Goal: Task Accomplishment & Management: Manage account settings

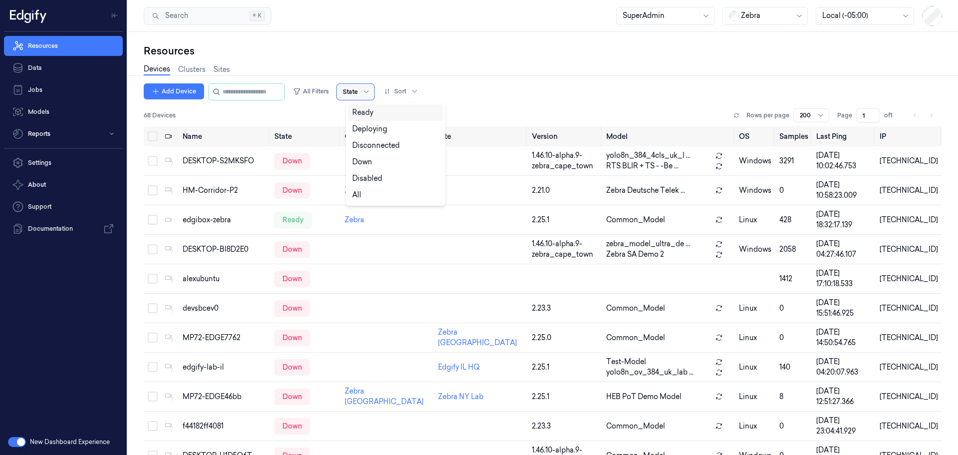
click at [358, 90] on div at bounding box center [350, 91] width 15 height 9
click at [363, 117] on div "Ready" at bounding box center [362, 112] width 21 height 10
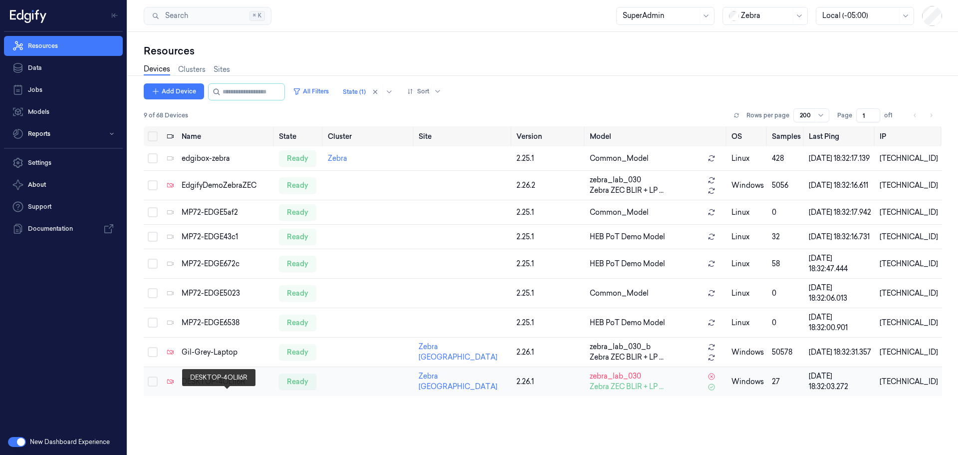
click at [212, 387] on div "DESKTOP-4OLII6R" at bounding box center [226, 381] width 89 height 10
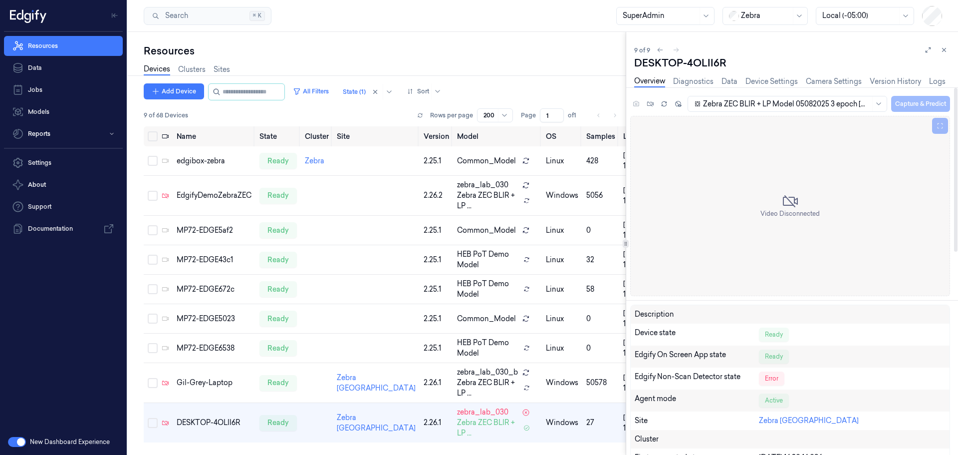
click at [919, 104] on div "Zebra ZEC BLIR + LP Model 05082025 3 epoch [DATE] 0957 Auto Save Capture & Pred…" at bounding box center [818, 103] width 264 height 16
click at [762, 83] on link "Device Settings" at bounding box center [772, 81] width 52 height 11
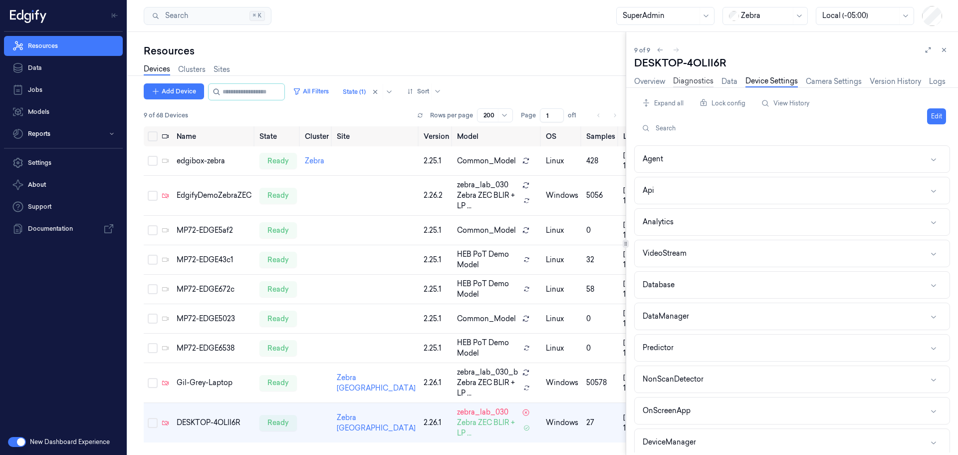
click at [690, 79] on link "Diagnostics" at bounding box center [693, 81] width 40 height 11
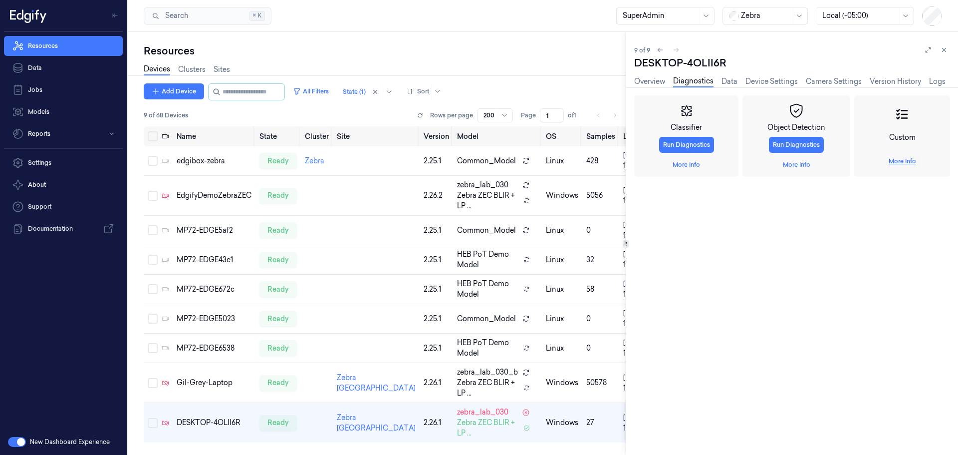
click at [899, 162] on link "More Info" at bounding box center [902, 161] width 27 height 9
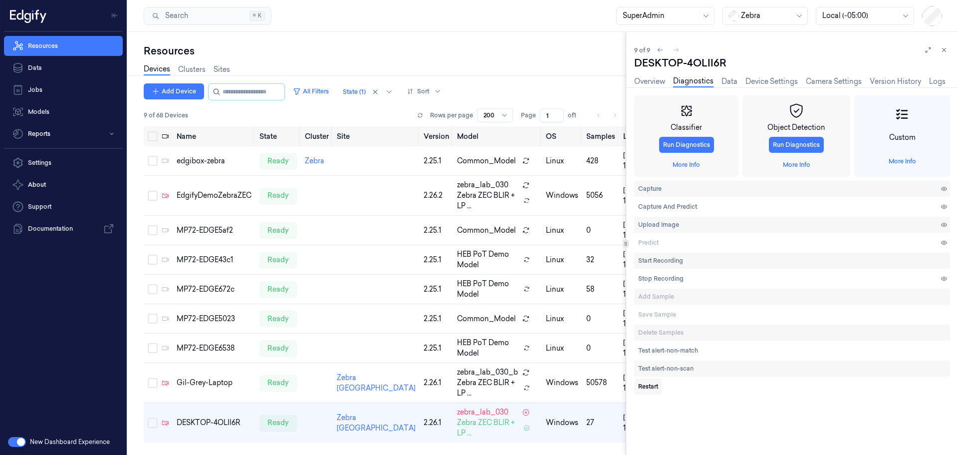
click at [652, 386] on span "Restart" at bounding box center [648, 386] width 20 height 9
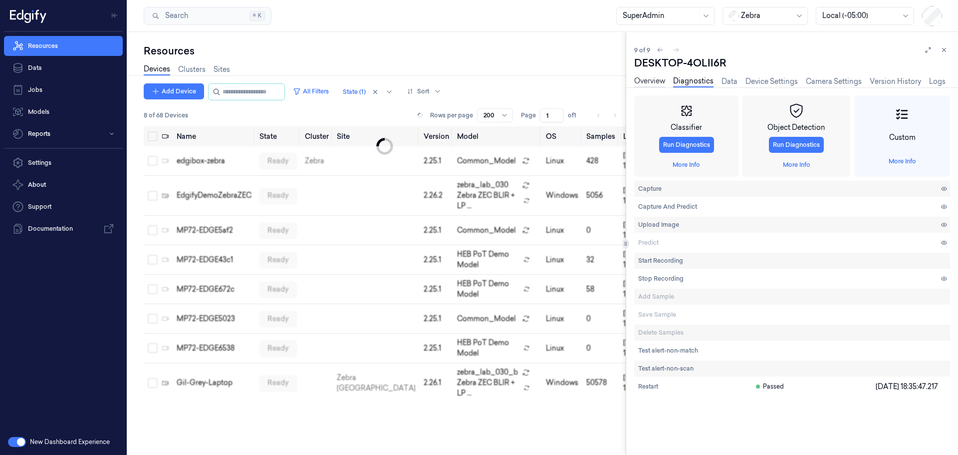
scroll to position [20, 0]
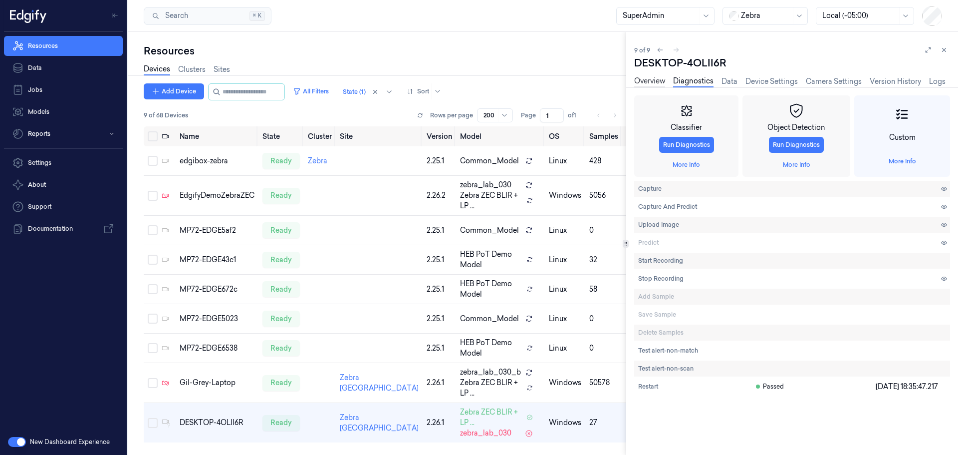
click at [646, 80] on link "Overview" at bounding box center [649, 81] width 31 height 11
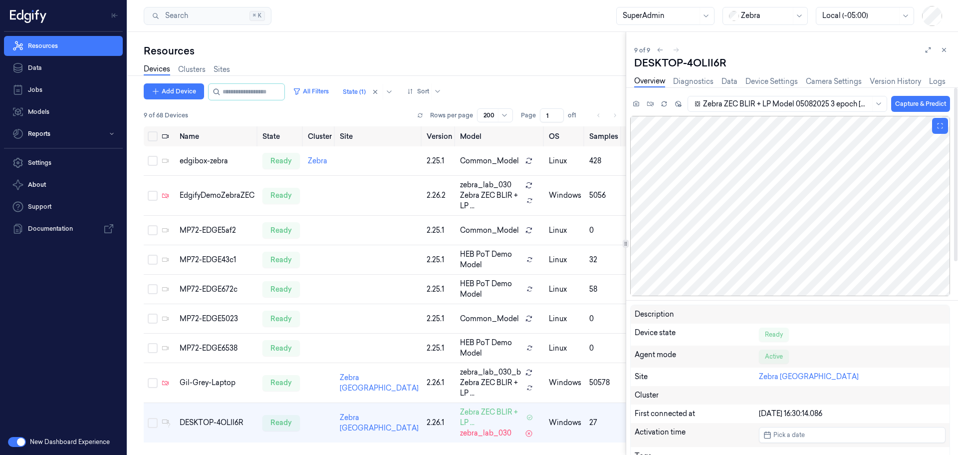
click at [795, 219] on div at bounding box center [790, 206] width 320 height 180
click at [711, 228] on div at bounding box center [790, 206] width 320 height 180
click at [924, 103] on button "Capture & Predict" at bounding box center [920, 104] width 59 height 16
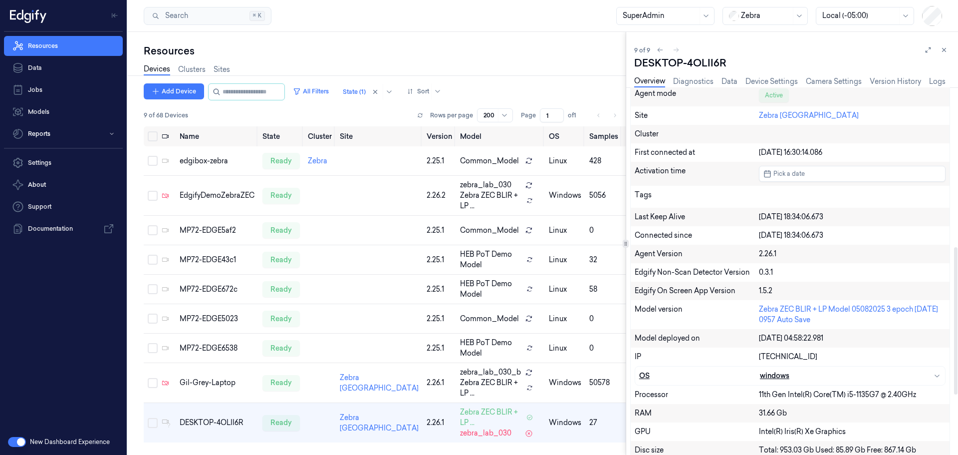
scroll to position [547, 0]
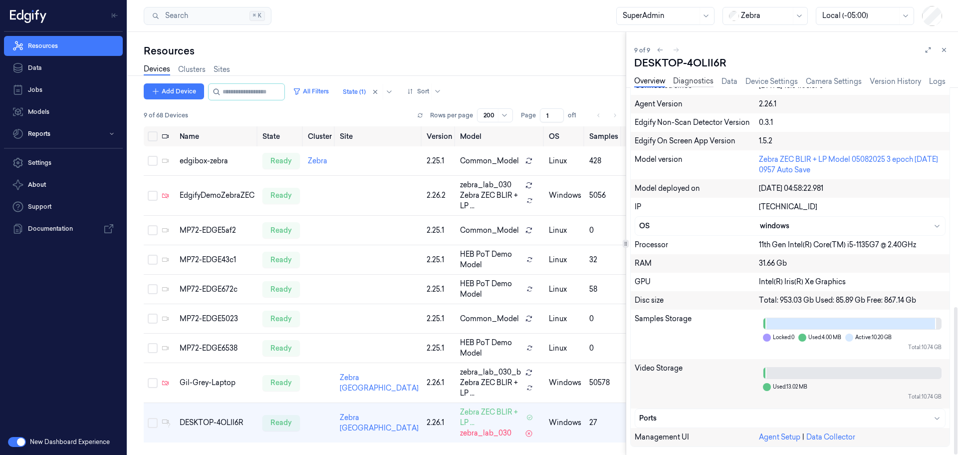
click at [695, 78] on link "Diagnostics" at bounding box center [693, 81] width 40 height 11
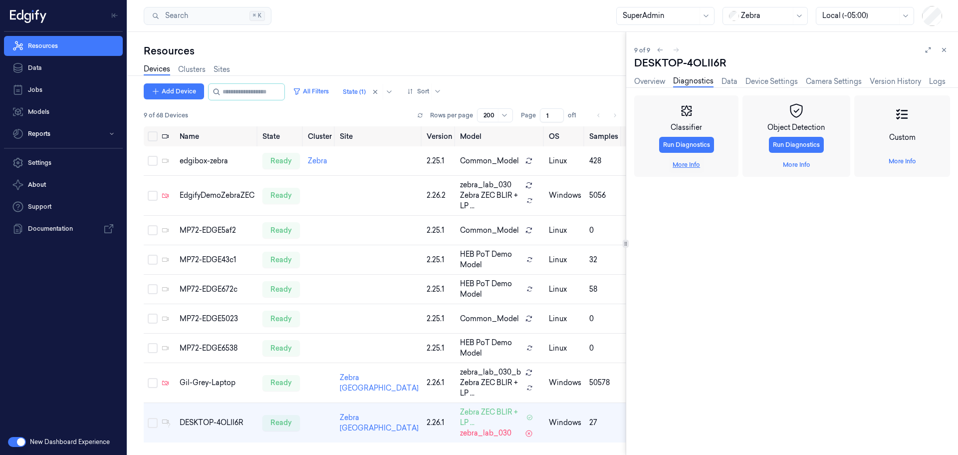
click at [691, 163] on link "More Info" at bounding box center [686, 164] width 27 height 9
click at [671, 239] on span "Capture And Predict" at bounding box center [667, 240] width 59 height 9
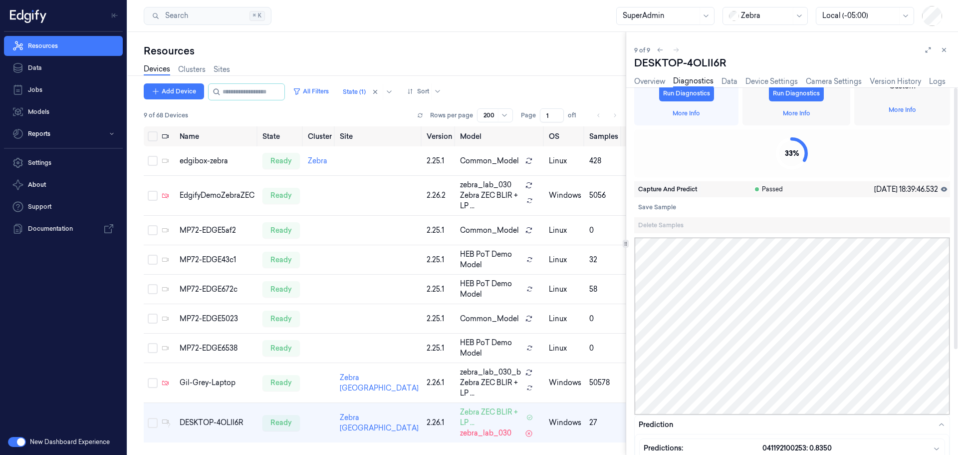
scroll to position [100, 0]
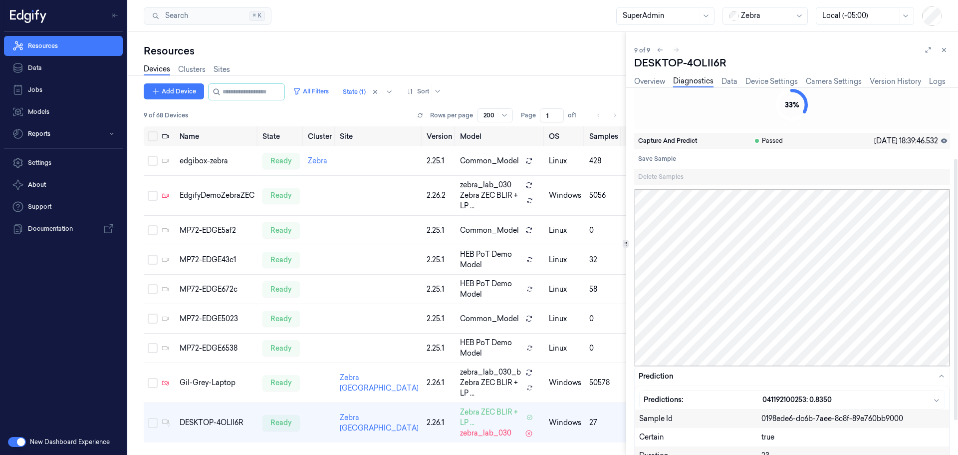
click at [663, 137] on span "Capture And Predict" at bounding box center [667, 140] width 59 height 9
click at [848, 79] on link "Camera Settings" at bounding box center [834, 81] width 56 height 11
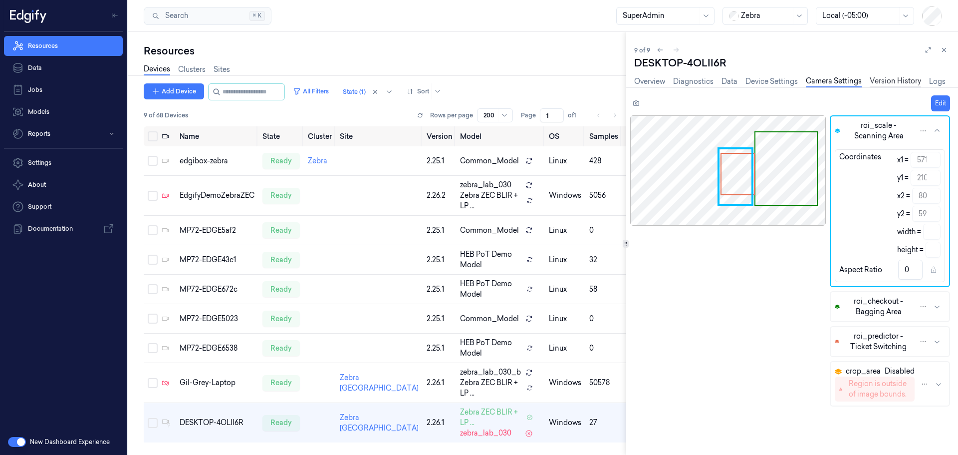
click at [894, 79] on link "Version History" at bounding box center [895, 81] width 51 height 11
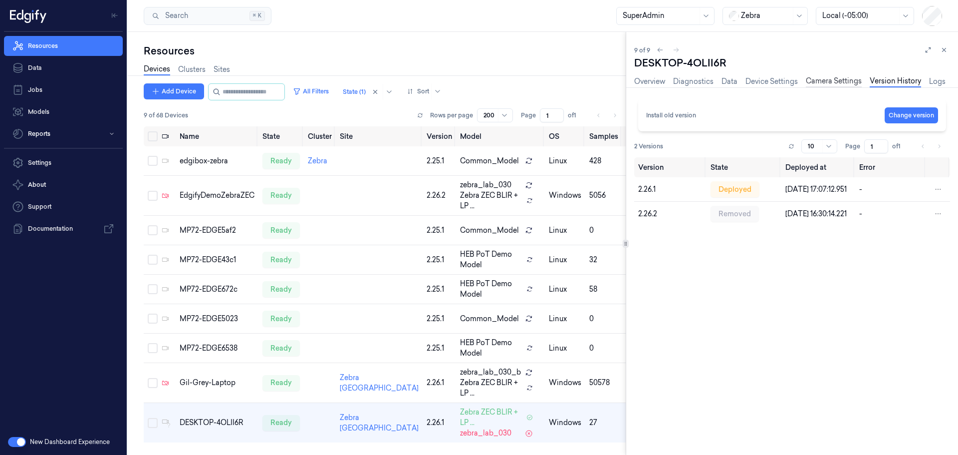
click at [838, 80] on link "Camera Settings" at bounding box center [834, 81] width 56 height 11
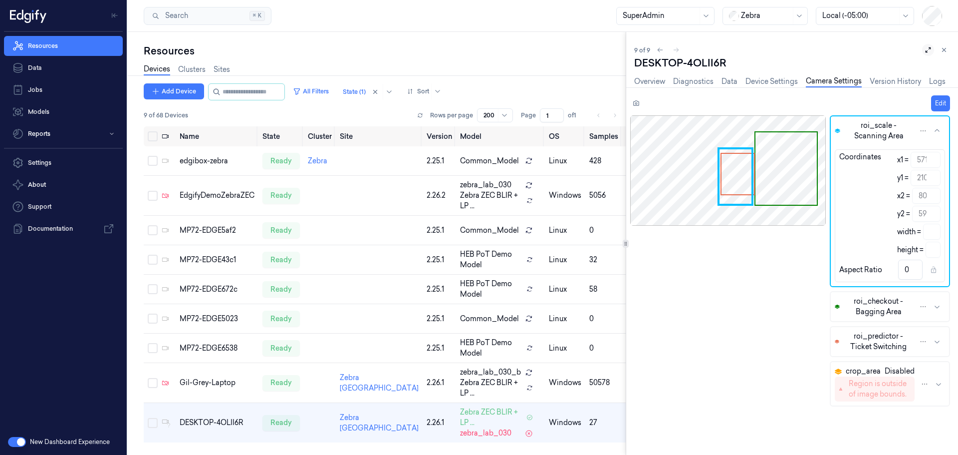
click at [927, 49] on icon at bounding box center [928, 49] width 7 height 7
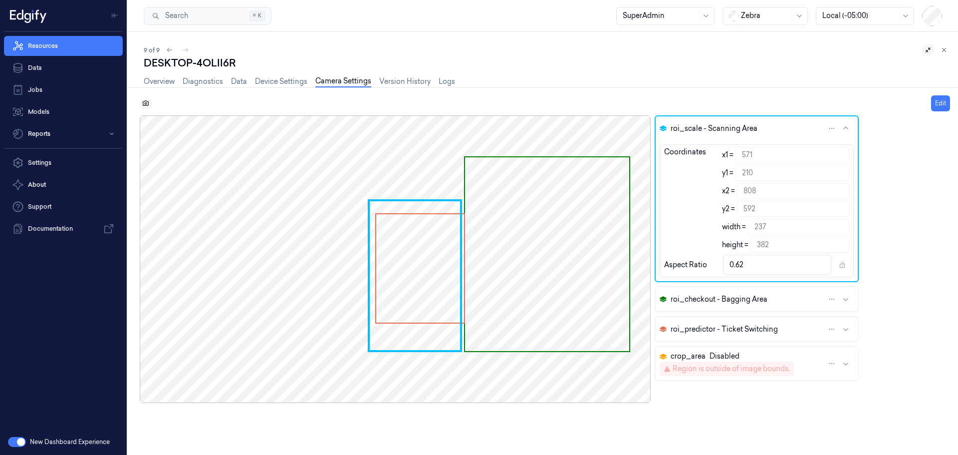
click at [146, 103] on icon at bounding box center [145, 103] width 7 height 7
click at [146, 102] on icon at bounding box center [146, 103] width 2 height 2
click at [144, 103] on icon at bounding box center [145, 103] width 7 height 7
click at [943, 101] on button "Edit" at bounding box center [940, 103] width 19 height 16
type input "209"
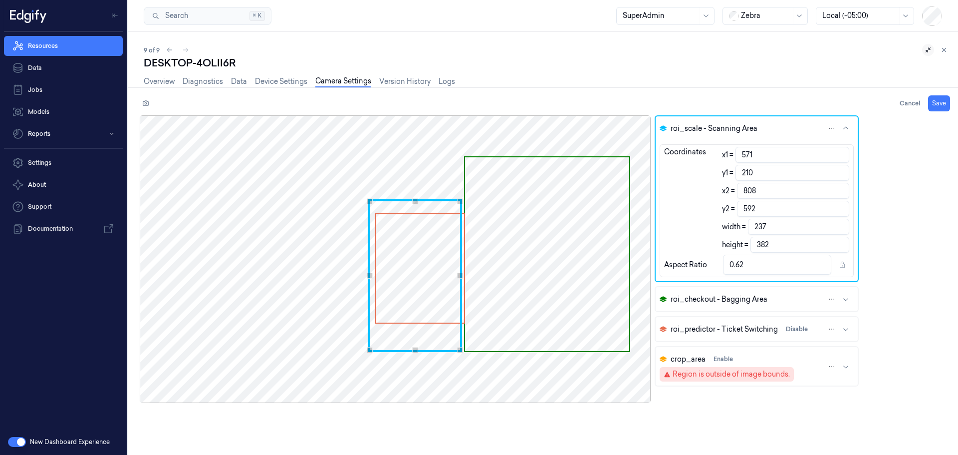
type input "383"
type input "210"
type input "382"
type input "211"
type input "381"
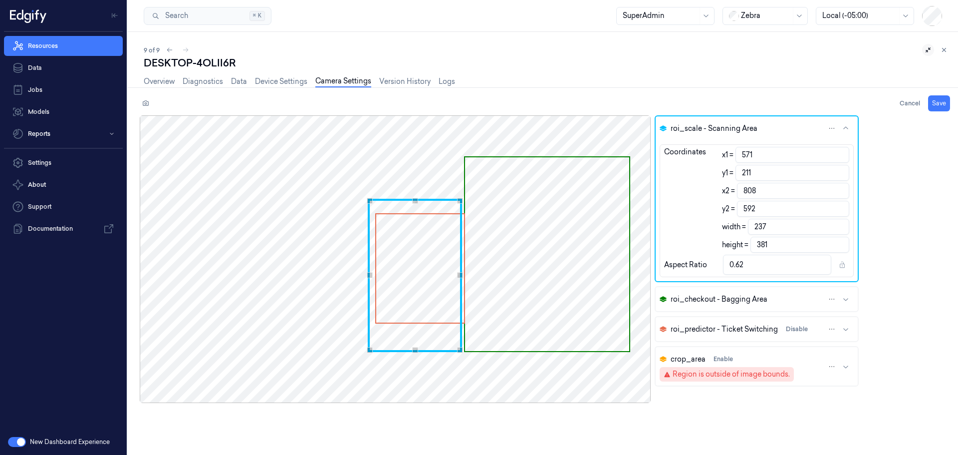
type input "213"
type input "379"
type input "0.63"
type input "214"
type input "378"
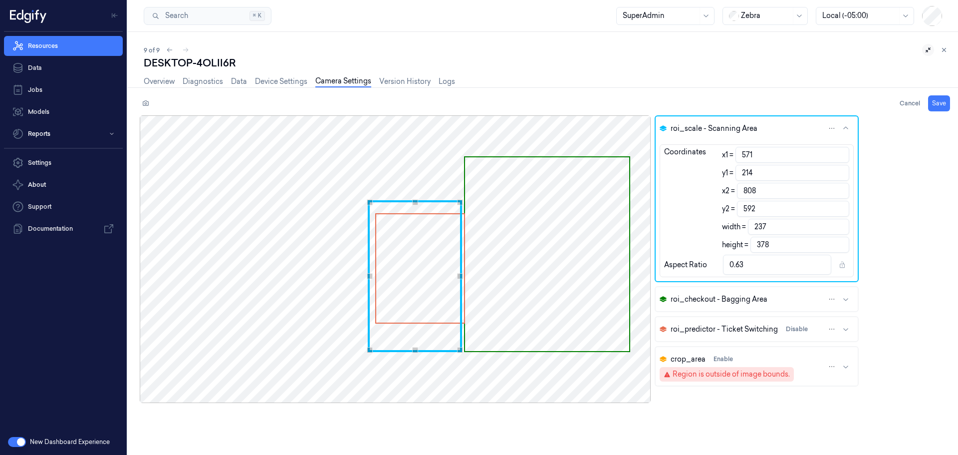
type input "215"
type input "377"
click at [418, 202] on div "Use the arrow keys to move the crop selection area" at bounding box center [415, 203] width 91 height 3
type input "570"
type input "214"
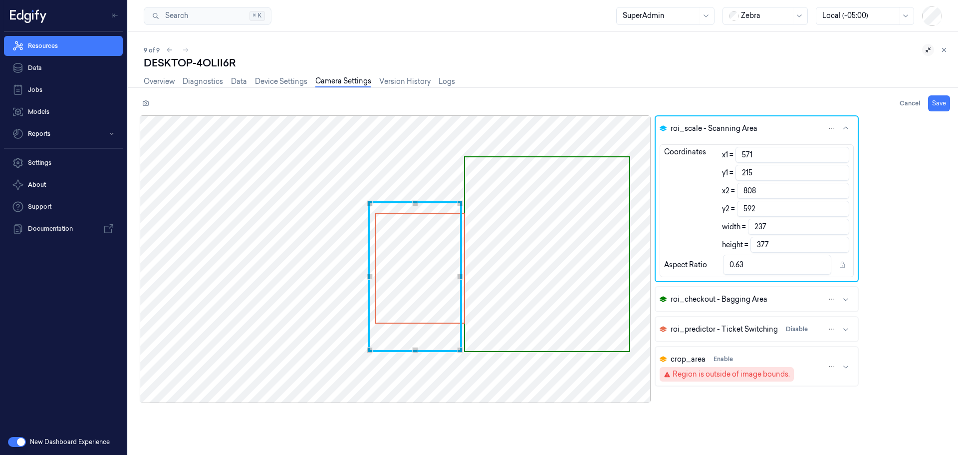
type input "807"
type input "591"
type input "559"
type input "213"
type input "796"
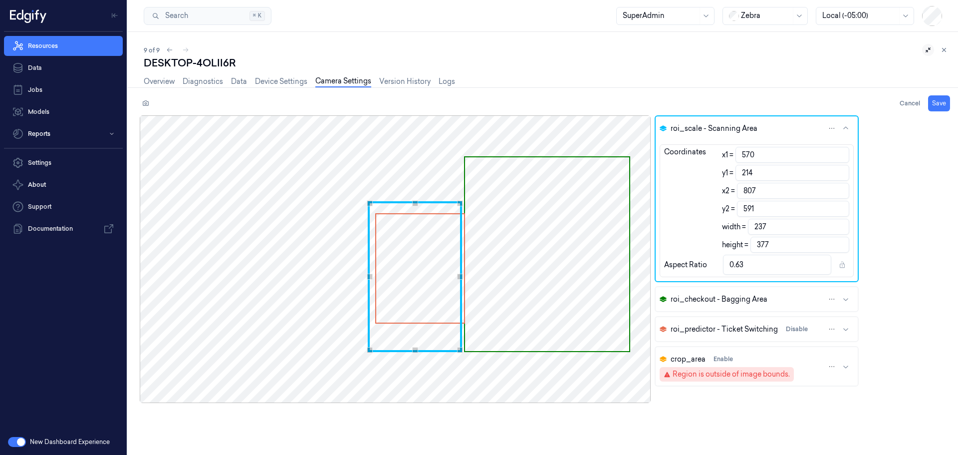
type input "590"
type input "510"
type input "205"
type input "747"
type input "582"
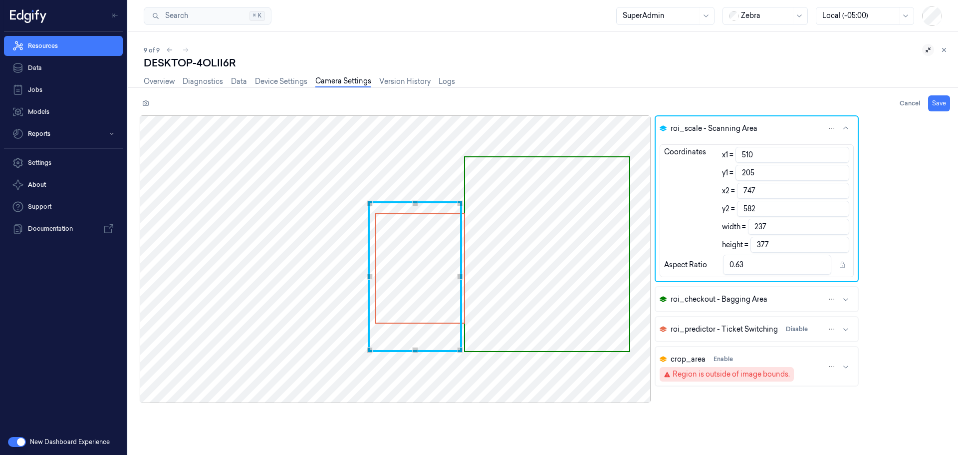
type input "435"
type input "198"
type input "672"
type input "575"
type input "356"
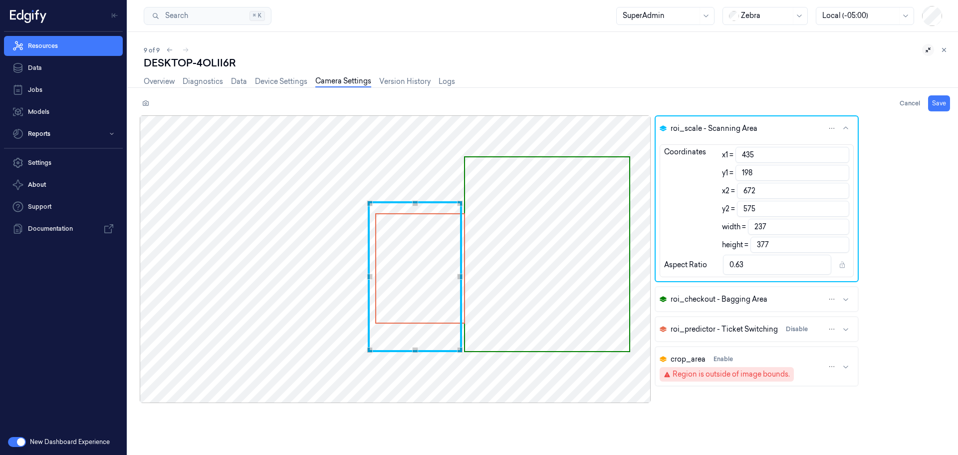
type input "194"
type input "593"
type input "571"
type input "289"
type input "188"
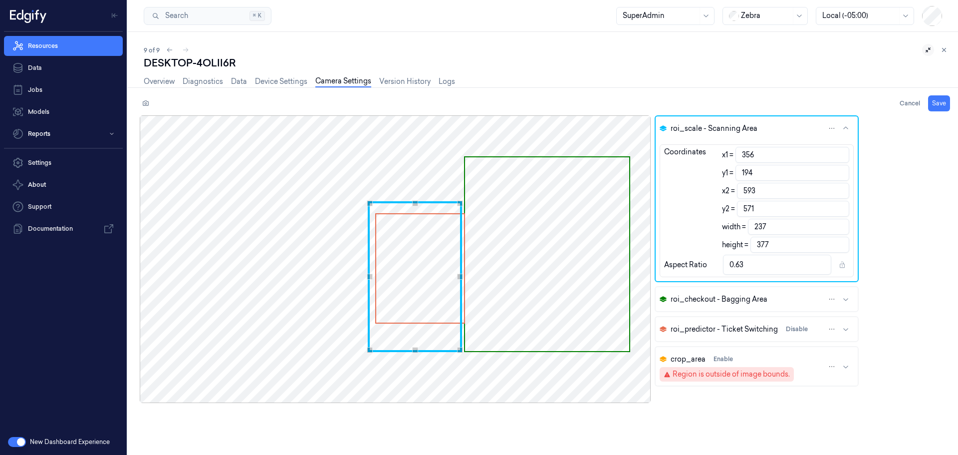
type input "526"
type input "565"
type input "272"
type input "186"
type input "509"
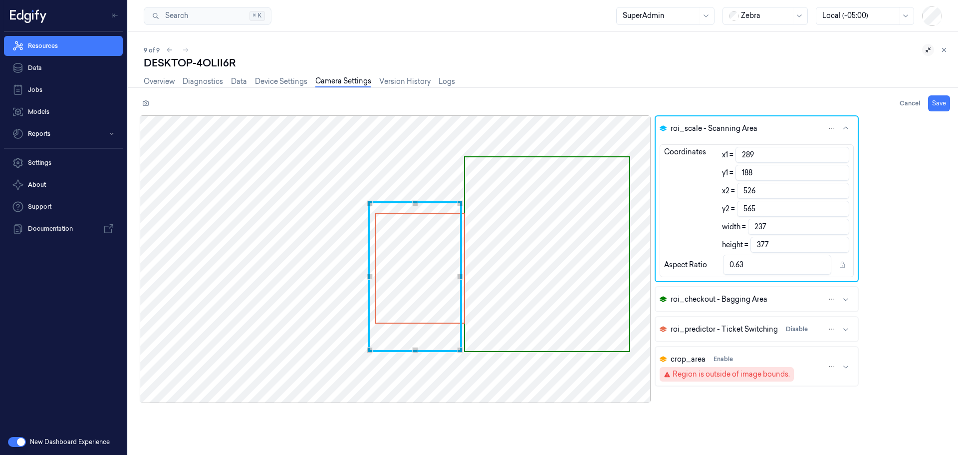
type input "563"
type input "267"
type input "185"
type input "504"
type input "562"
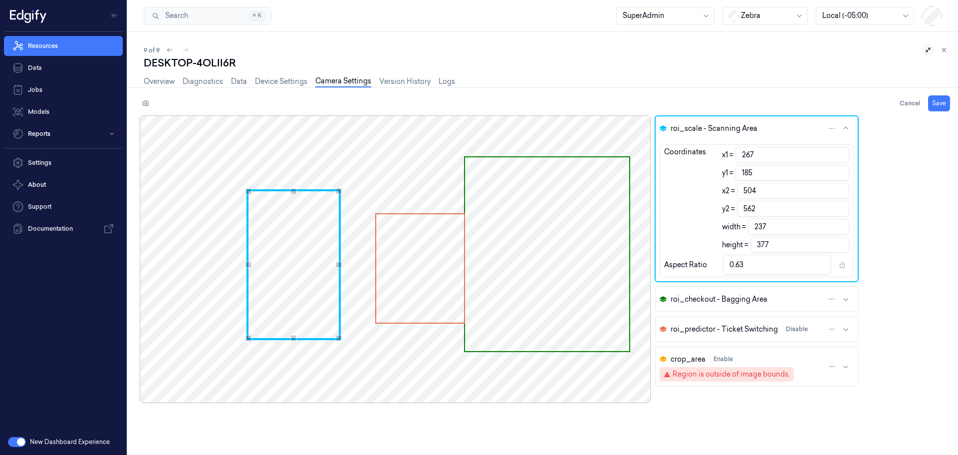
type input "269"
type input "506"
type input "270"
type input "507"
type input "279"
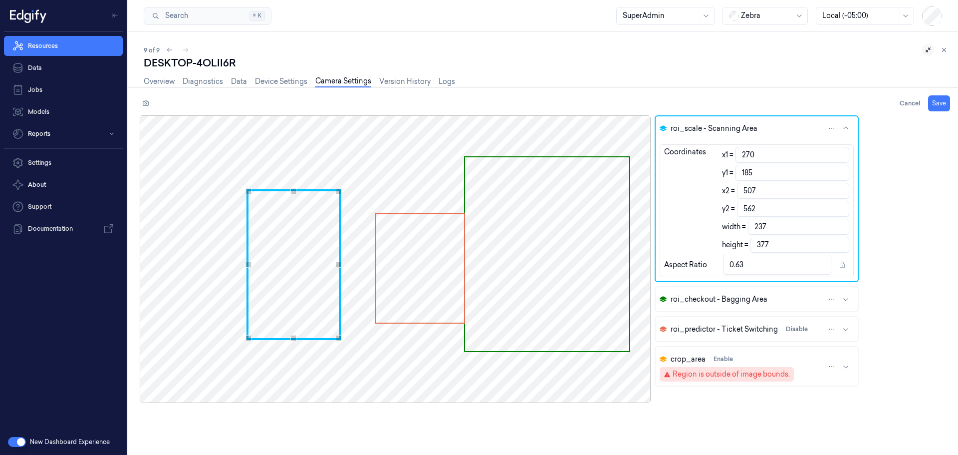
type input "188"
type input "516"
type input "565"
type input "295"
type input "191"
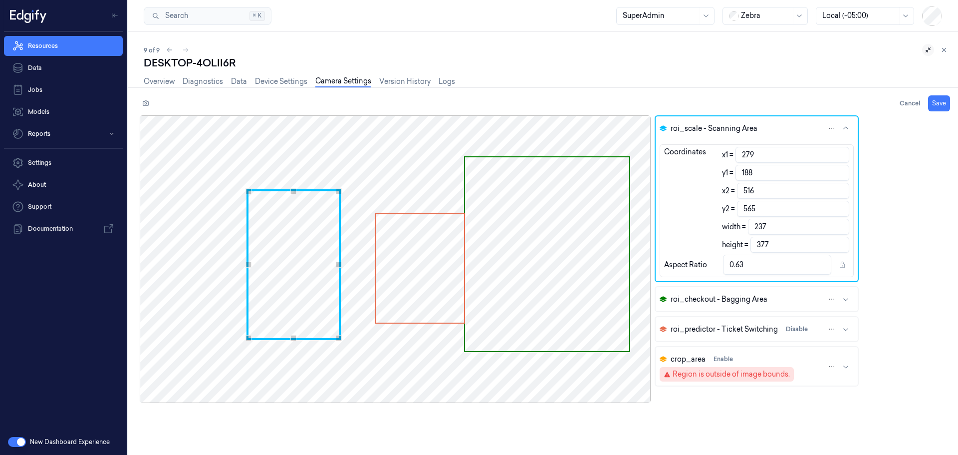
type input "532"
type input "568"
type input "306"
type input "196"
type input "543"
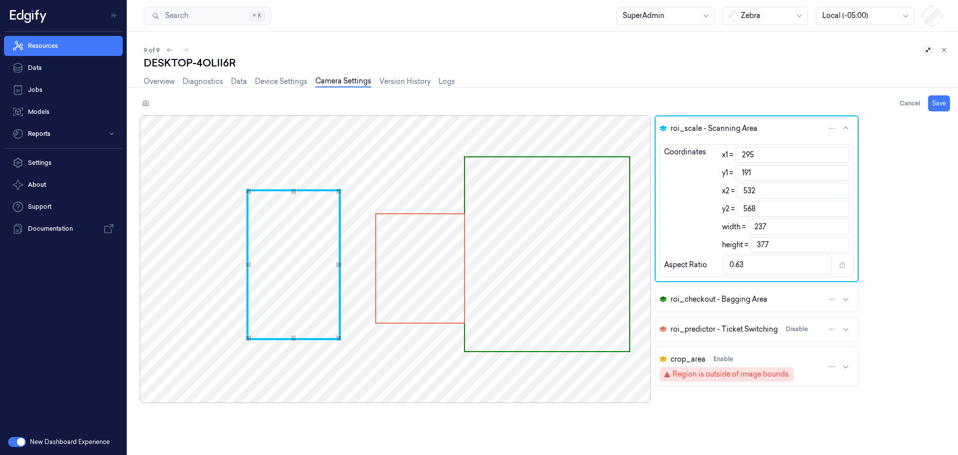
type input "573"
type input "311"
type input "198"
type input "548"
type input "575"
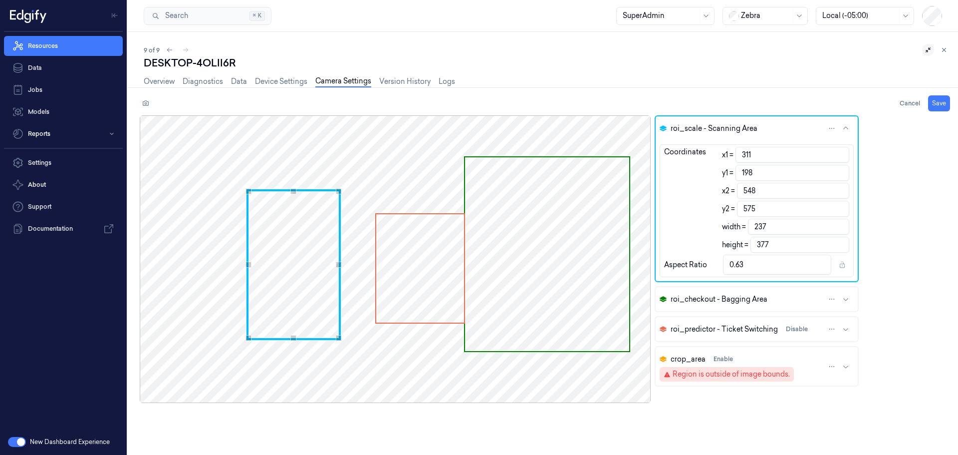
type input "314"
type input "551"
type input "315"
type input "199"
type input "552"
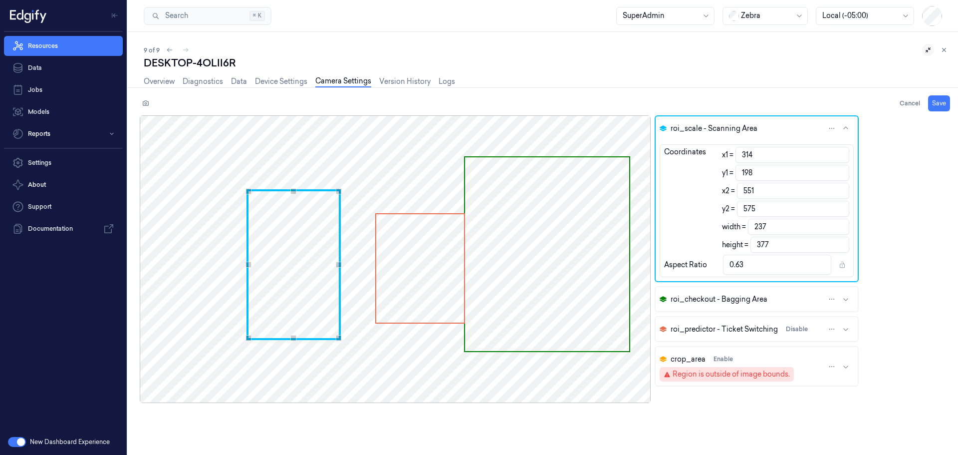
type input "576"
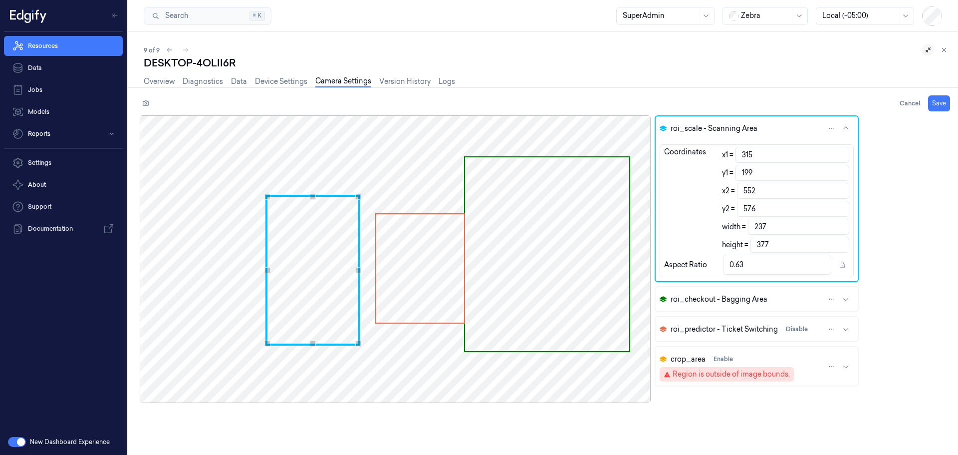
type input "316"
type input "553"
type input "320"
type input "557"
type input "324"
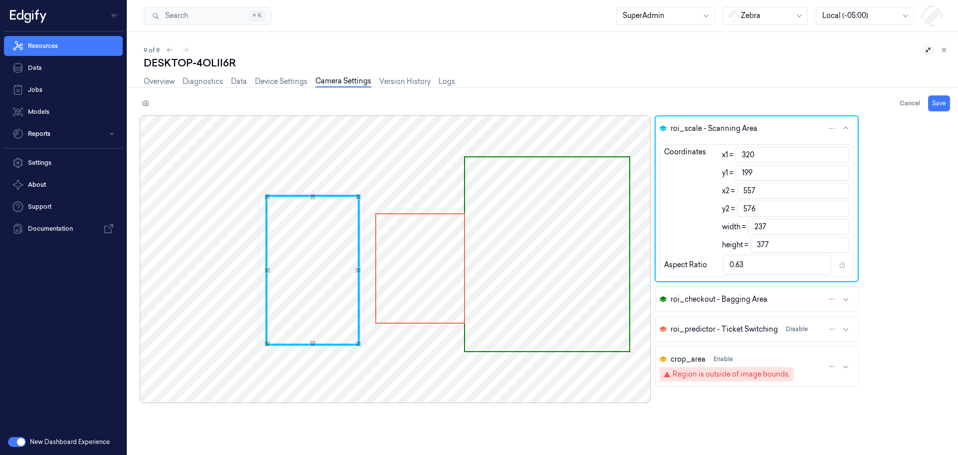
type input "200"
type input "561"
type input "577"
type input "326"
type input "563"
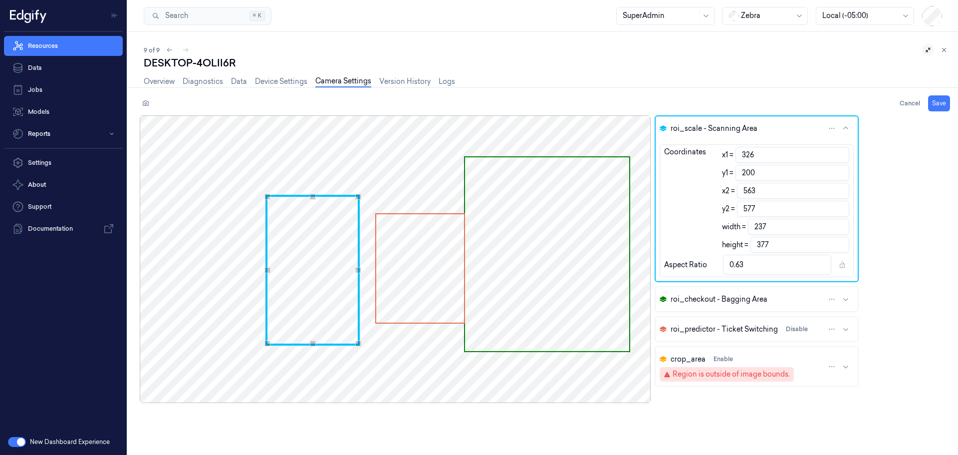
type input "331"
type input "568"
type input "335"
type input "572"
type input "340"
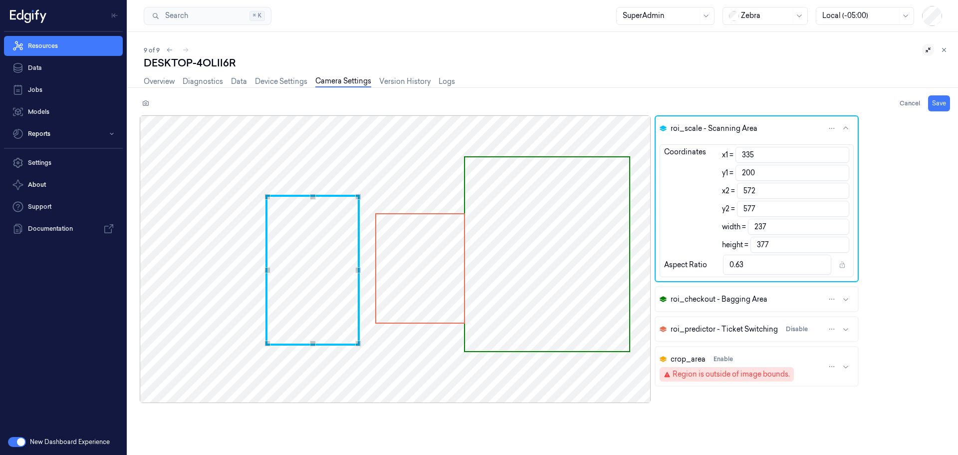
type input "577"
type input "345"
type input "582"
type input "351"
type input "588"
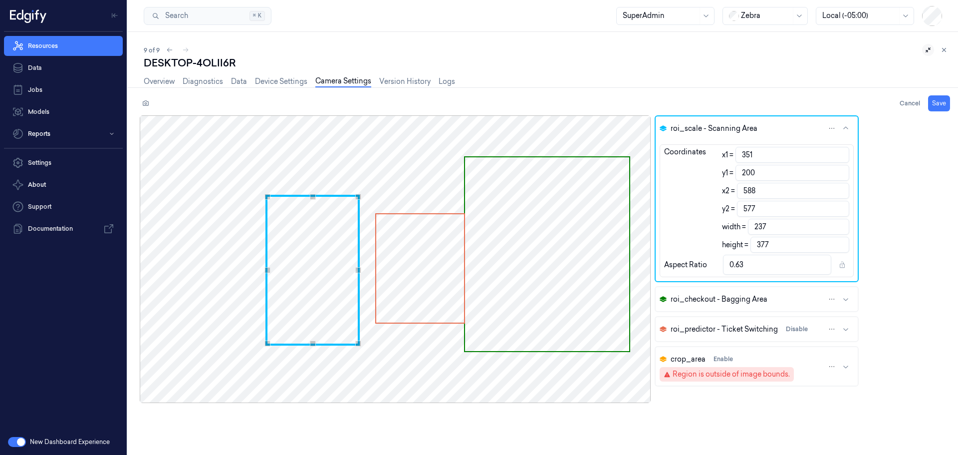
type input "357"
type input "201"
type input "594"
type input "578"
type input "367"
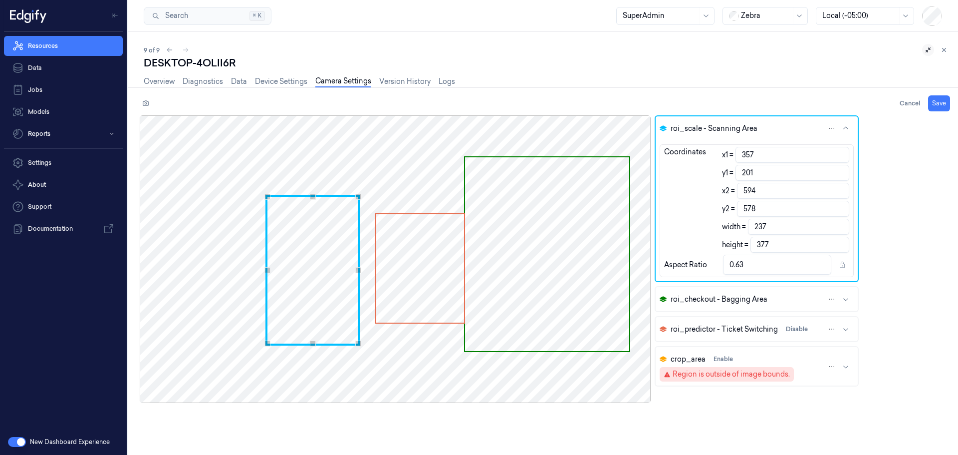
type input "203"
type input "604"
type input "580"
type input "377"
type input "204"
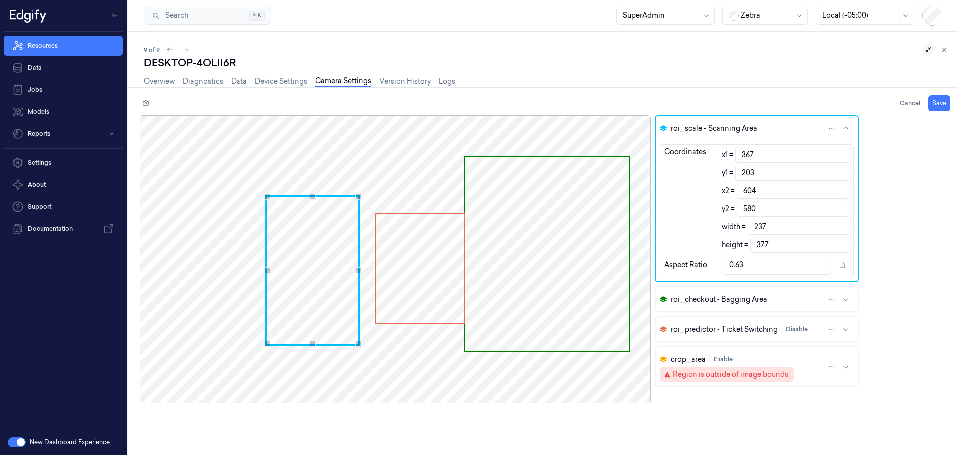
type input "614"
type input "581"
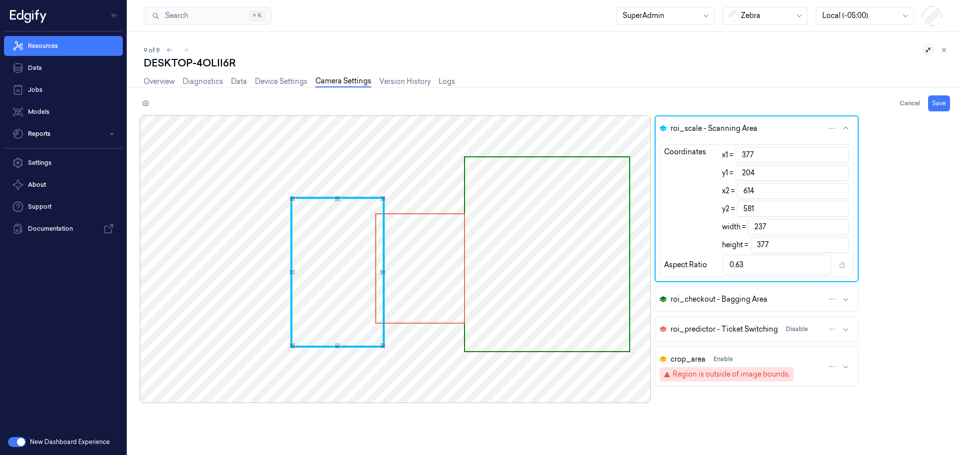
type input "387"
type input "205"
type input "624"
type input "582"
type input "399"
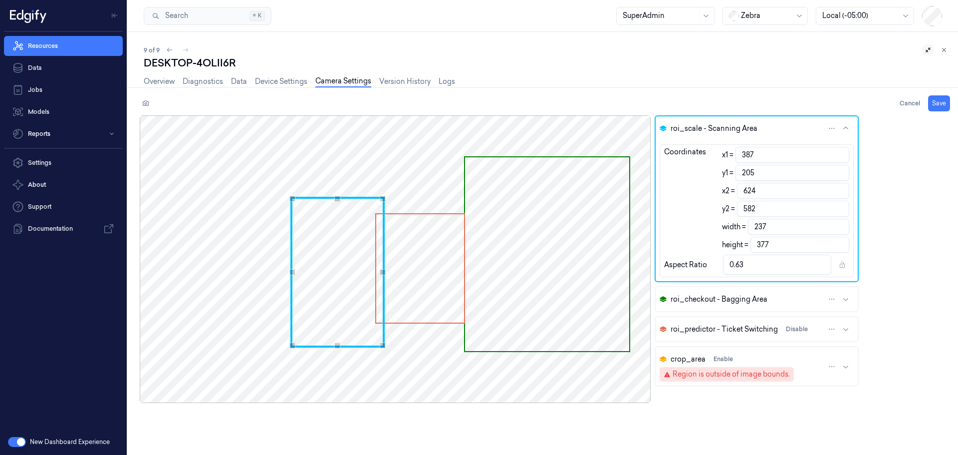
type input "206"
type input "636"
type input "583"
type input "415"
type input "209"
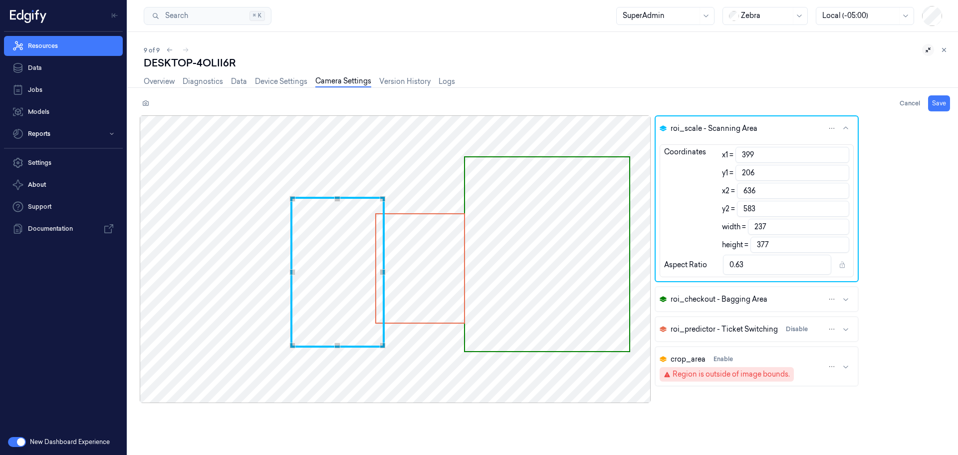
type input "652"
type input "586"
type input "425"
type input "210"
type input "662"
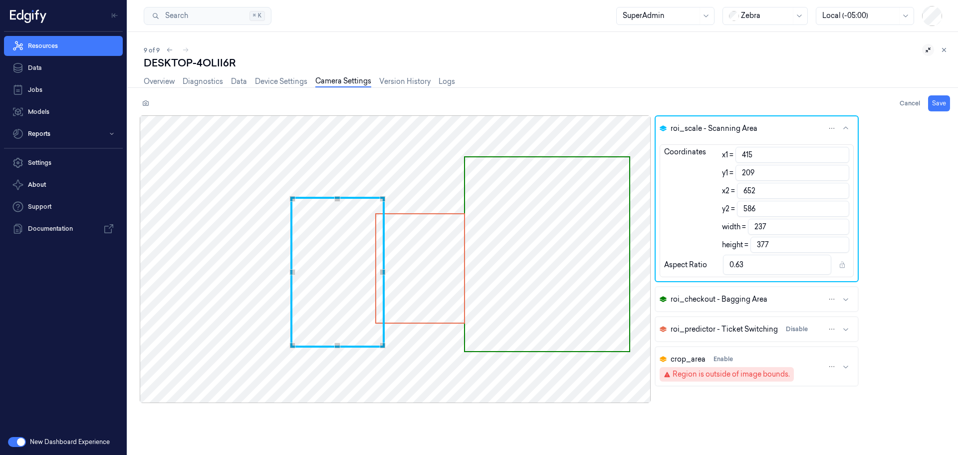
type input "587"
type input "430"
type input "211"
type input "667"
type input "588"
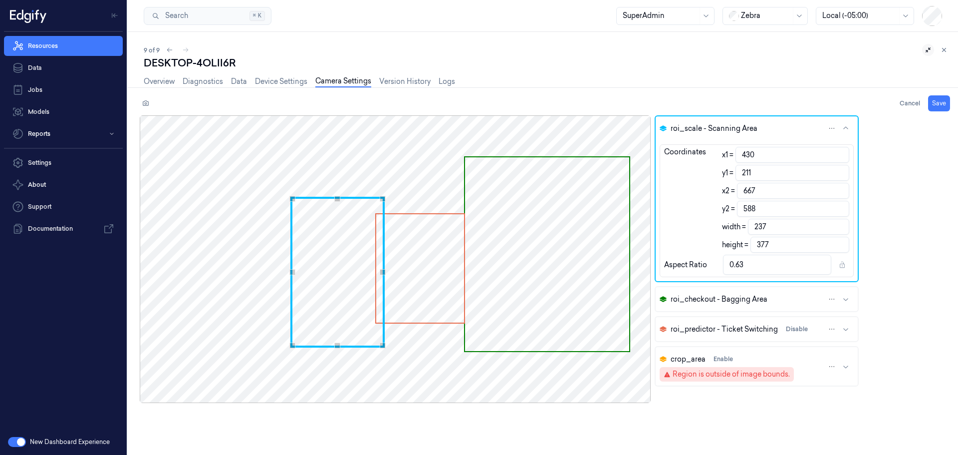
type input "431"
type input "668"
type input "432"
type input "669"
type input "434"
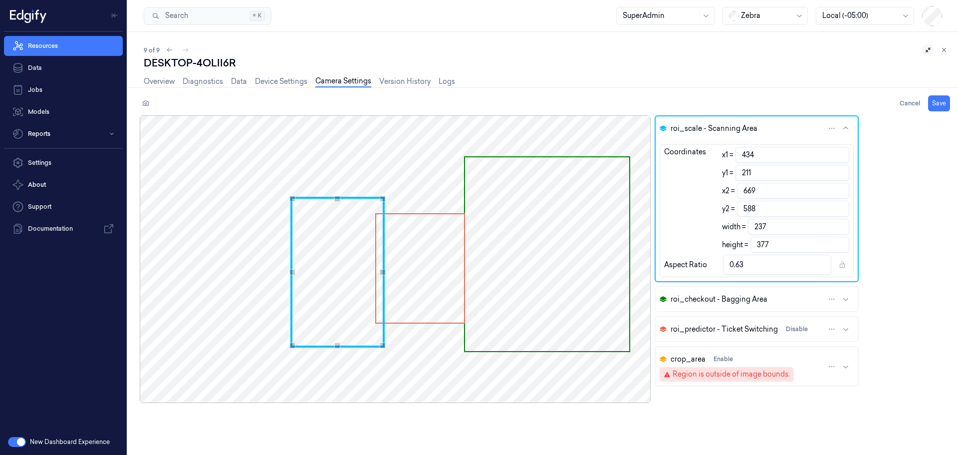
type input "671"
type input "436"
type input "213"
type input "673"
type input "590"
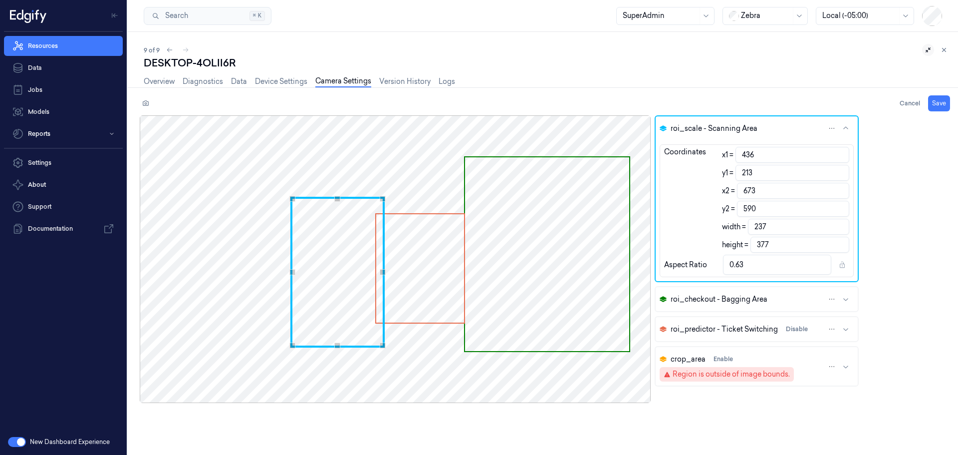
type input "439"
type input "214"
type input "676"
type input "591"
type input "442"
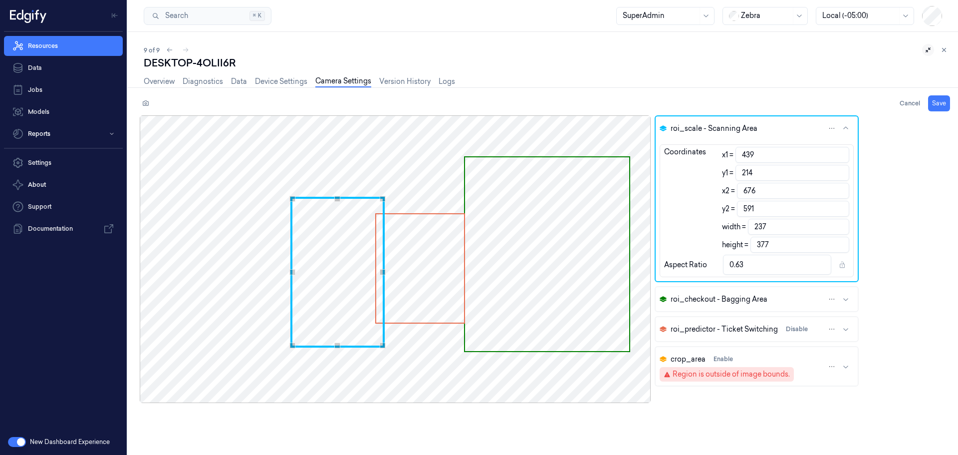
type input "216"
type input "679"
type input "593"
type input "449"
type input "219"
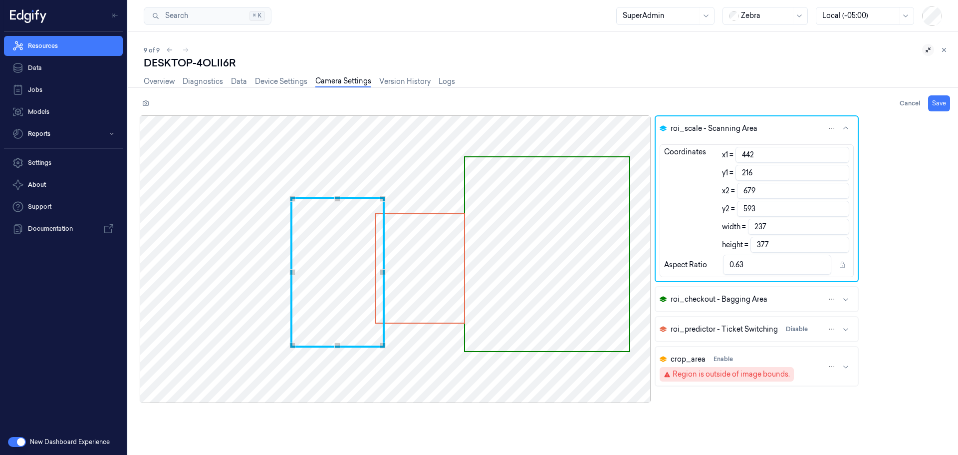
type input "686"
type input "596"
type input "452"
type input "689"
type input "459"
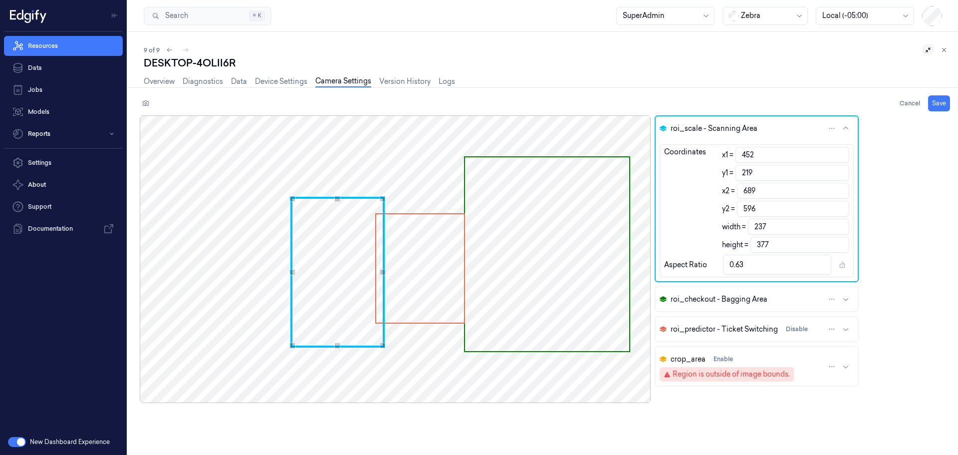
type input "220"
type input "696"
type input "597"
type input "467"
type input "704"
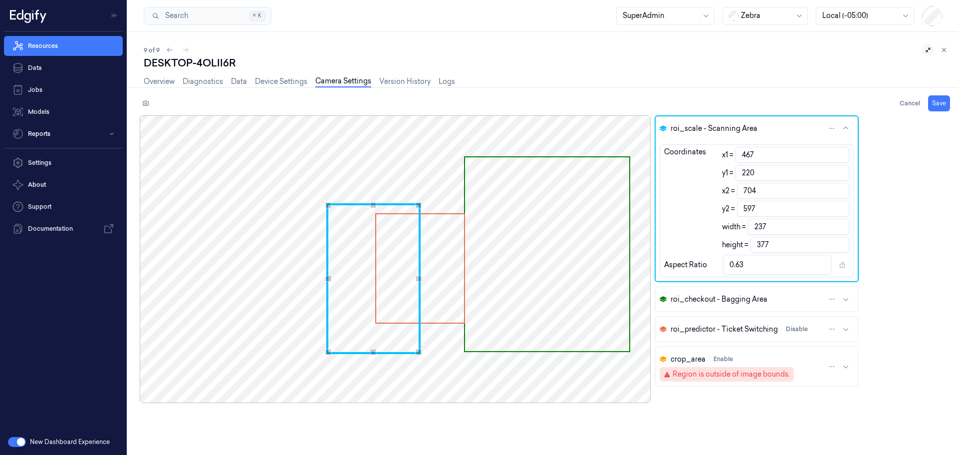
type input "474"
type input "711"
type input "480"
type input "717"
type input "490"
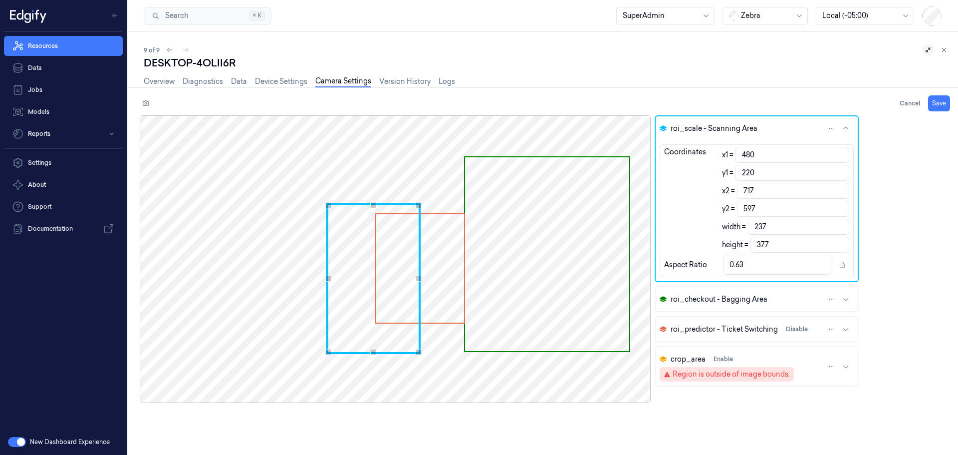
type input "727"
type input "497"
type input "734"
type input "504"
type input "219"
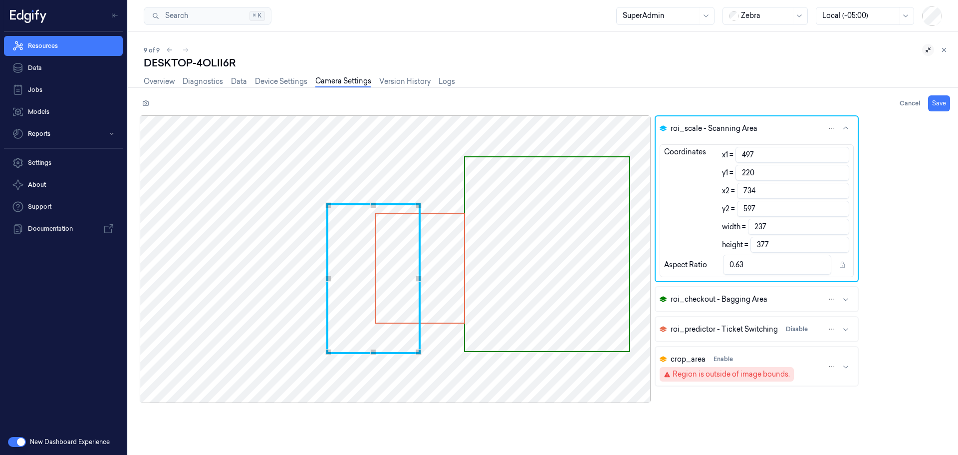
type input "741"
type input "596"
type input "506"
type input "743"
type input "507"
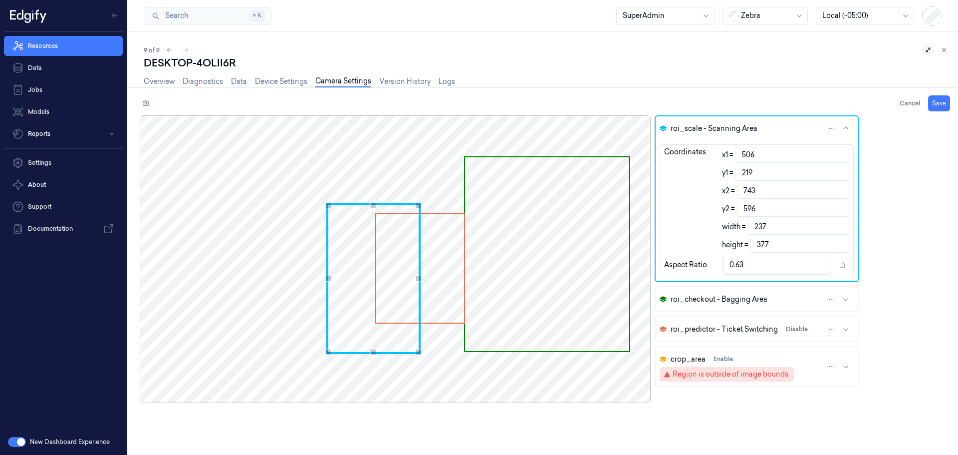
type input "744"
type input "509"
type input "746"
type input "511"
type input "218"
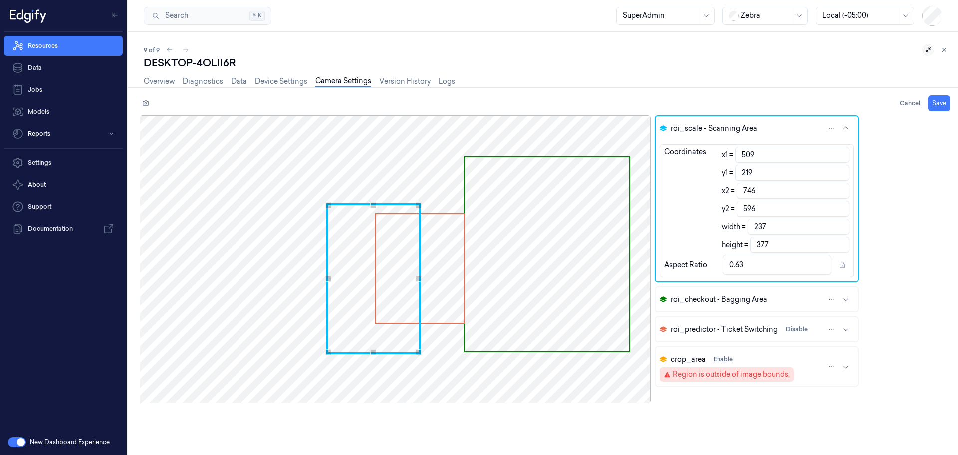
type input "748"
type input "595"
type input "512"
type input "749"
type input "216"
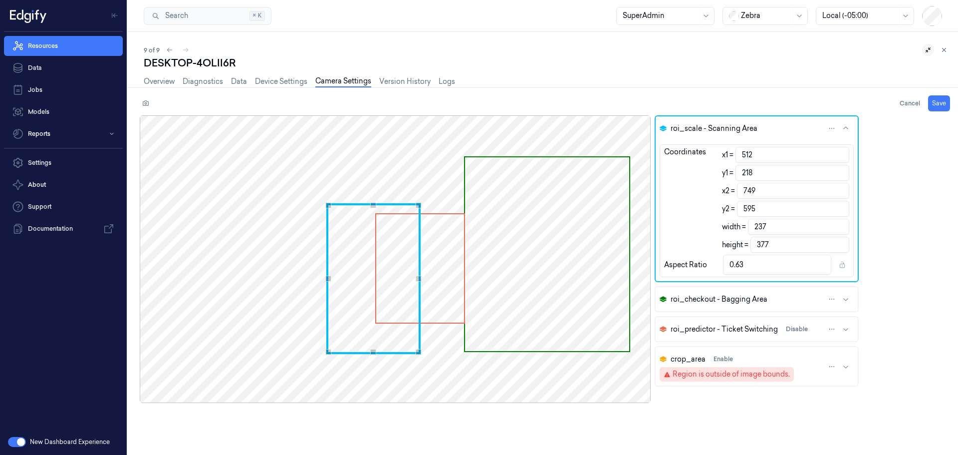
type input "593"
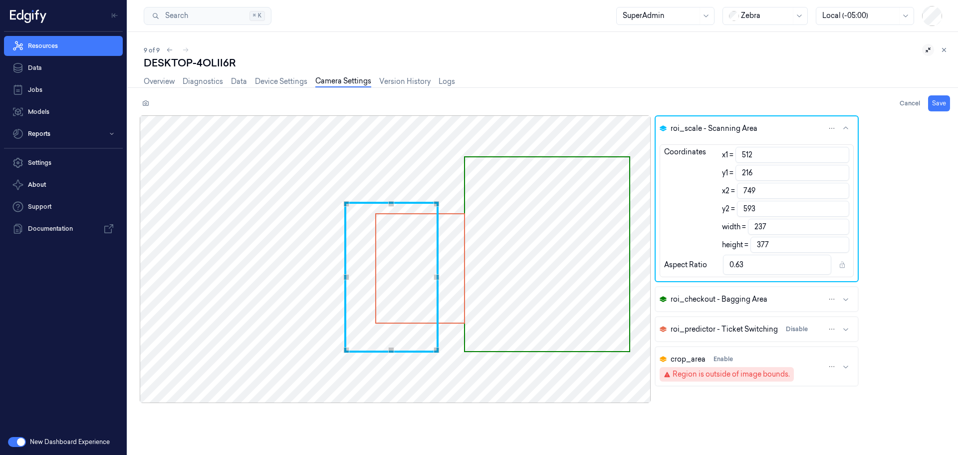
type input "511"
type input "748"
type input "510"
type input "747"
type input "509"
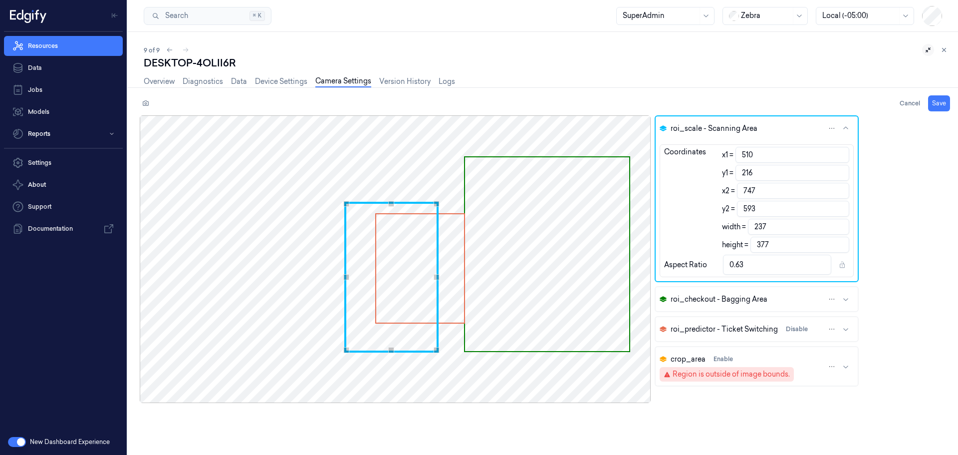
type input "746"
type input "507"
type input "744"
type input "506"
type input "743"
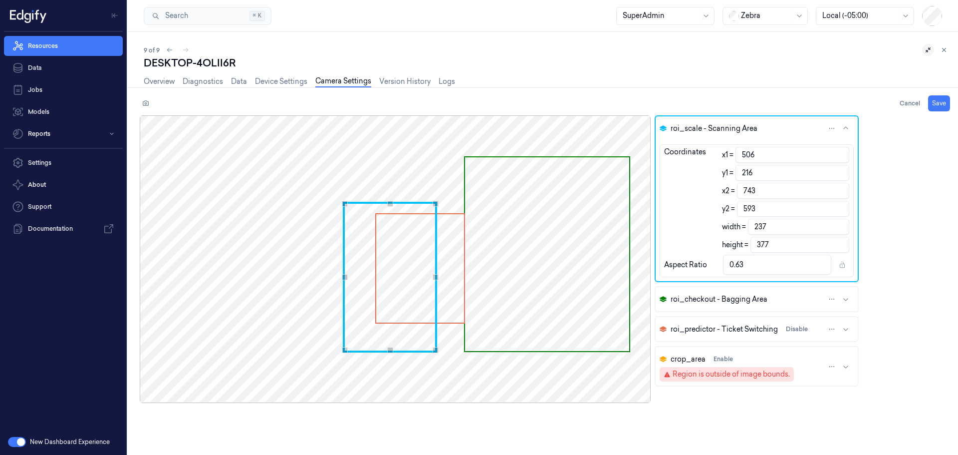
type input "505"
type input "218"
type input "742"
type input "595"
type input "504"
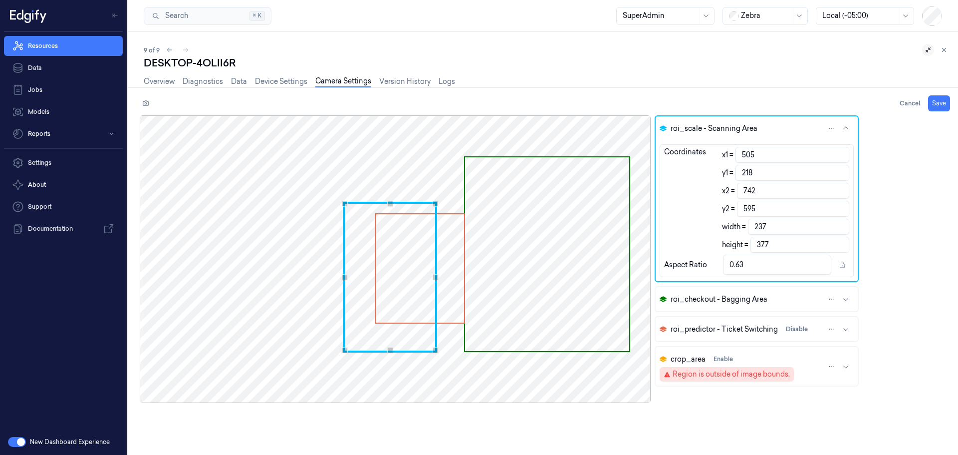
type input "741"
type input "502"
type input "739"
type input "501"
type input "738"
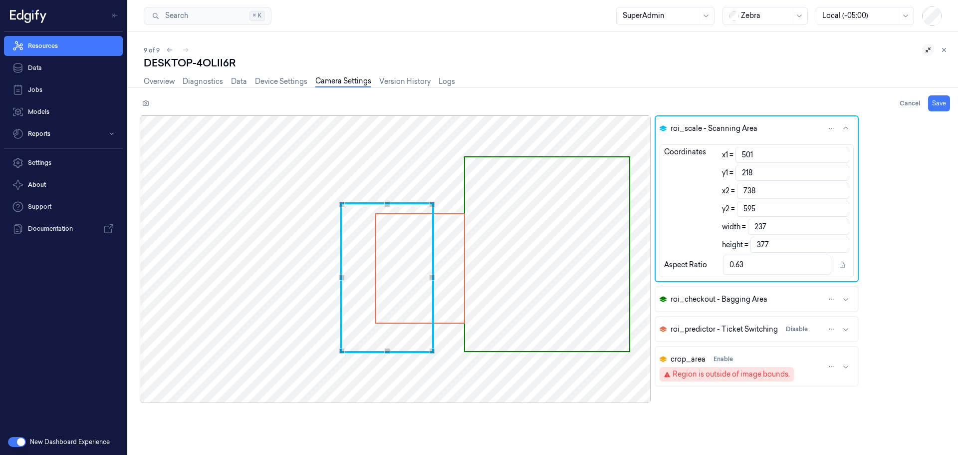
type input "219"
click at [363, 213] on div "Use the arrow keys to move the crop selection area" at bounding box center [387, 280] width 95 height 151
click at [443, 224] on span "Use the arrow keys to move the crop selection area" at bounding box center [420, 268] width 88 height 108
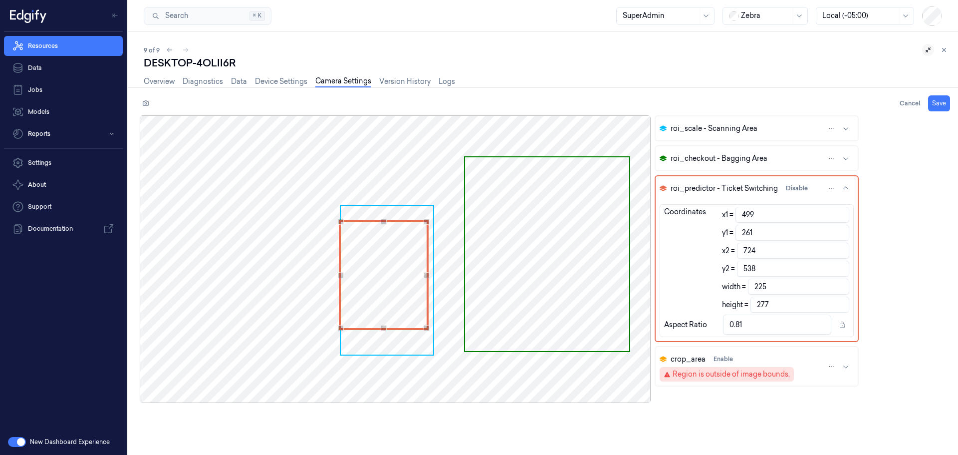
click at [406, 231] on div "Use the arrow keys to move the crop selection area" at bounding box center [384, 275] width 90 height 111
click at [429, 331] on div "Use the arrow keys to move the south east drag handle to change the crop select…" at bounding box center [431, 331] width 6 height 6
drag, startPoint x: 482, startPoint y: 158, endPoint x: 473, endPoint y: 166, distance: 12.0
click at [473, 166] on span "Use the arrow keys to move the crop selection area" at bounding box center [547, 253] width 164 height 193
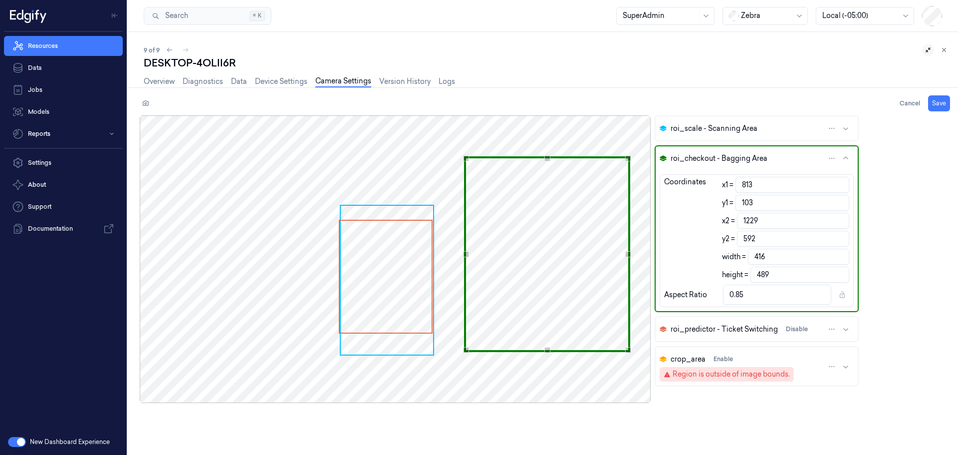
click at [682, 157] on span "roi_checkout - Bagging Area" at bounding box center [719, 158] width 97 height 10
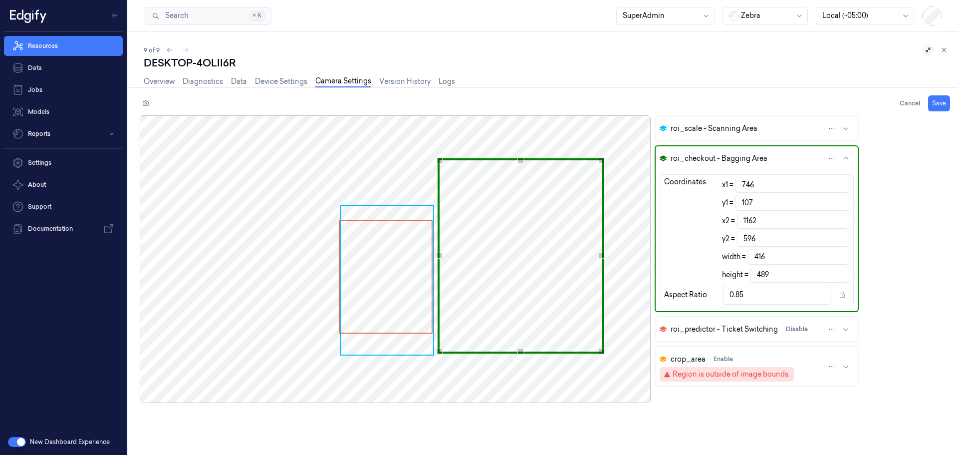
click at [550, 193] on div "Use the arrow keys to move the crop selection area" at bounding box center [521, 255] width 166 height 195
click at [939, 105] on button "Save" at bounding box center [939, 103] width 22 height 16
click at [157, 81] on link "Overview" at bounding box center [159, 81] width 31 height 11
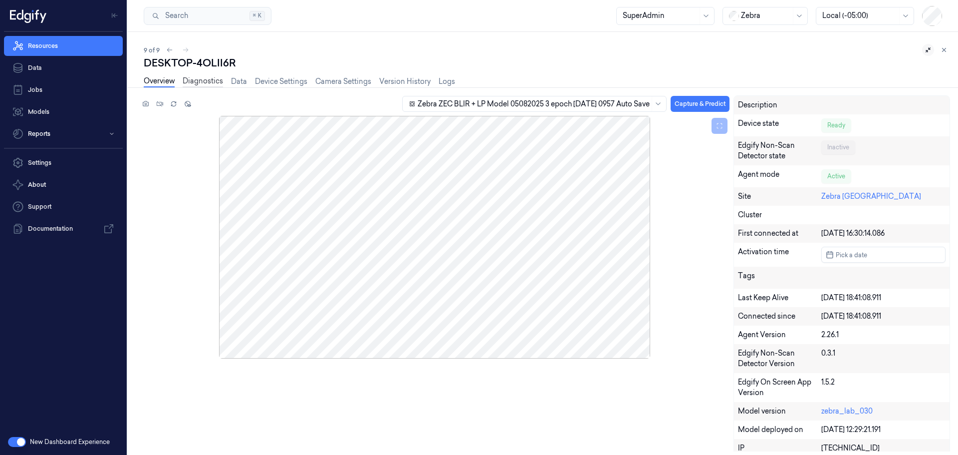
click at [206, 82] on link "Diagnostics" at bounding box center [203, 81] width 40 height 11
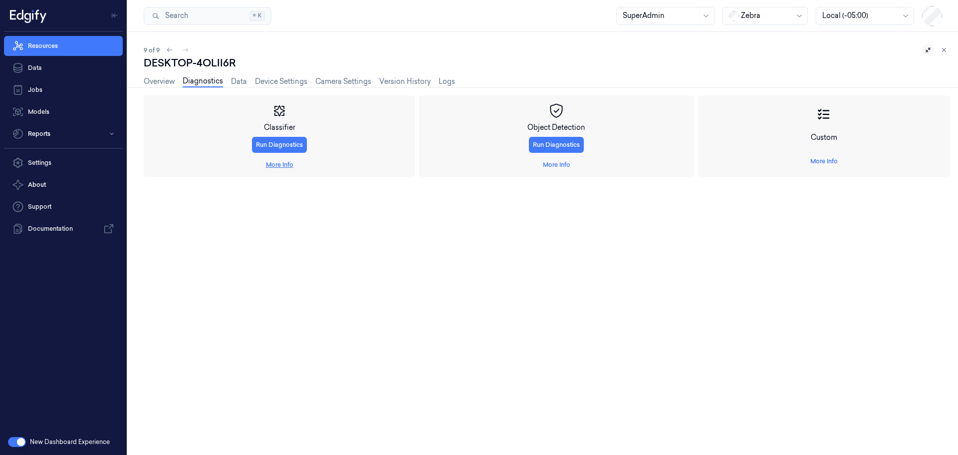
click at [279, 165] on link "More Info" at bounding box center [279, 164] width 27 height 9
click at [185, 242] on span "Capture And Predict" at bounding box center [177, 240] width 59 height 9
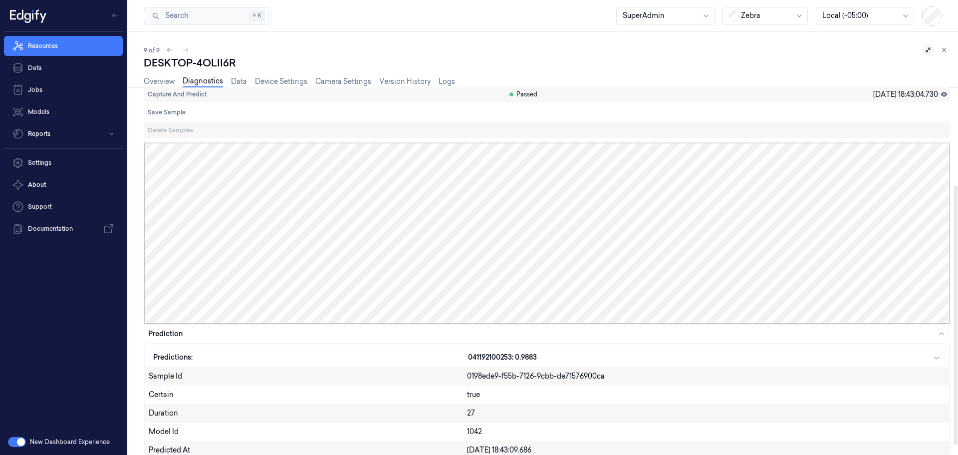
scroll to position [150, 0]
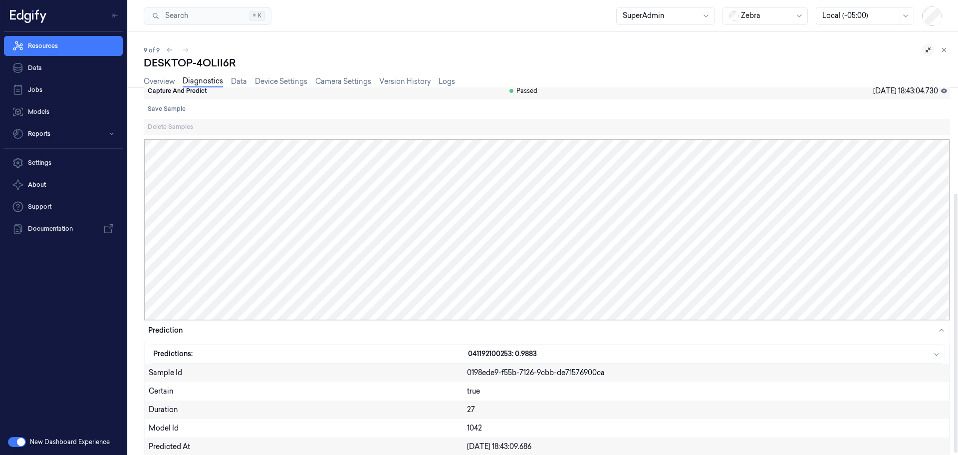
click at [179, 91] on span "Capture And Predict" at bounding box center [177, 90] width 59 height 9
drag, startPoint x: 615, startPoint y: 298, endPoint x: 620, endPoint y: 307, distance: 9.8
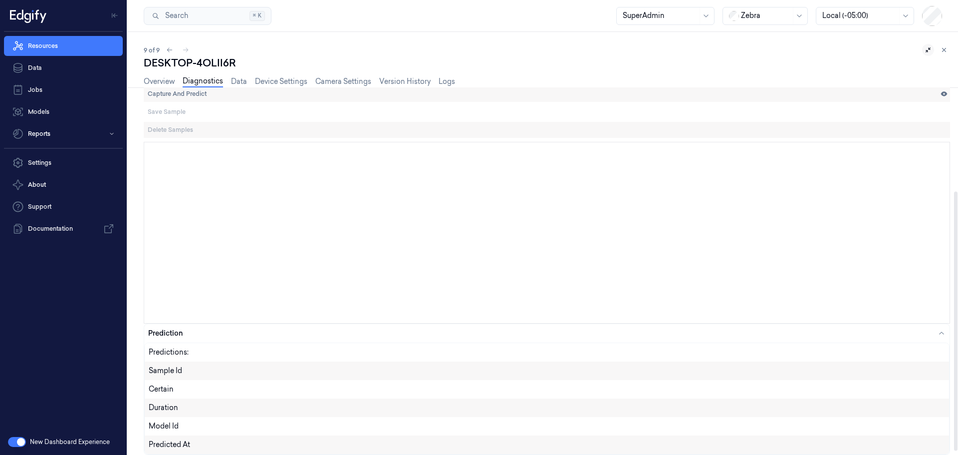
scroll to position [147, 0]
click at [155, 81] on link "Overview" at bounding box center [159, 81] width 31 height 11
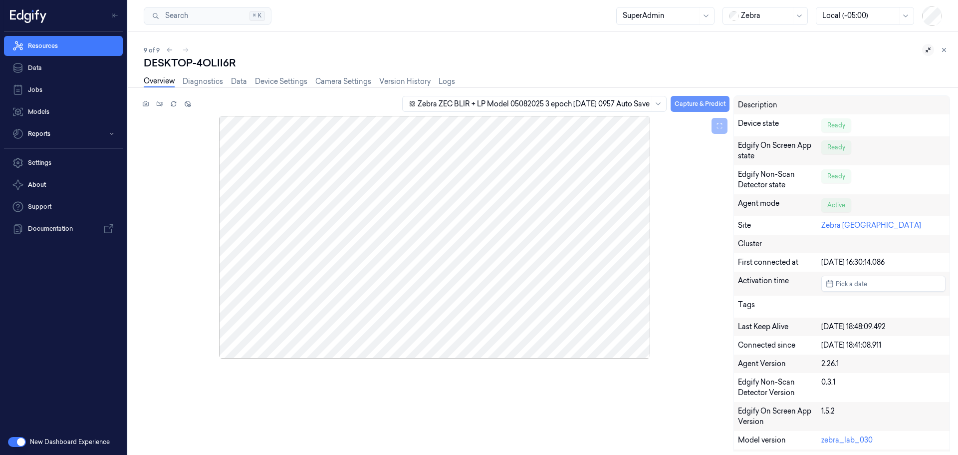
click at [705, 102] on button "Capture & Predict" at bounding box center [700, 104] width 59 height 16
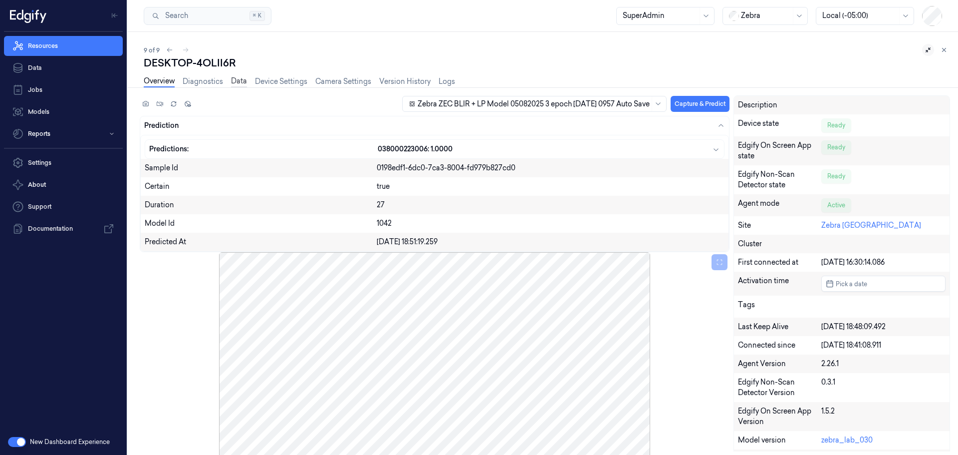
click at [240, 80] on link "Data" at bounding box center [239, 81] width 16 height 11
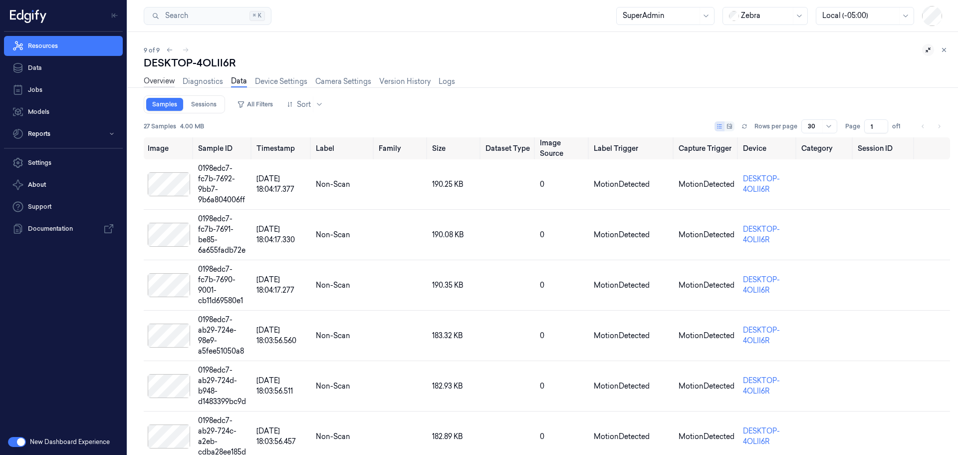
click at [154, 82] on link "Overview" at bounding box center [159, 81] width 31 height 11
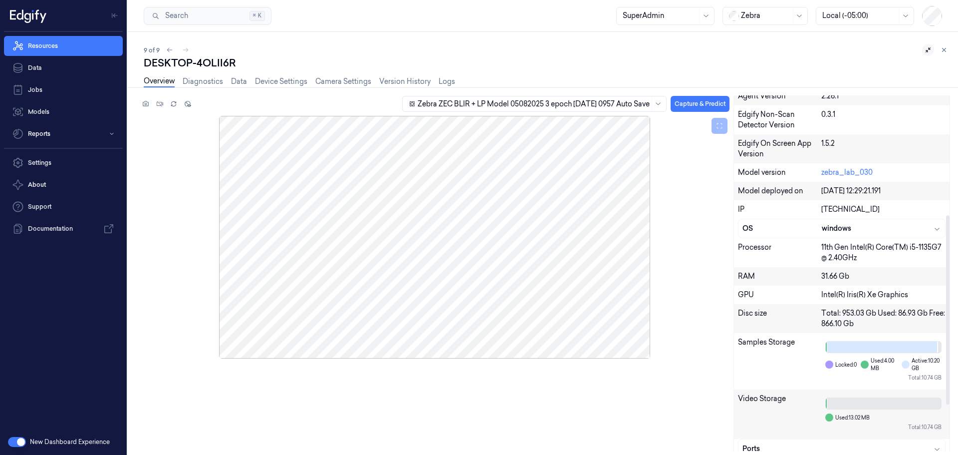
scroll to position [312, 0]
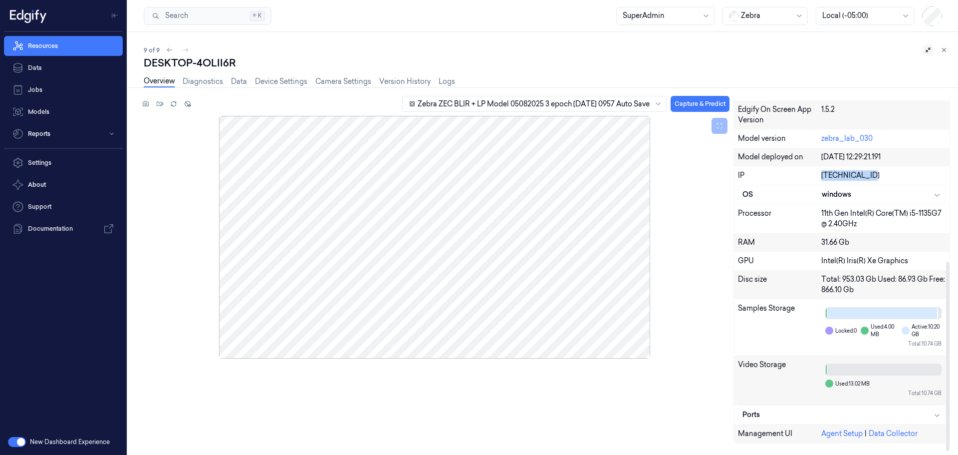
drag, startPoint x: 871, startPoint y: 174, endPoint x: 820, endPoint y: 175, distance: 50.9
click at [820, 175] on div "IP [TECHNICAL_ID]" at bounding box center [842, 175] width 216 height 18
click at [241, 82] on link "Data" at bounding box center [239, 81] width 16 height 11
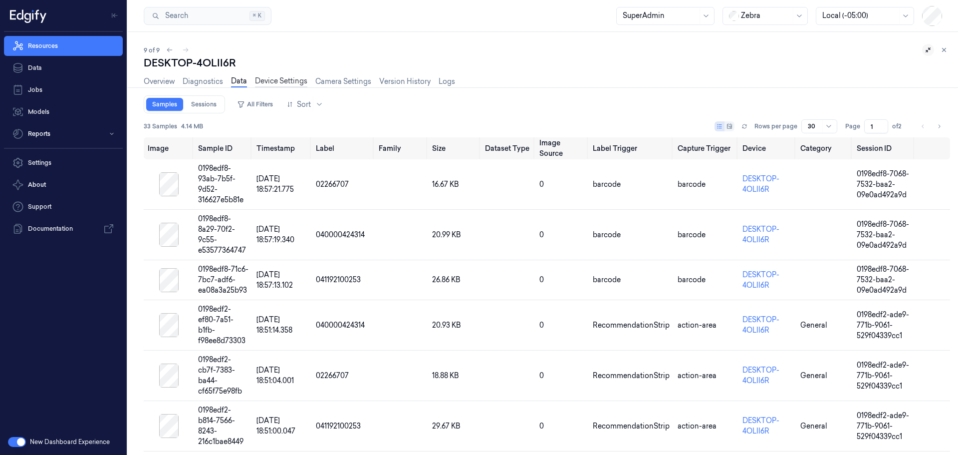
click at [296, 83] on link "Device Settings" at bounding box center [281, 81] width 52 height 11
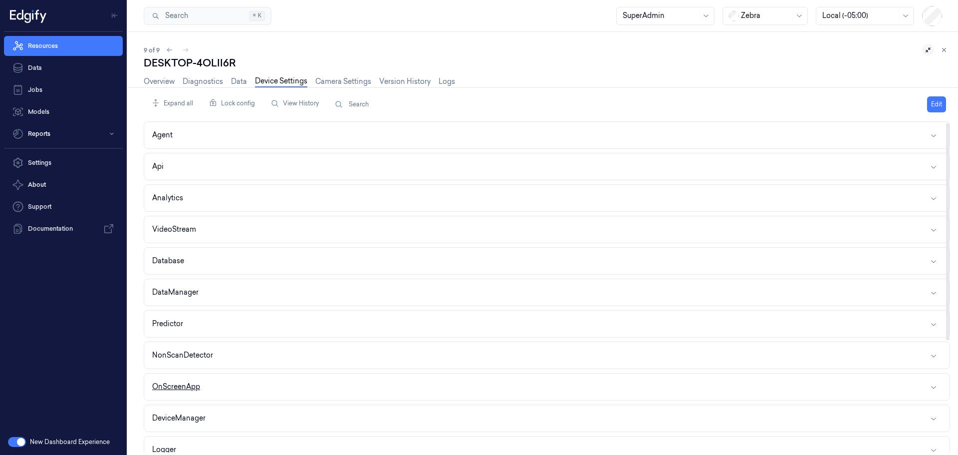
scroll to position [172, 0]
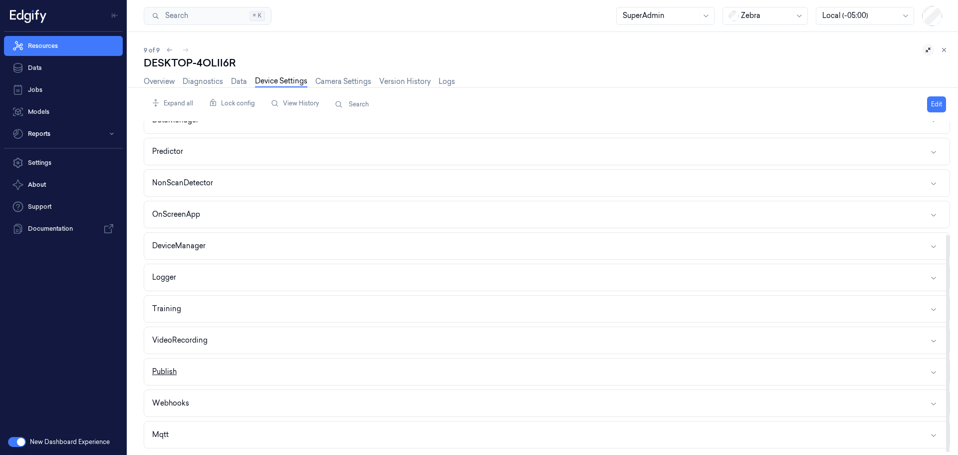
click at [206, 365] on button "Publish" at bounding box center [547, 371] width 806 height 26
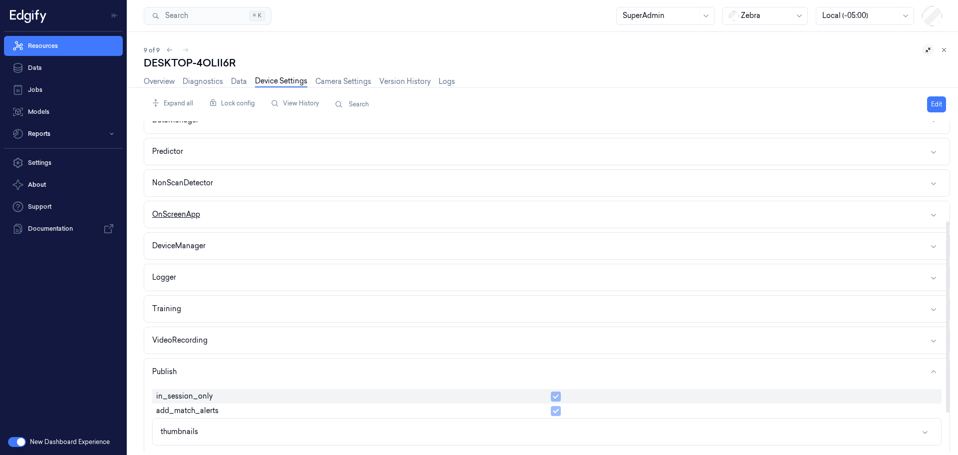
click at [217, 219] on button "OnScreenApp" at bounding box center [547, 214] width 806 height 26
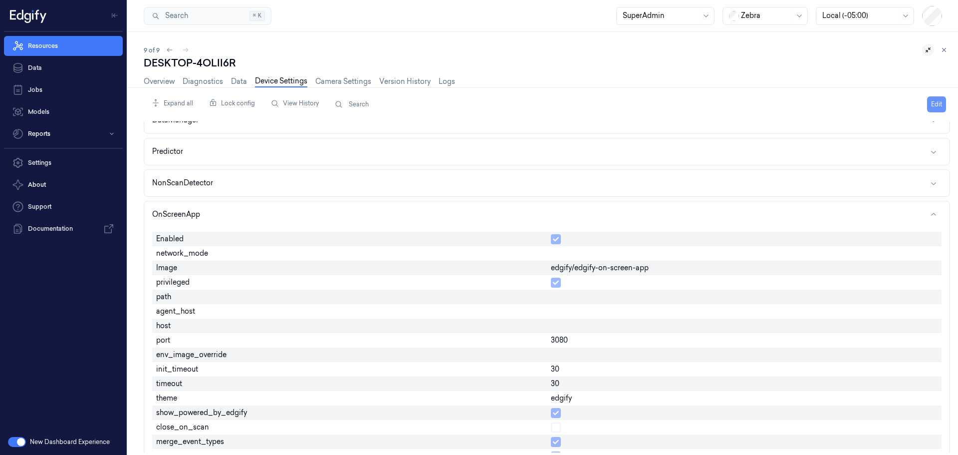
click at [932, 104] on button "Edit" at bounding box center [936, 104] width 19 height 16
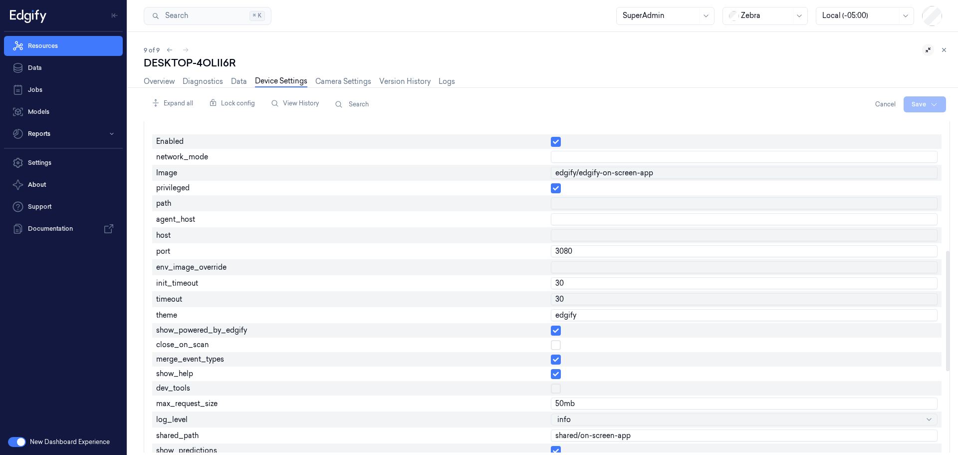
scroll to position [372, 0]
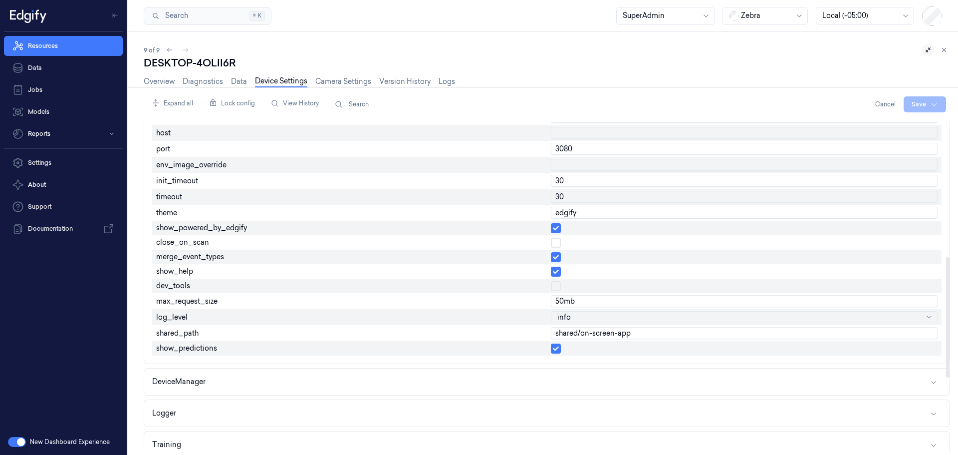
click at [553, 347] on button "button" at bounding box center [556, 348] width 10 height 10
click at [920, 101] on html "Resources Data Jobs Models Reports Settings About Support Documentation New Das…" at bounding box center [479, 227] width 958 height 455
click at [912, 125] on div "Save to this device" at bounding box center [898, 125] width 88 height 16
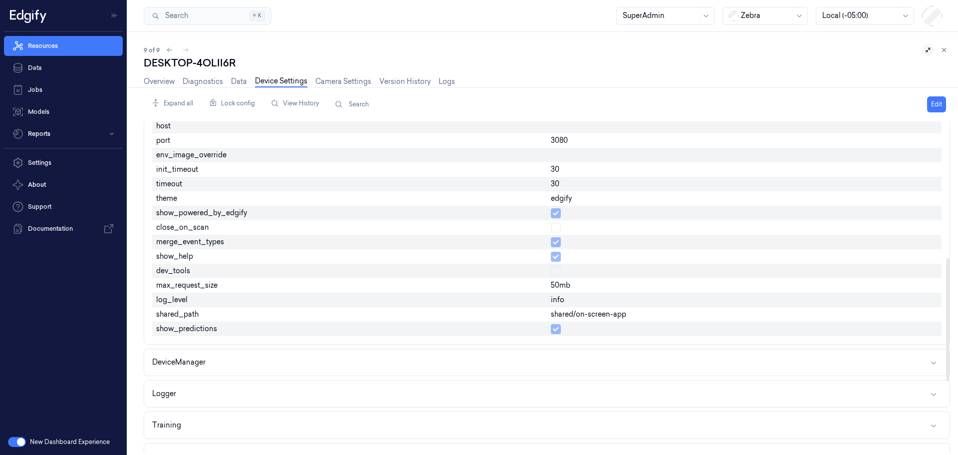
scroll to position [366, 0]
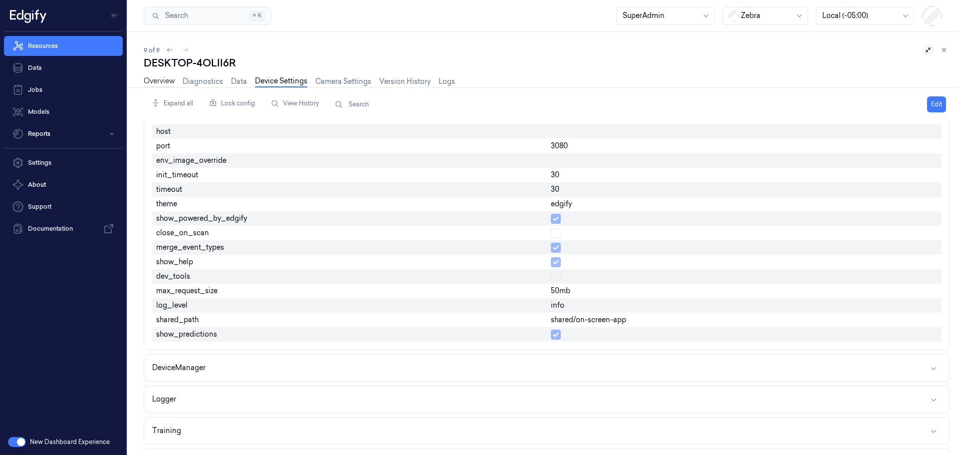
click at [149, 81] on link "Overview" at bounding box center [159, 81] width 31 height 11
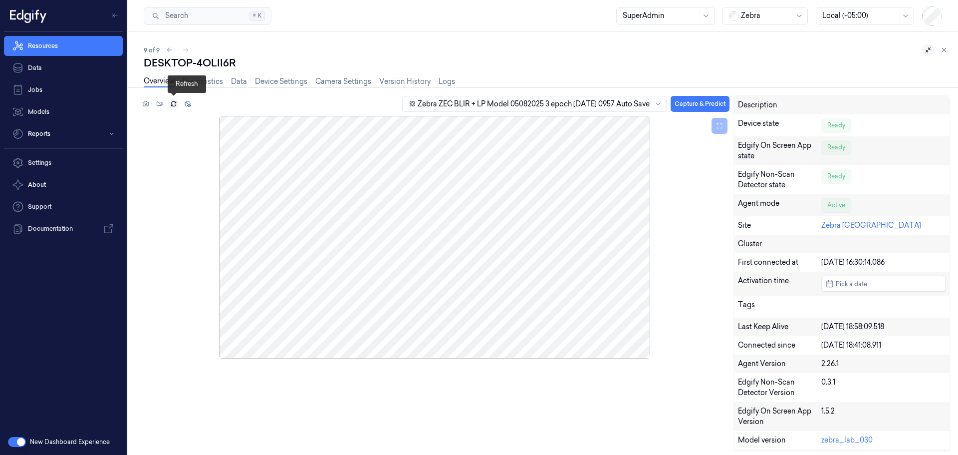
click at [173, 103] on icon at bounding box center [173, 103] width 7 height 7
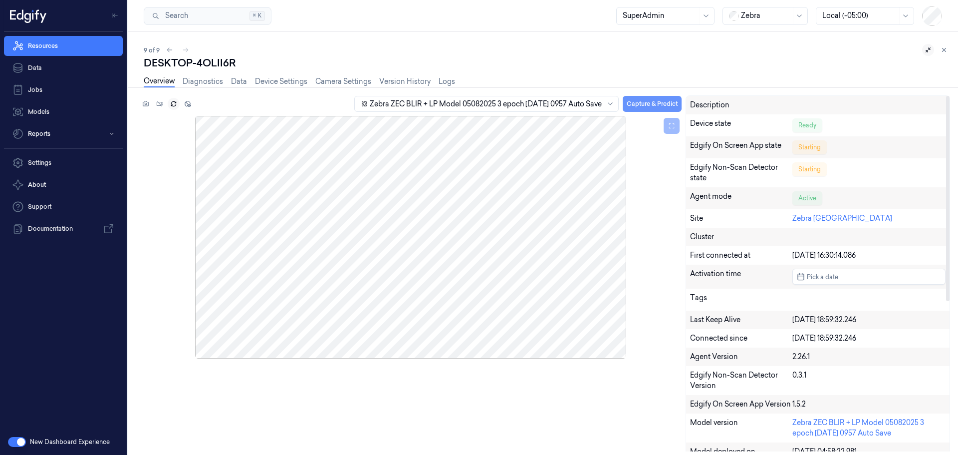
click at [629, 101] on button "Capture & Predict" at bounding box center [652, 104] width 59 height 16
click at [637, 102] on button "Capture & Predict" at bounding box center [652, 104] width 59 height 16
click at [642, 207] on div at bounding box center [411, 237] width 542 height 243
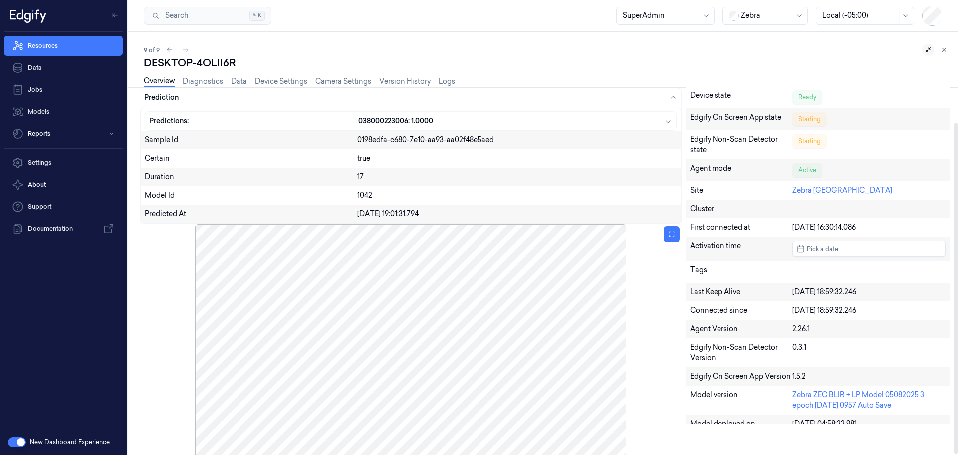
scroll to position [40, 0]
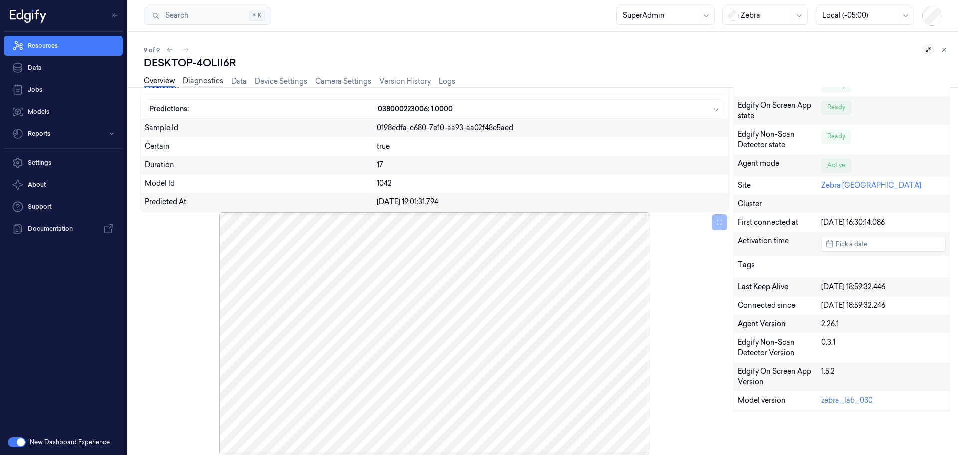
click at [199, 80] on link "Diagnostics" at bounding box center [203, 81] width 40 height 11
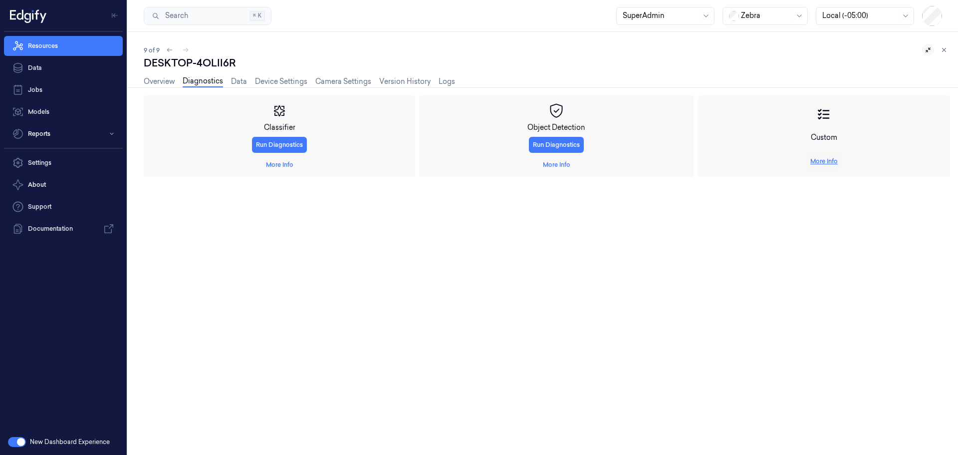
click at [818, 161] on link "More Info" at bounding box center [824, 161] width 27 height 9
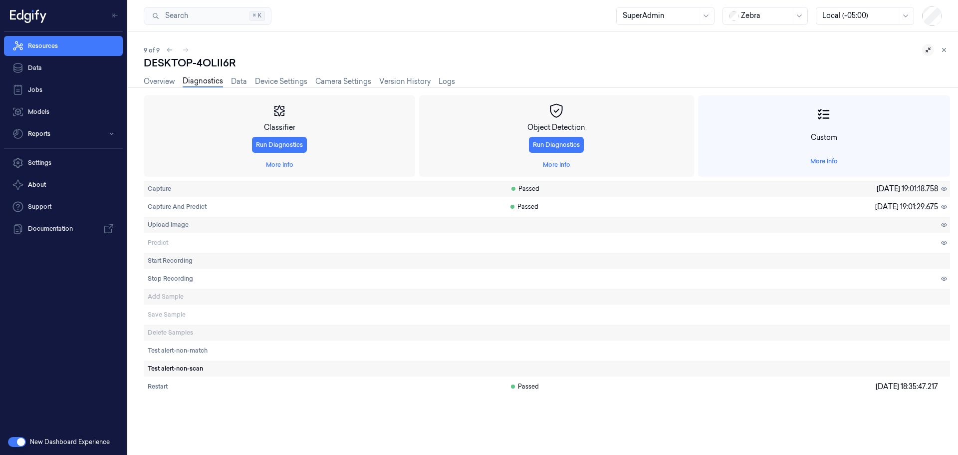
click at [176, 364] on span "Test alert-non-scan" at bounding box center [175, 368] width 55 height 9
click at [168, 281] on span "Stop Recording" at bounding box center [170, 278] width 45 height 9
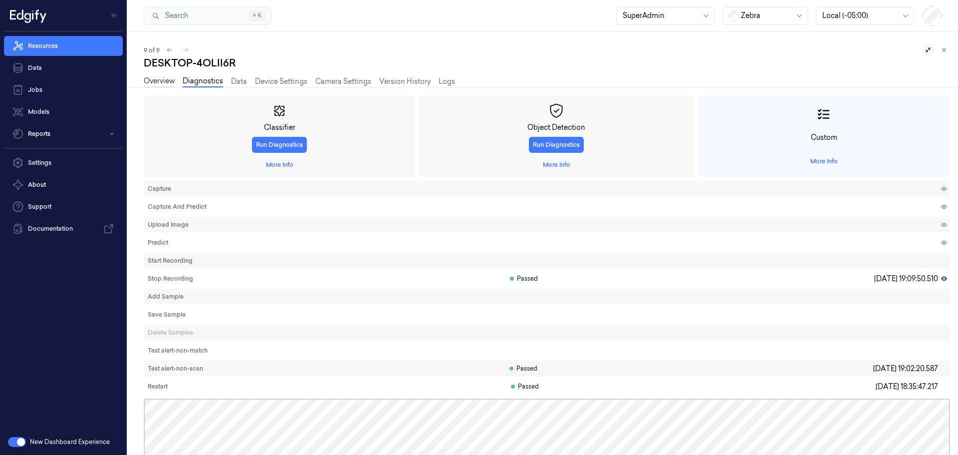
click at [155, 81] on link "Overview" at bounding box center [159, 81] width 31 height 11
click at [159, 84] on link "Overview" at bounding box center [159, 81] width 31 height 11
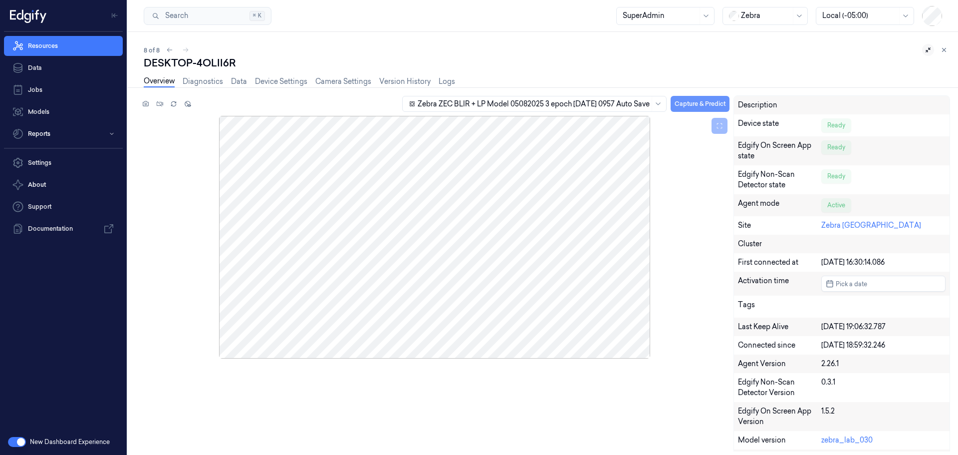
click at [697, 102] on button "Capture & Predict" at bounding box center [700, 104] width 59 height 16
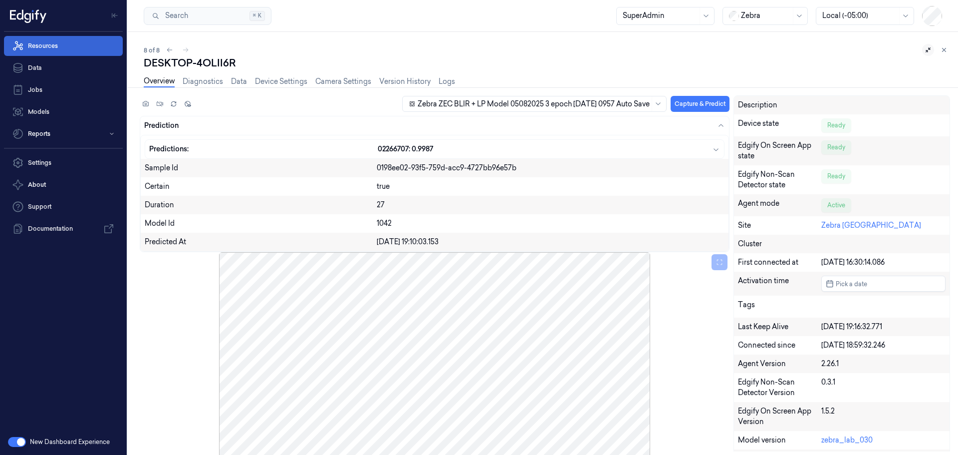
click at [42, 47] on link "Resources" at bounding box center [63, 46] width 119 height 20
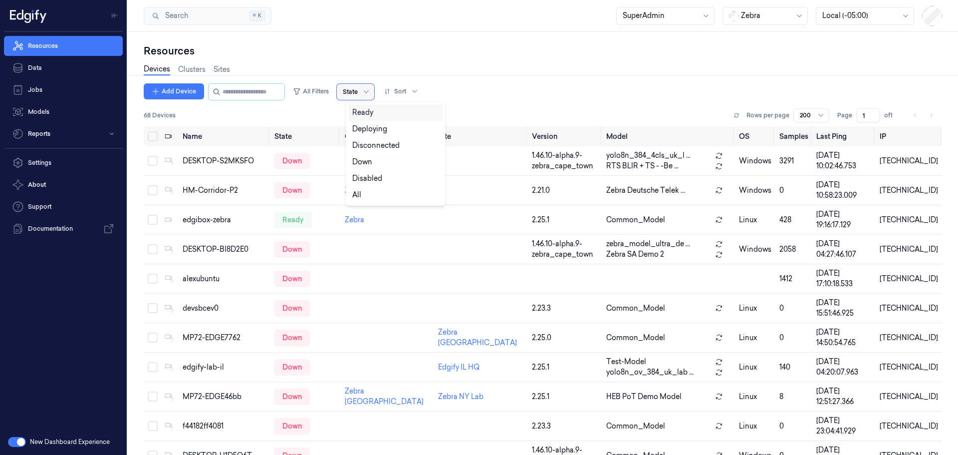
click at [371, 90] on div at bounding box center [367, 92] width 10 height 8
click at [360, 114] on div "Ready" at bounding box center [362, 112] width 21 height 10
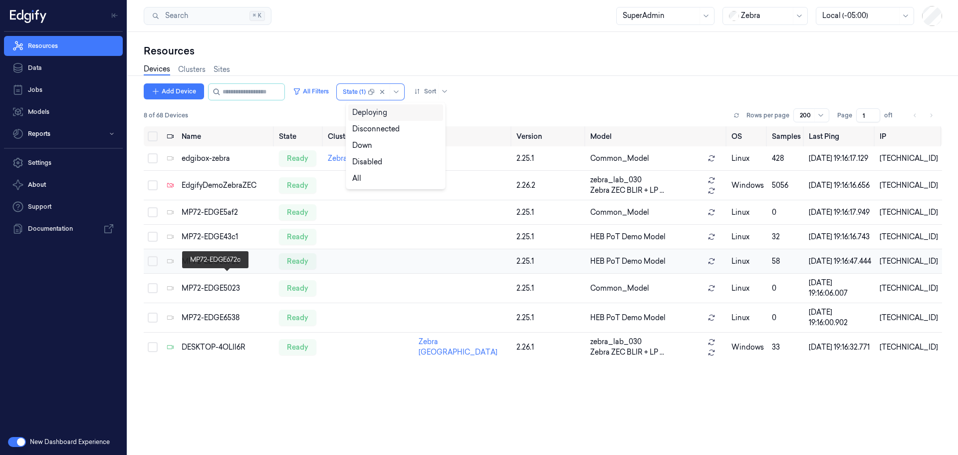
click at [208, 267] on div "MP72-EDGE672c" at bounding box center [226, 261] width 89 height 10
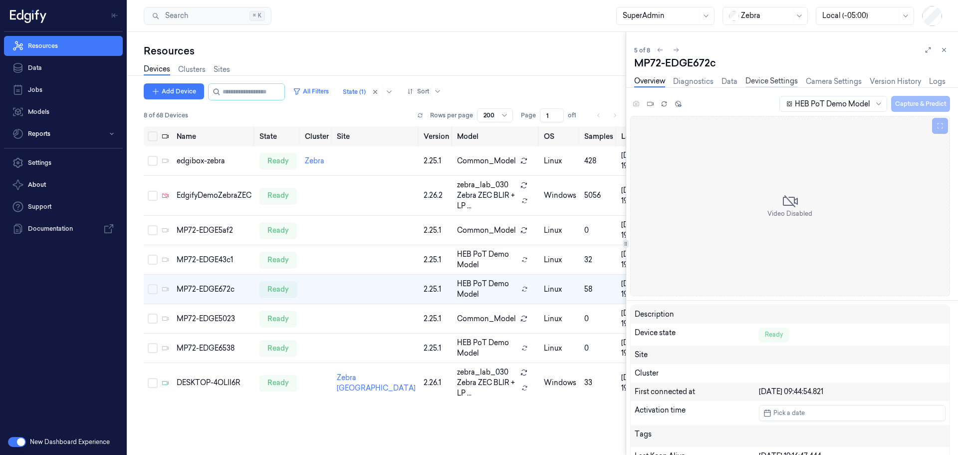
click at [779, 81] on link "Device Settings" at bounding box center [772, 81] width 52 height 11
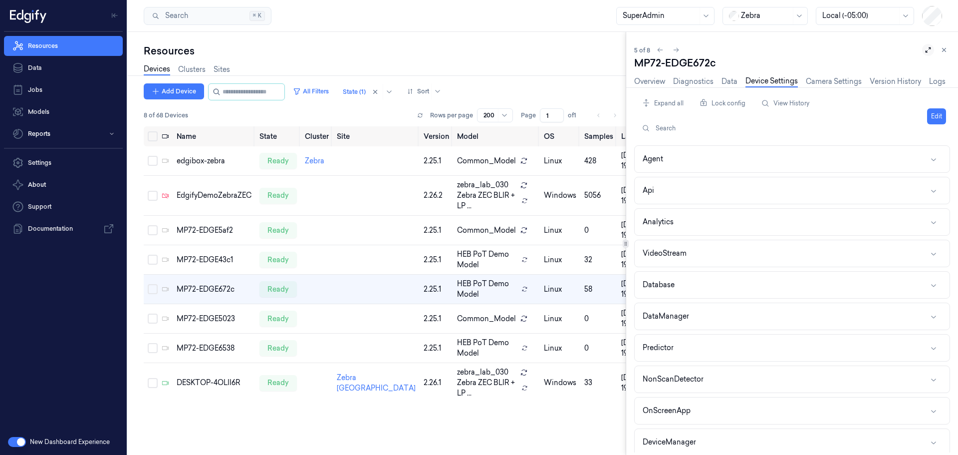
click at [931, 52] on icon at bounding box center [928, 49] width 7 height 7
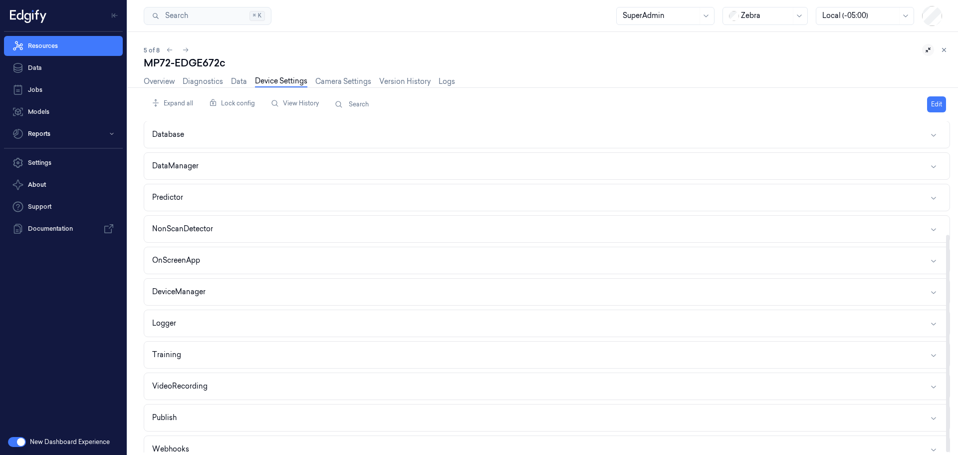
scroll to position [172, 0]
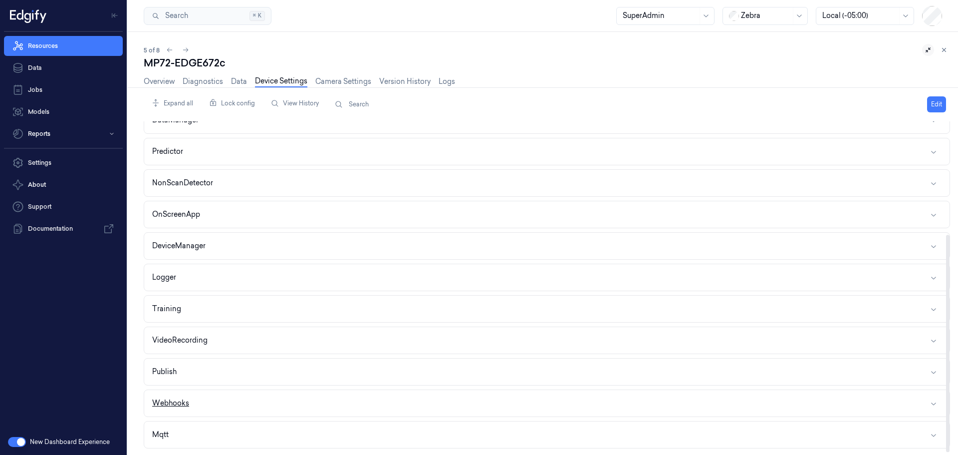
click at [234, 400] on button "Webhooks" at bounding box center [547, 403] width 806 height 26
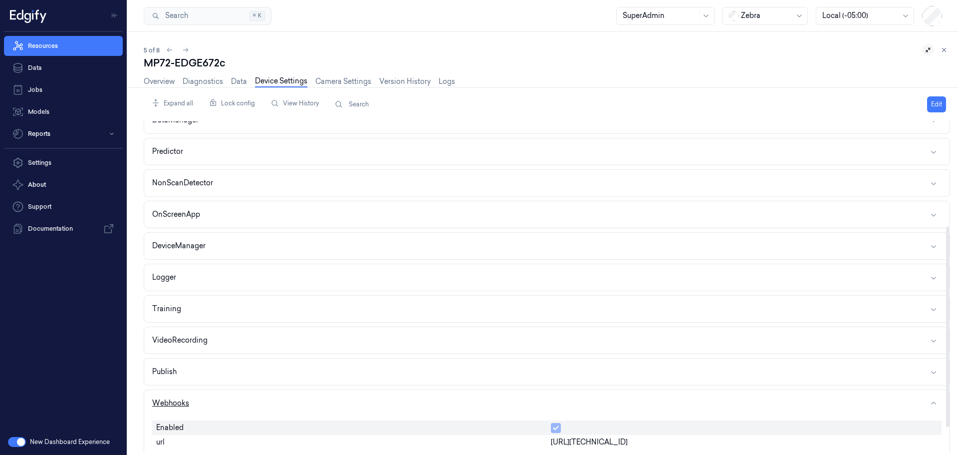
scroll to position [213, 0]
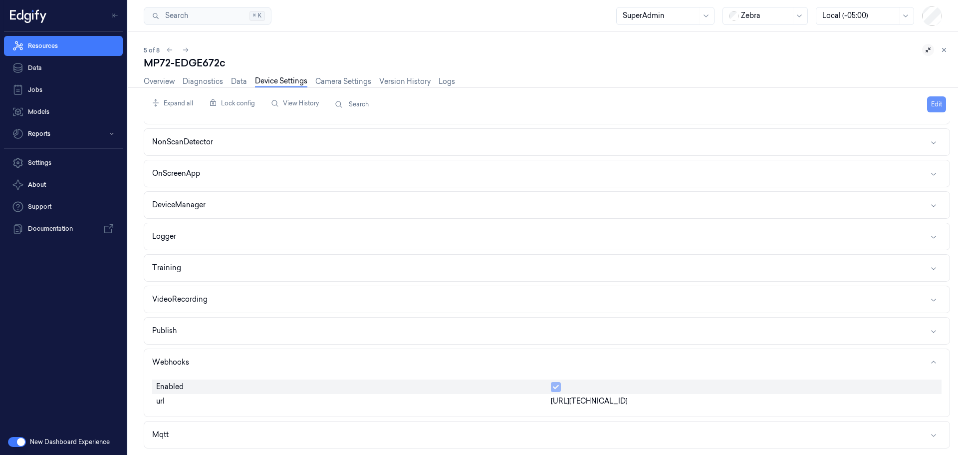
click at [934, 104] on button "Edit" at bounding box center [936, 104] width 19 height 16
drag, startPoint x: 608, startPoint y: 402, endPoint x: 615, endPoint y: 401, distance: 7.6
click at [615, 401] on input "[URL][TECHNICAL_ID]" at bounding box center [744, 402] width 387 height 12
click at [916, 106] on html "Resources Data Jobs Models Reports Settings About Support Documentation New Das…" at bounding box center [479, 227] width 958 height 455
click at [870, 125] on div "Save to this device" at bounding box center [898, 125] width 88 height 16
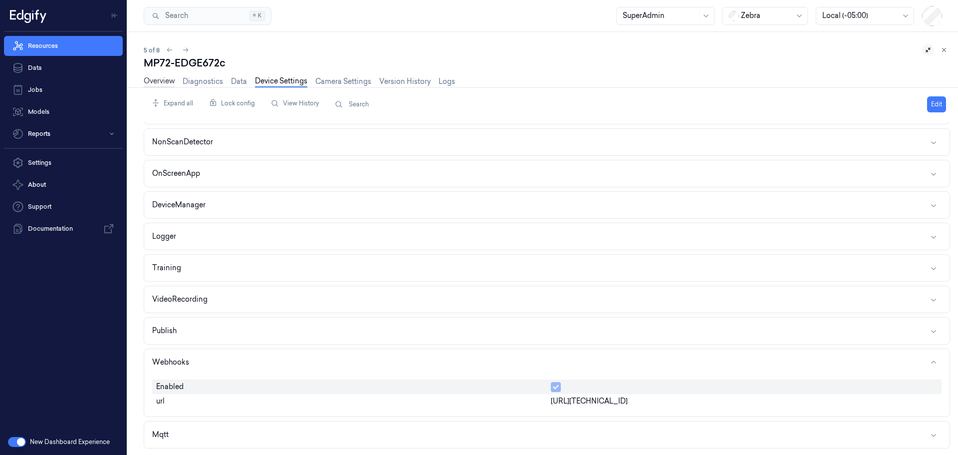
click at [155, 80] on link "Overview" at bounding box center [159, 81] width 31 height 11
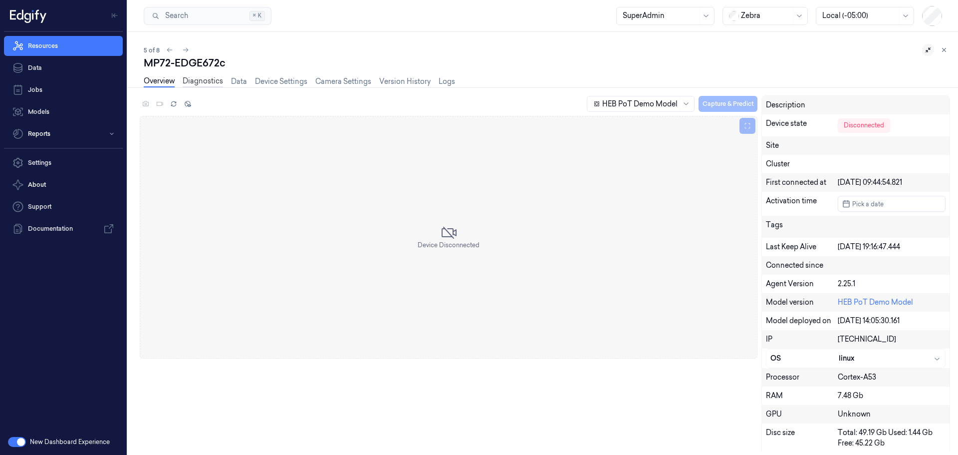
click at [201, 80] on link "Diagnostics" at bounding box center [203, 81] width 40 height 11
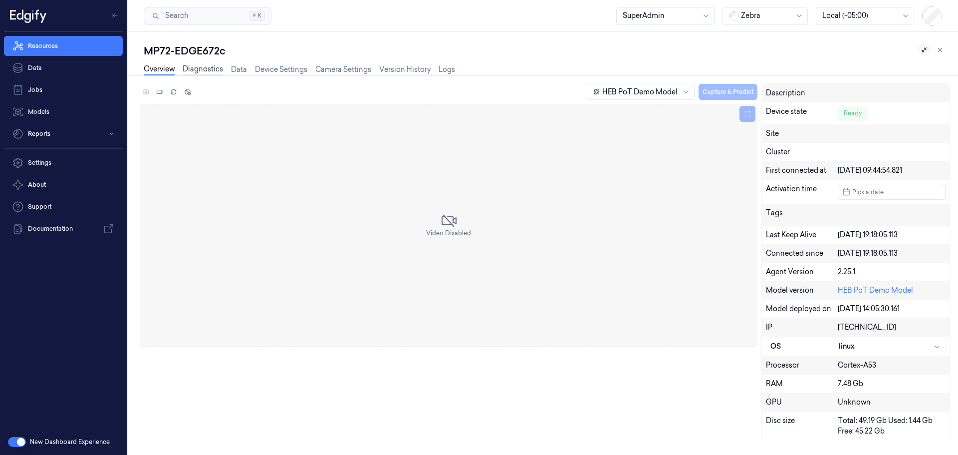
click at [198, 68] on link "Diagnostics" at bounding box center [203, 69] width 40 height 11
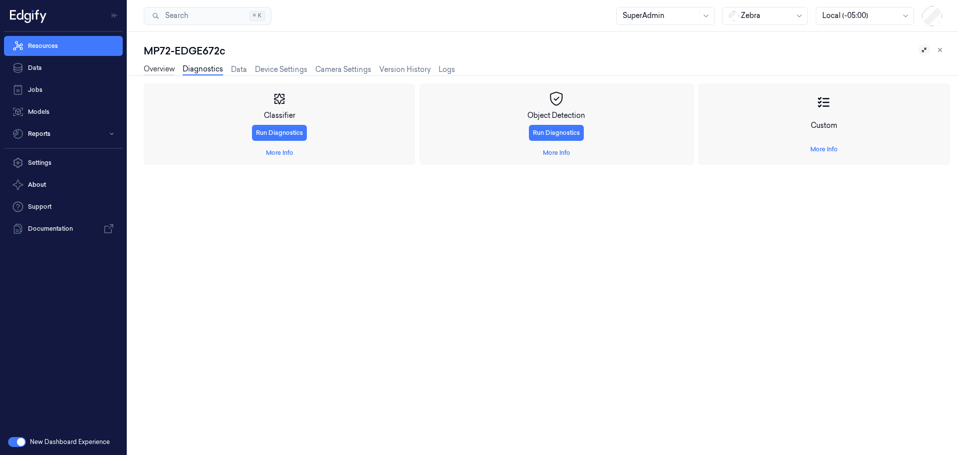
click at [158, 70] on link "Overview" at bounding box center [159, 69] width 31 height 11
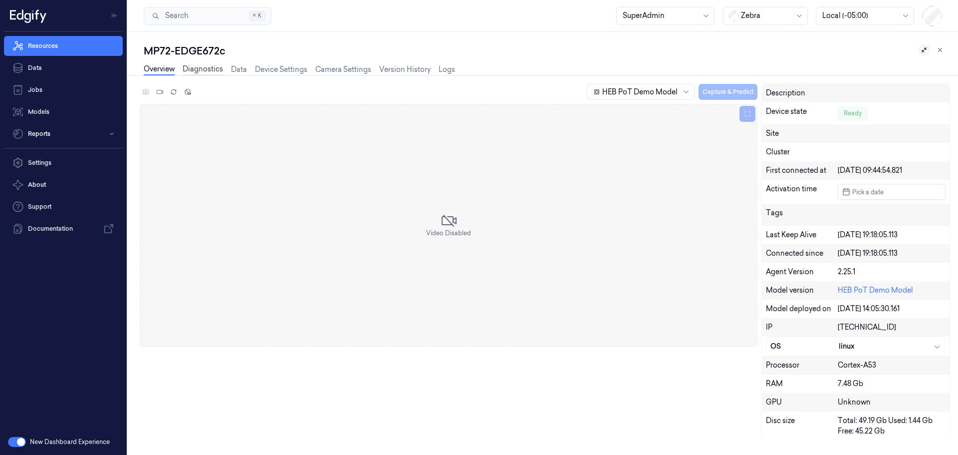
click at [201, 67] on link "Diagnostics" at bounding box center [203, 69] width 40 height 11
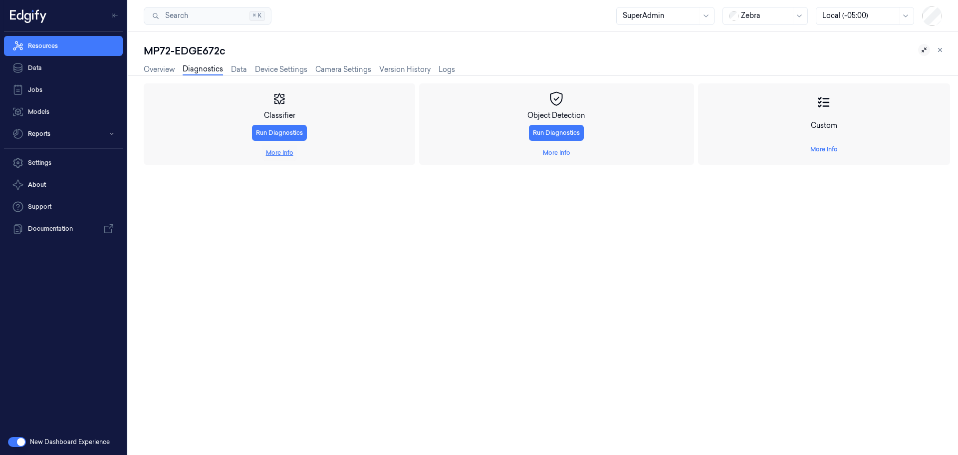
click at [279, 155] on link "More Info" at bounding box center [279, 152] width 27 height 9
click at [824, 146] on link "More Info" at bounding box center [824, 149] width 27 height 9
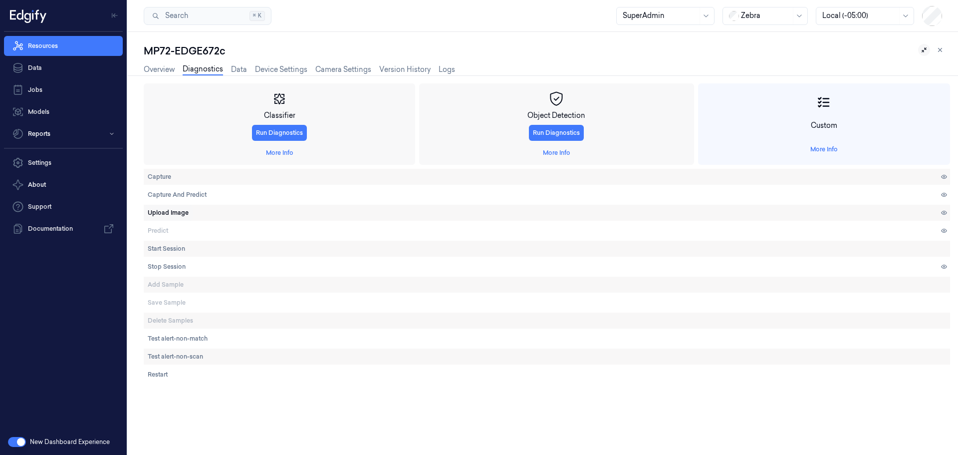
click at [176, 215] on span "Upload Image" at bounding box center [168, 212] width 41 height 9
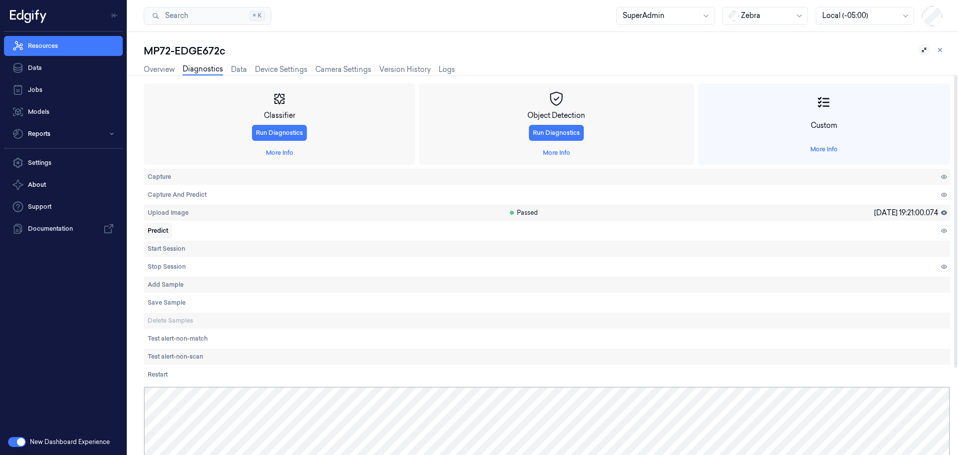
click at [165, 229] on span "Predict" at bounding box center [158, 230] width 20 height 9
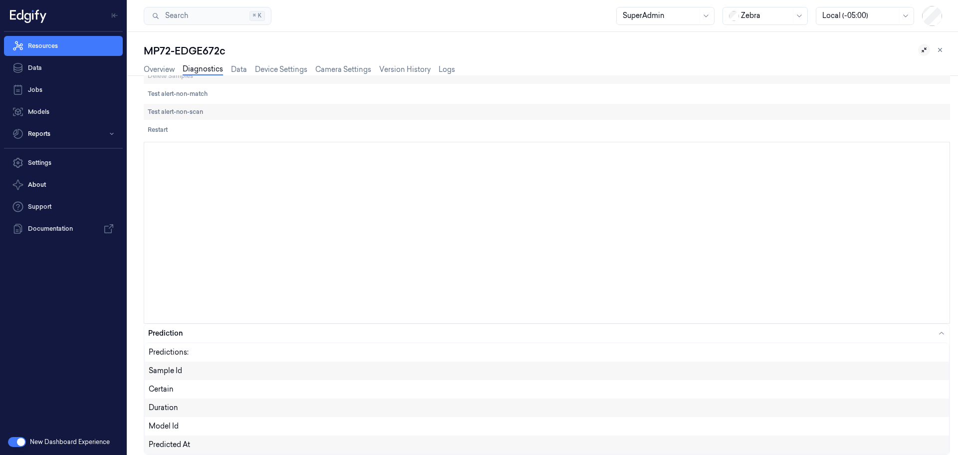
scroll to position [245, 0]
click at [268, 64] on link "Device Settings" at bounding box center [281, 69] width 52 height 11
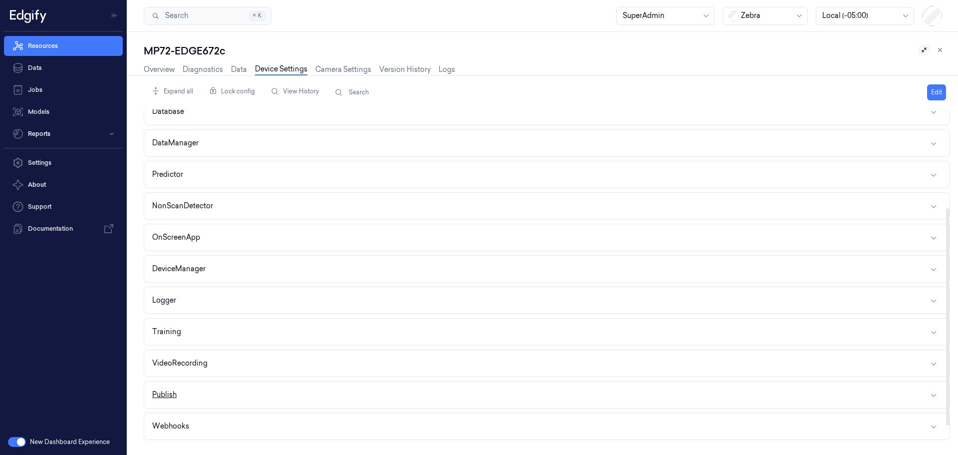
scroll to position [150, 0]
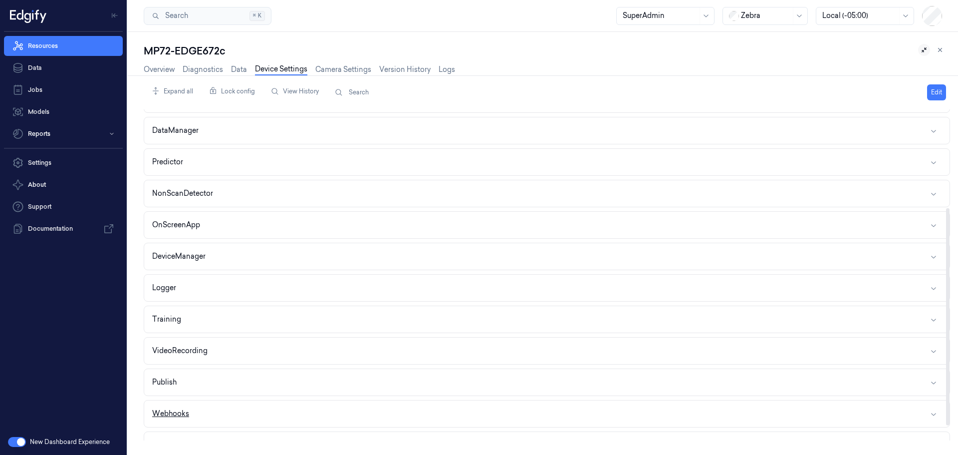
click at [254, 413] on button "Webhooks" at bounding box center [547, 413] width 806 height 26
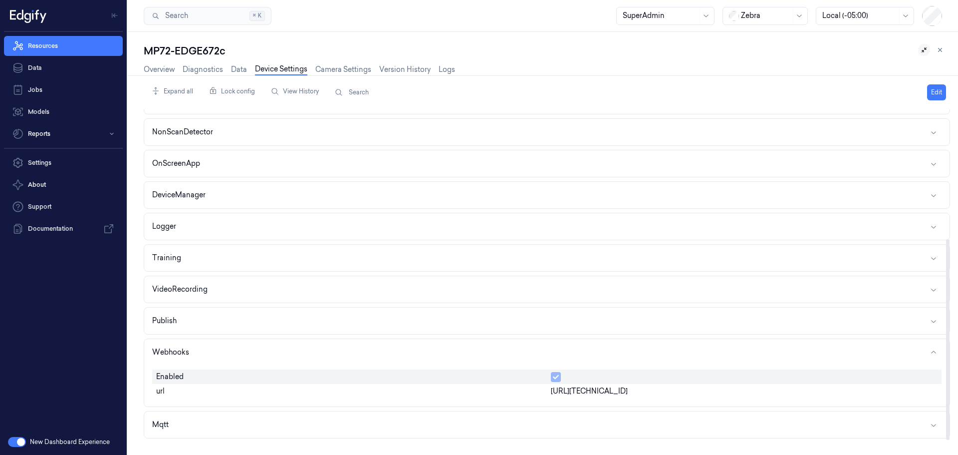
scroll to position [213, 0]
click at [585, 412] on button "Mqtt" at bounding box center [547, 422] width 806 height 26
click at [136, 377] on div "MP72-EDGE672c Overview Diagnostics Data Device Settings Camera Settings Version…" at bounding box center [543, 243] width 830 height 423
click at [159, 69] on link "Overview" at bounding box center [159, 69] width 31 height 11
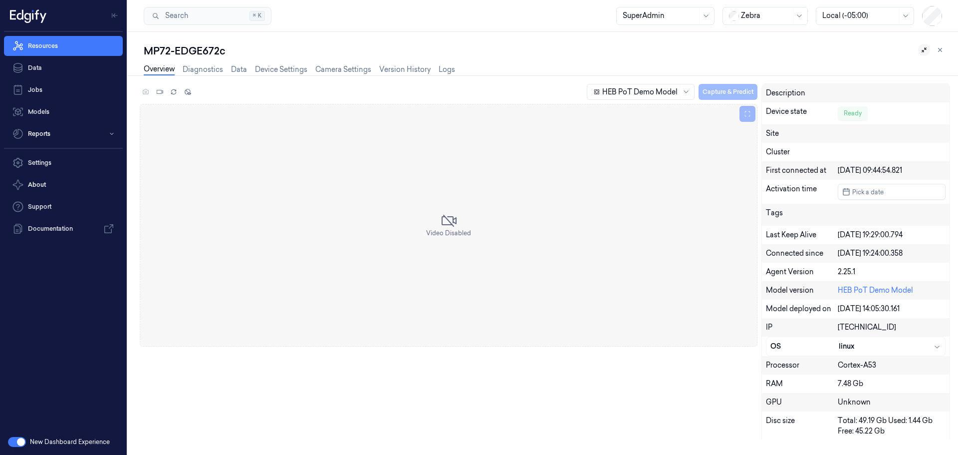
click at [342, 379] on div "HEB PoT Demo Model Capture & Predict Video Disabled Description Device state Re…" at bounding box center [545, 261] width 811 height 356
click at [241, 69] on link "Data" at bounding box center [239, 69] width 16 height 11
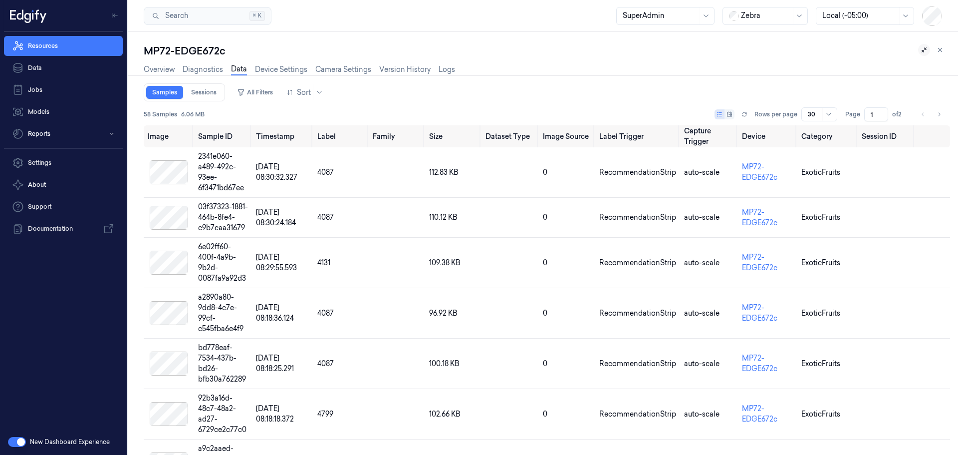
click at [808, 59] on div "Overview Diagnostics Data Device Settings Camera Settings Version History Logs" at bounding box center [547, 70] width 807 height 25
click at [443, 69] on link "Logs" at bounding box center [447, 69] width 16 height 11
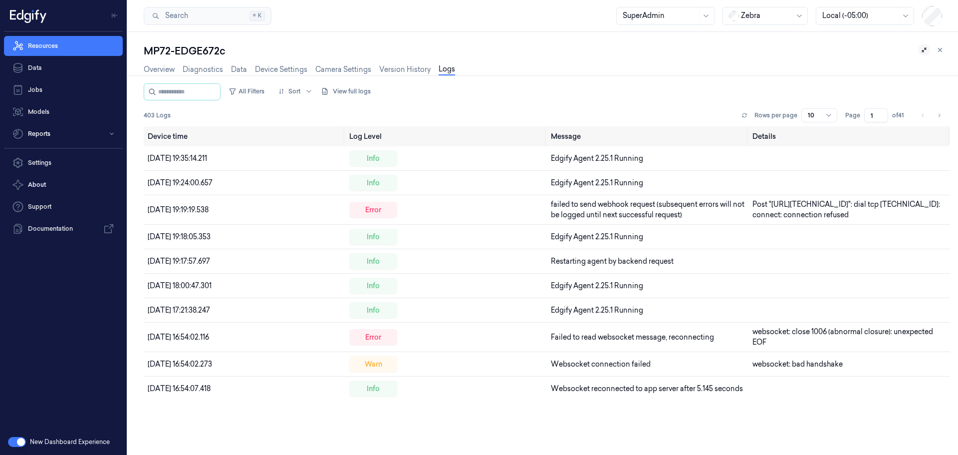
click at [926, 46] on button at bounding box center [924, 50] width 12 height 12
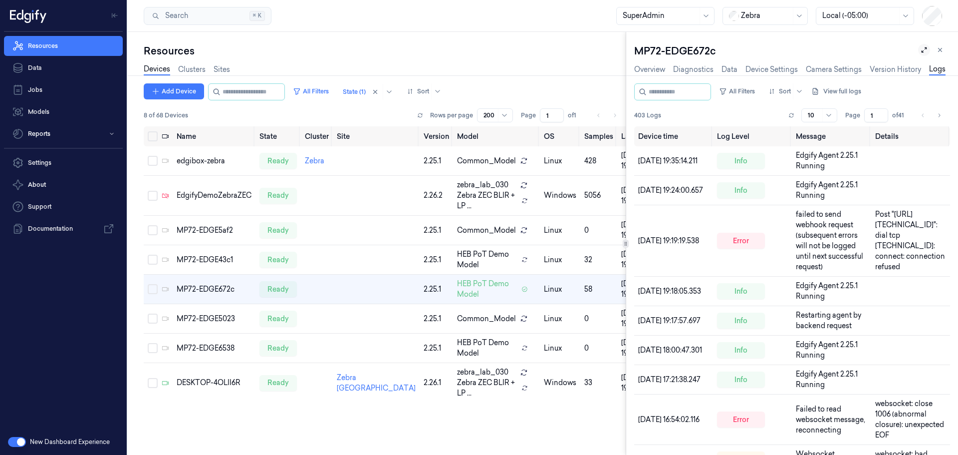
scroll to position [0, 4]
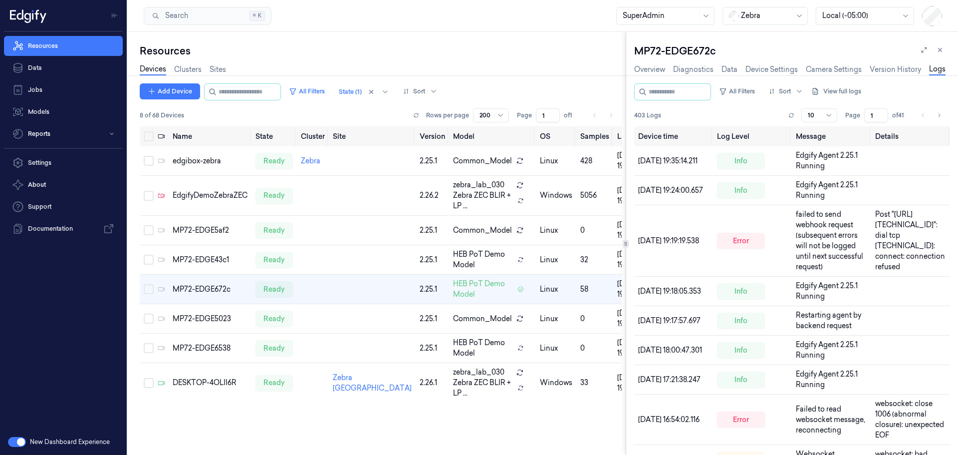
click at [933, 68] on link "Logs" at bounding box center [937, 69] width 16 height 11
click at [841, 90] on button "View full logs" at bounding box center [839, 91] width 54 height 16
click at [854, 120] on button "Save agent logs" at bounding box center [856, 122] width 66 height 16
click at [762, 70] on link "Device Settings" at bounding box center [772, 69] width 52 height 11
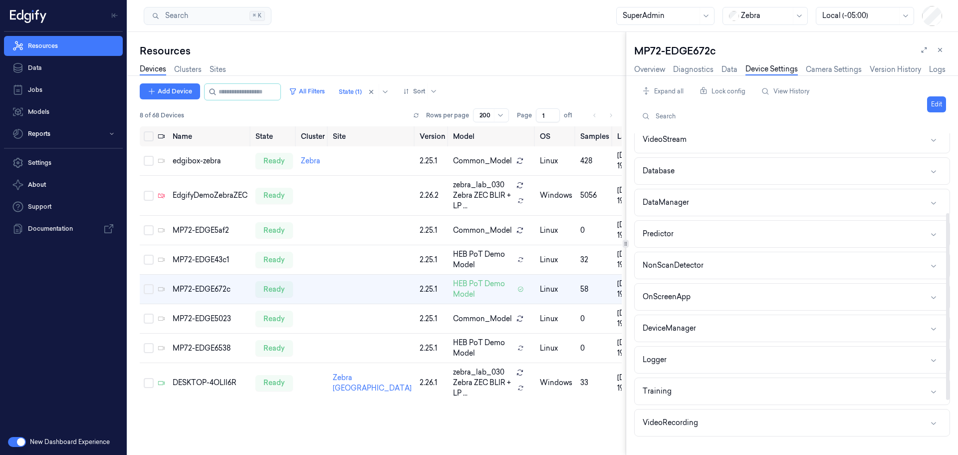
scroll to position [196, 0]
click at [734, 392] on button "Webhooks" at bounding box center [792, 391] width 315 height 26
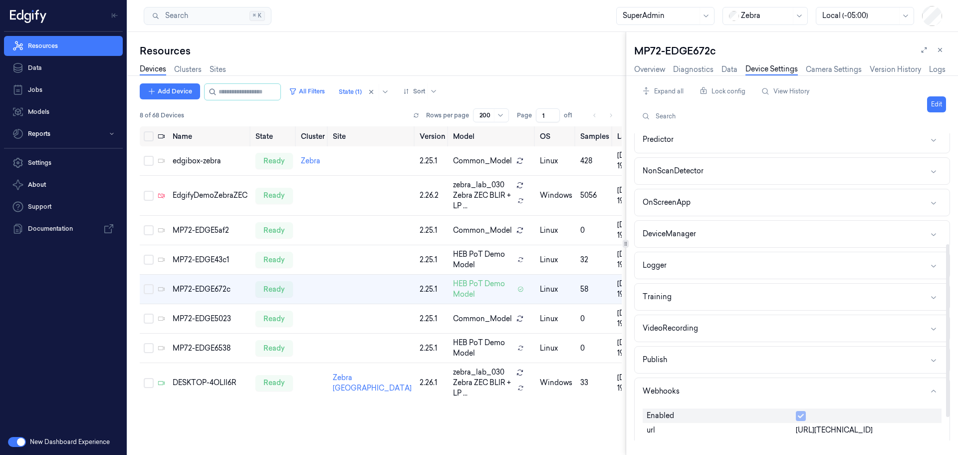
drag, startPoint x: 799, startPoint y: 431, endPoint x: 878, endPoint y: 426, distance: 79.5
click at [878, 426] on div "[URL][TECHNICAL_ID]" at bounding box center [867, 430] width 150 height 14
click at [851, 433] on span "[URL][TECHNICAL_ID]" at bounding box center [834, 430] width 77 height 10
drag, startPoint x: 644, startPoint y: 49, endPoint x: 717, endPoint y: 49, distance: 73.4
click at [717, 49] on div "MP72-EDGE672c" at bounding box center [792, 51] width 316 height 14
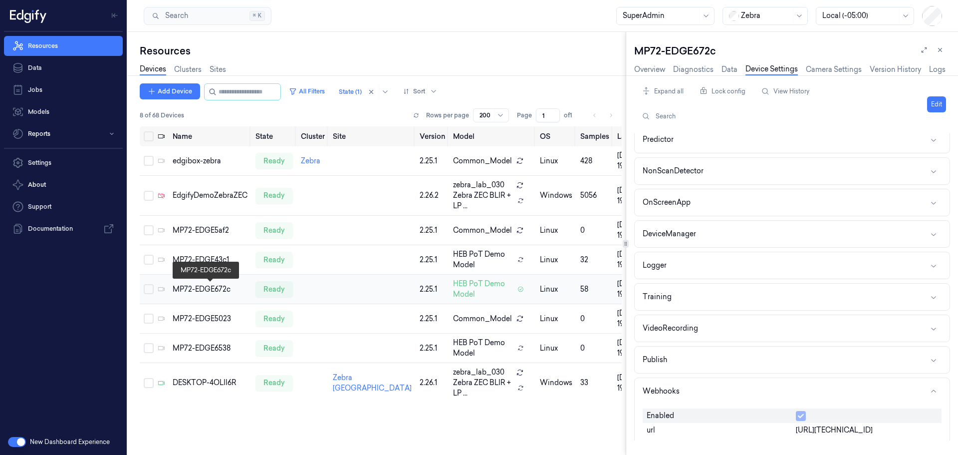
click at [203, 289] on div "MP72-EDGE672c" at bounding box center [210, 289] width 75 height 10
click at [650, 71] on link "Overview" at bounding box center [649, 69] width 31 height 11
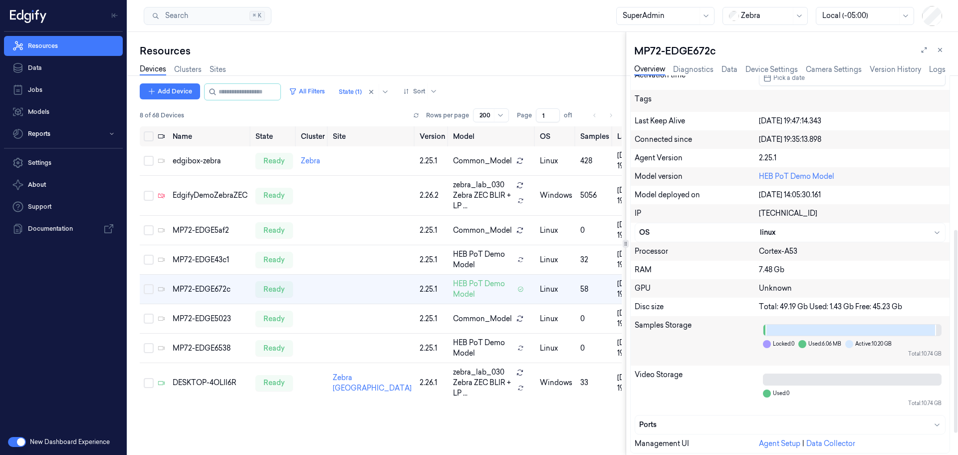
scroll to position [329, 0]
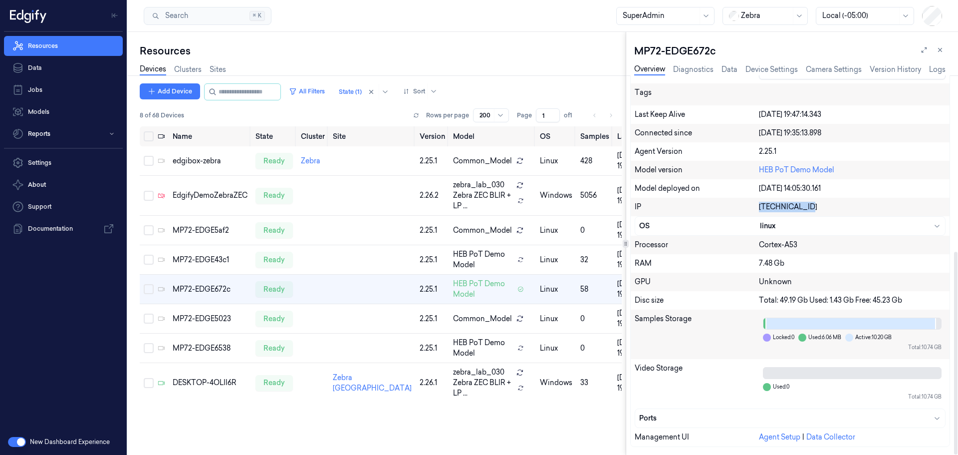
drag, startPoint x: 758, startPoint y: 207, endPoint x: 803, endPoint y: 207, distance: 44.9
click at [803, 207] on div "IP [TECHNICAL_ID]" at bounding box center [790, 207] width 319 height 18
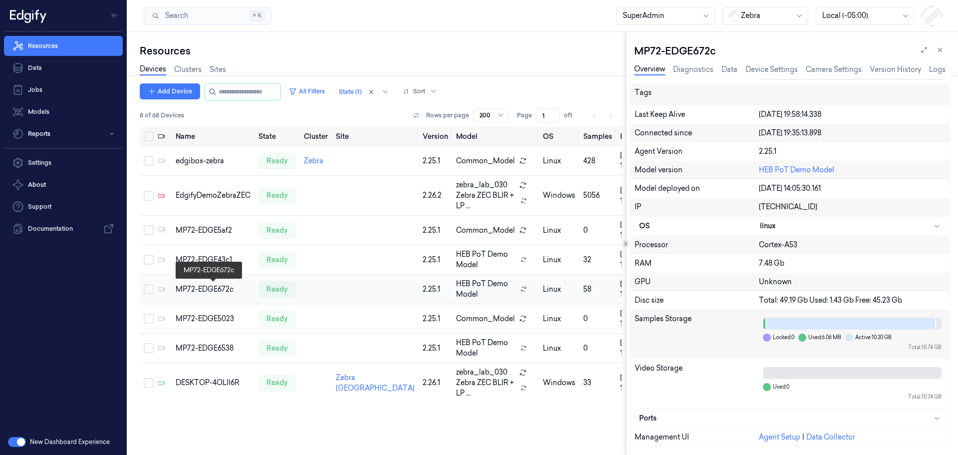
click at [208, 289] on div "MP72-EDGE672c" at bounding box center [213, 289] width 75 height 10
click at [702, 69] on link "Diagnostics" at bounding box center [693, 69] width 40 height 11
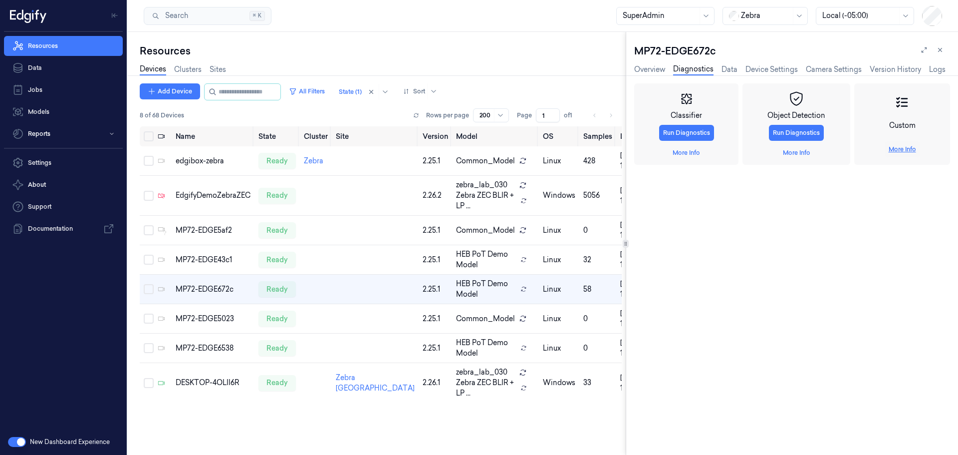
click at [893, 149] on link "More Info" at bounding box center [902, 149] width 27 height 9
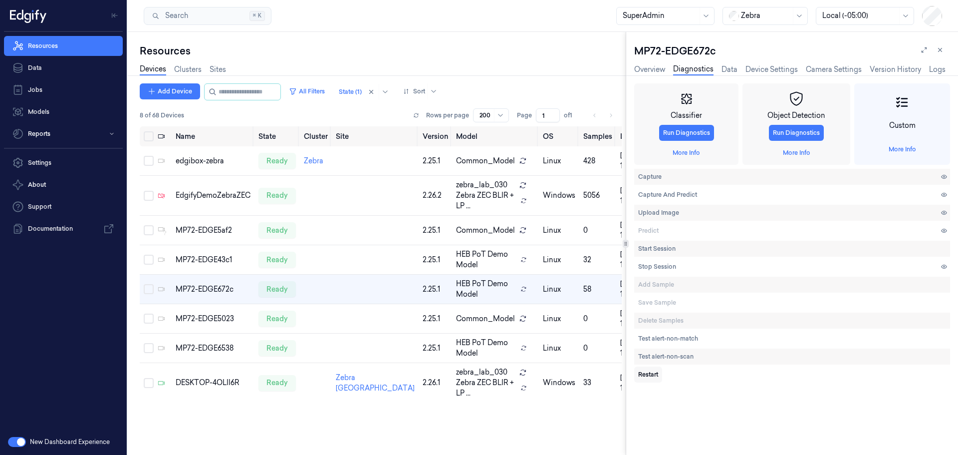
click at [648, 373] on span "Restart" at bounding box center [648, 374] width 20 height 9
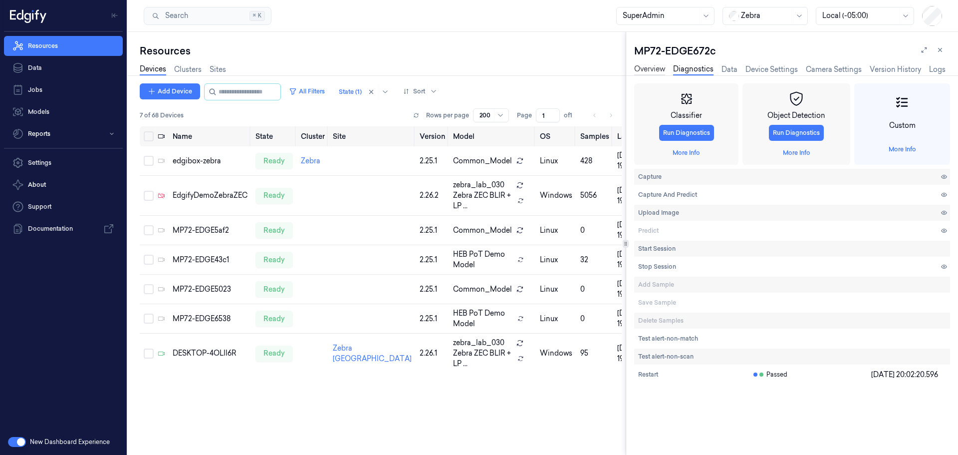
click at [651, 72] on link "Overview" at bounding box center [649, 69] width 31 height 11
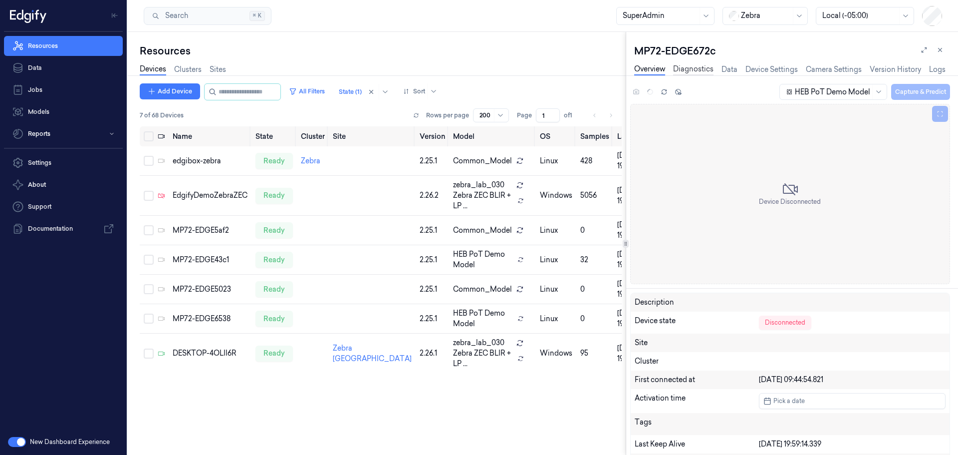
click at [688, 68] on link "Diagnostics" at bounding box center [693, 69] width 40 height 11
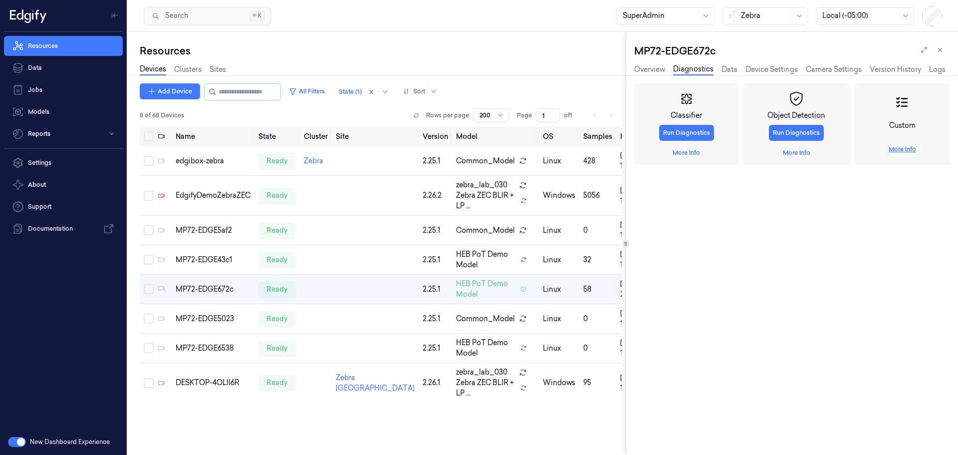
click at [899, 148] on link "More Info" at bounding box center [902, 149] width 27 height 9
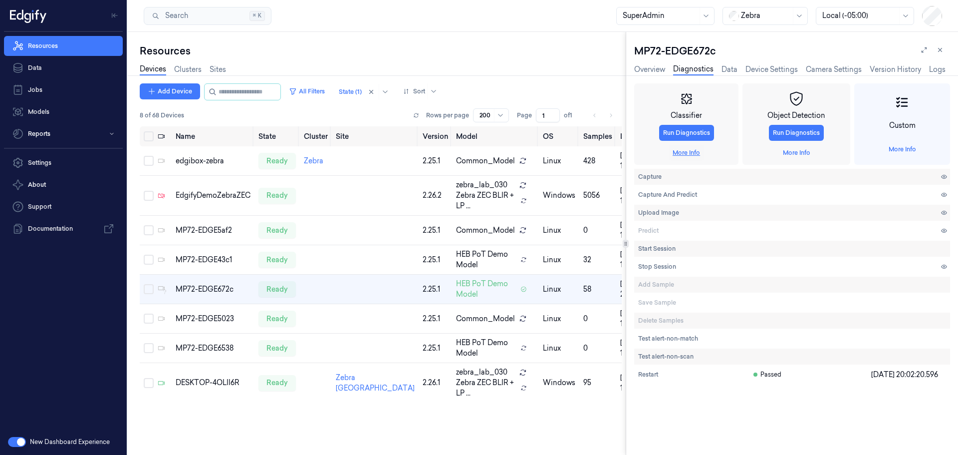
click at [683, 151] on link "More Info" at bounding box center [686, 152] width 27 height 9
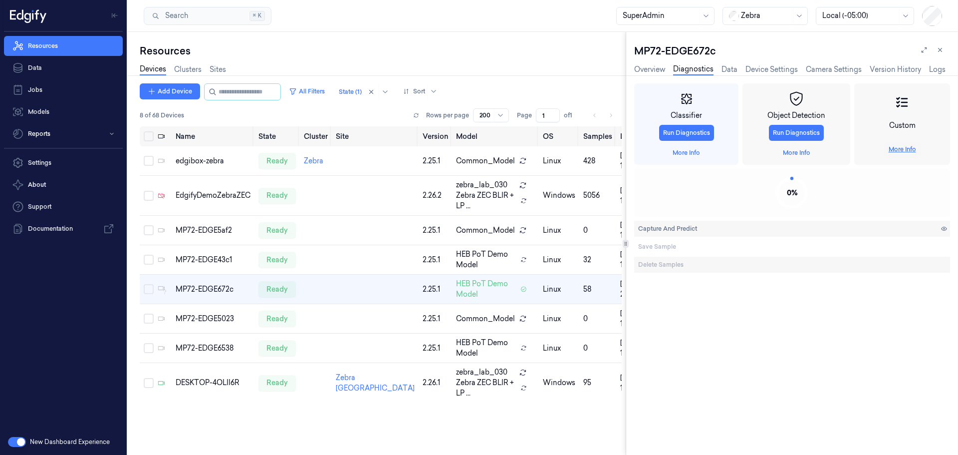
click at [894, 152] on link "More Info" at bounding box center [902, 149] width 27 height 9
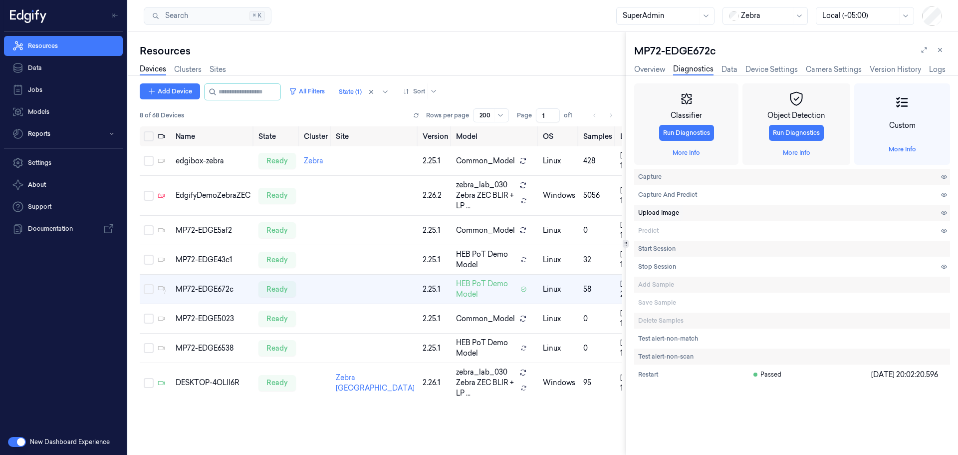
click at [665, 211] on span "Upload Image" at bounding box center [658, 212] width 41 height 9
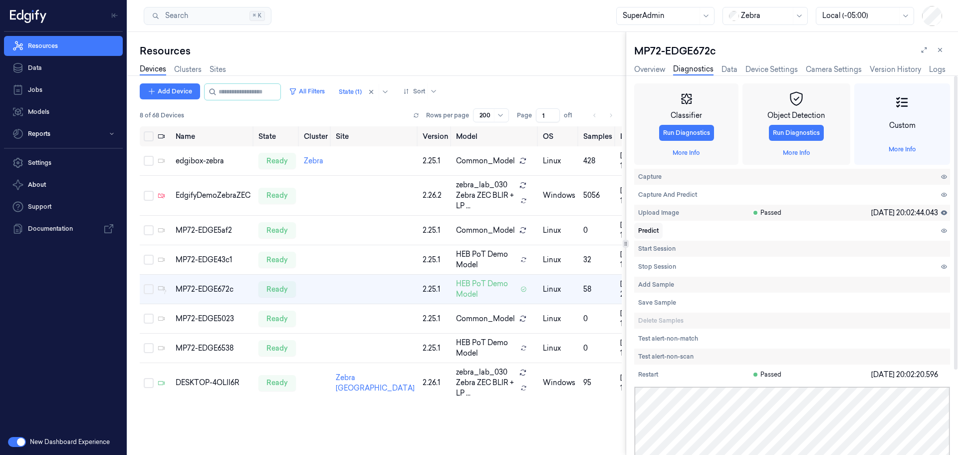
click at [645, 227] on span "Predict" at bounding box center [648, 230] width 20 height 9
click at [654, 228] on span "Predict" at bounding box center [648, 230] width 20 height 9
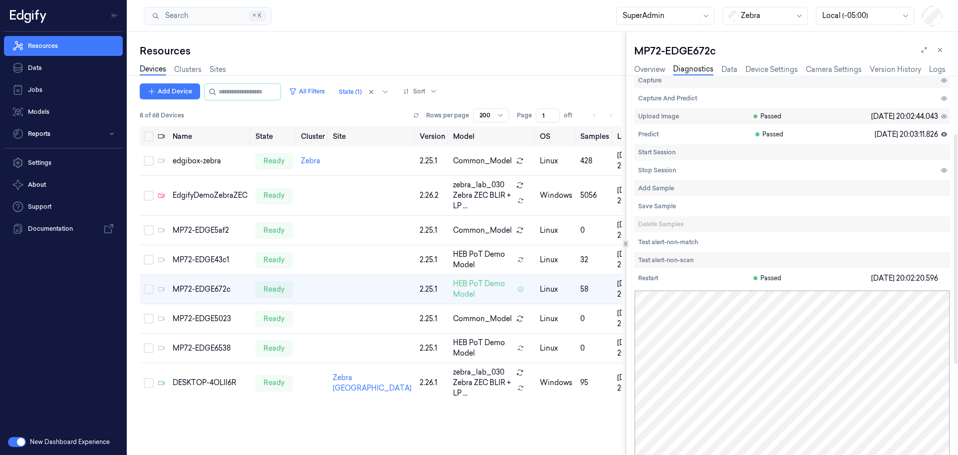
scroll to position [96, 0]
click at [647, 134] on span "Predict" at bounding box center [648, 134] width 20 height 9
click at [649, 70] on link "Overview" at bounding box center [649, 69] width 31 height 11
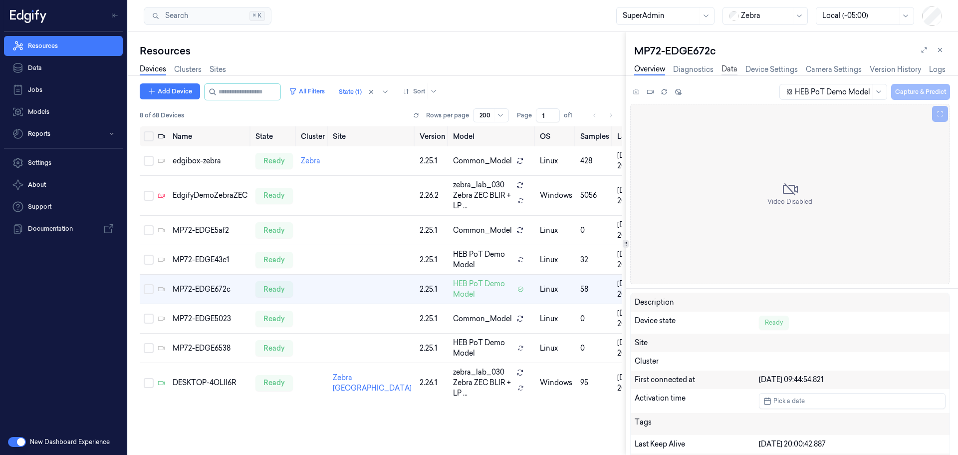
click at [728, 68] on link "Data" at bounding box center [730, 69] width 16 height 11
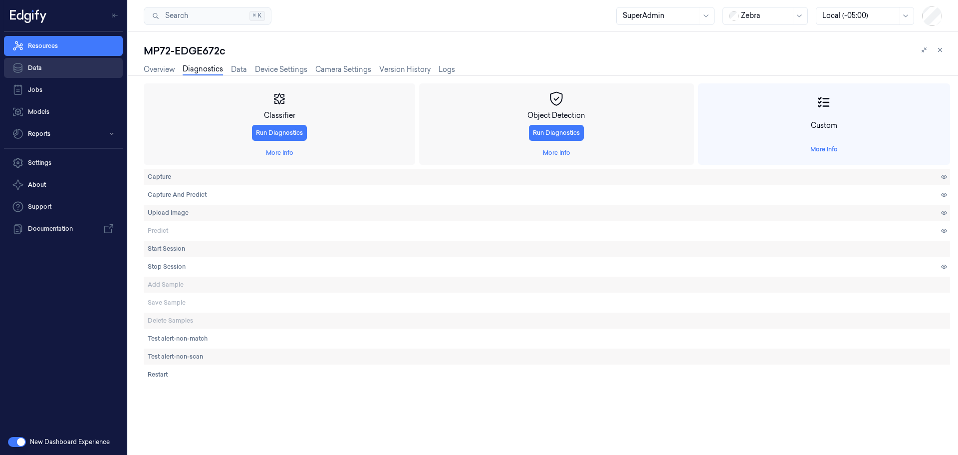
click at [42, 70] on link "Data" at bounding box center [63, 68] width 119 height 20
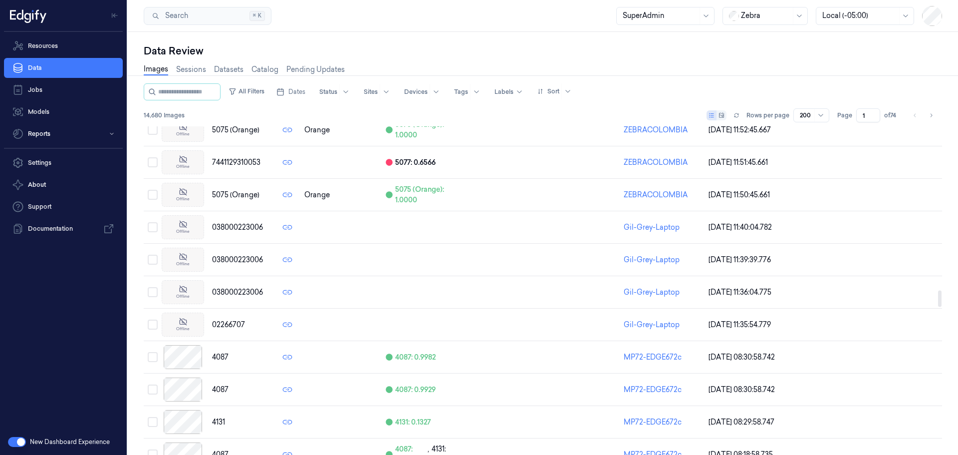
scroll to position [3444, 0]
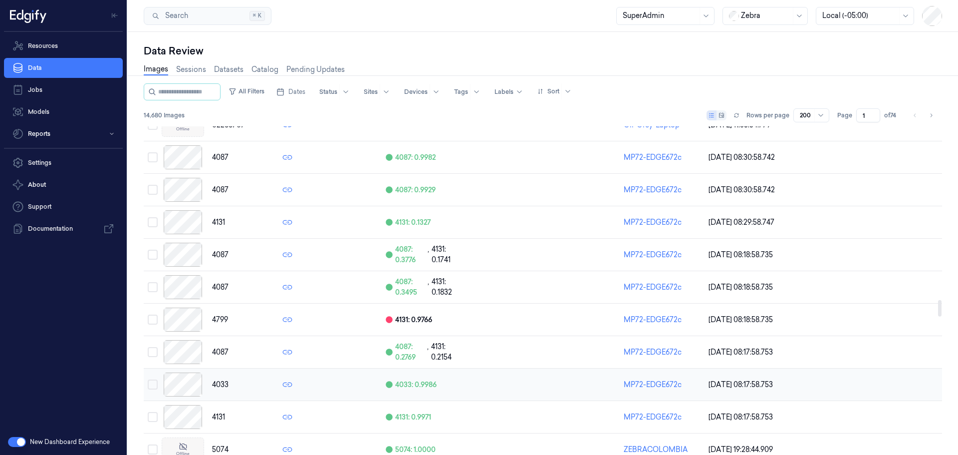
click at [190, 382] on div at bounding box center [183, 384] width 42 height 24
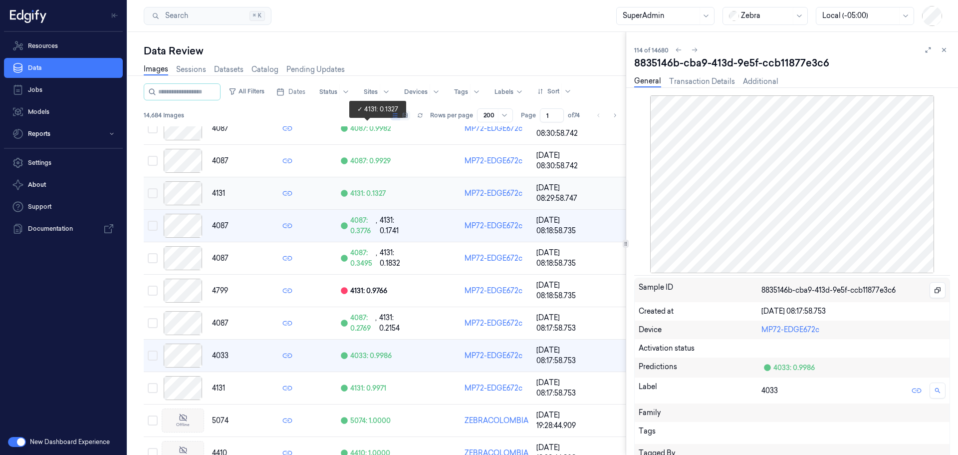
scroll to position [3684, 0]
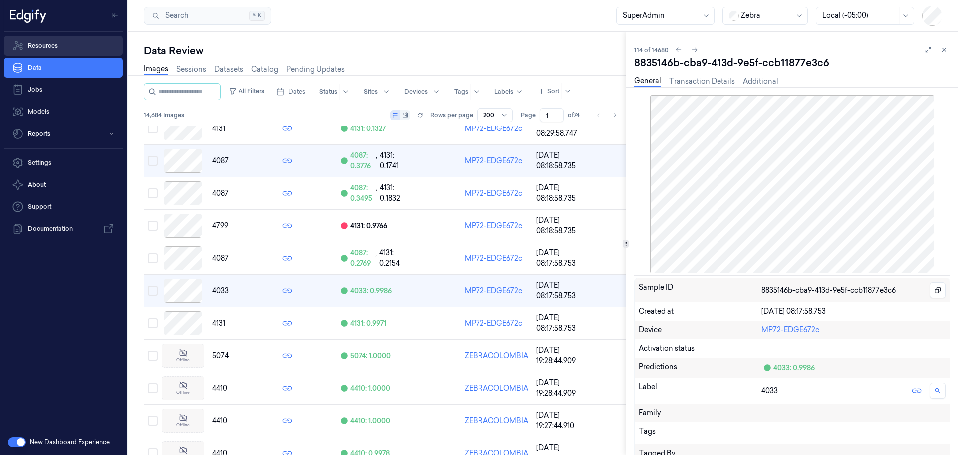
click at [45, 42] on link "Resources" at bounding box center [63, 46] width 119 height 20
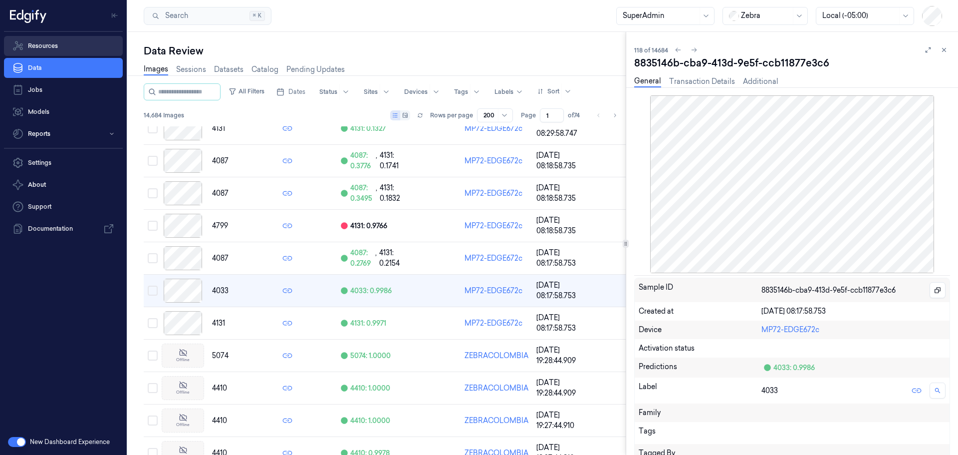
click at [39, 47] on link "Resources" at bounding box center [63, 46] width 119 height 20
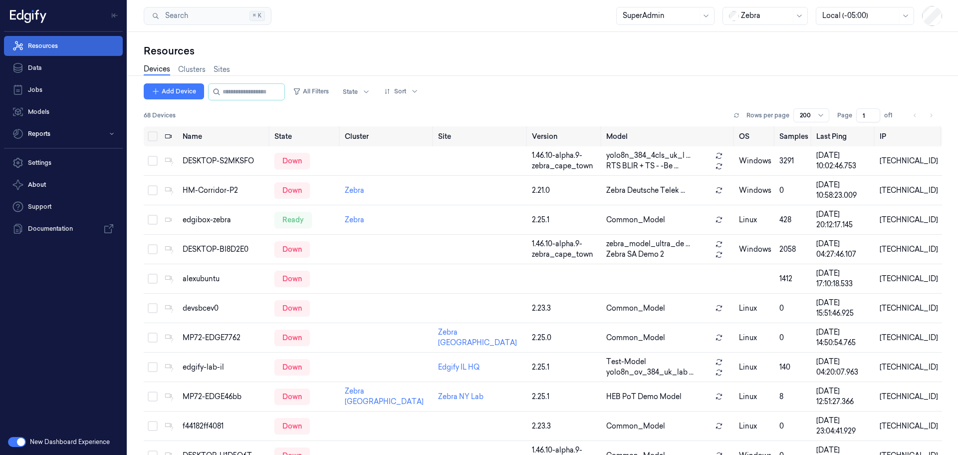
drag, startPoint x: 39, startPoint y: 47, endPoint x: 55, endPoint y: 50, distance: 16.3
click at [55, 50] on link "Resources" at bounding box center [63, 46] width 119 height 20
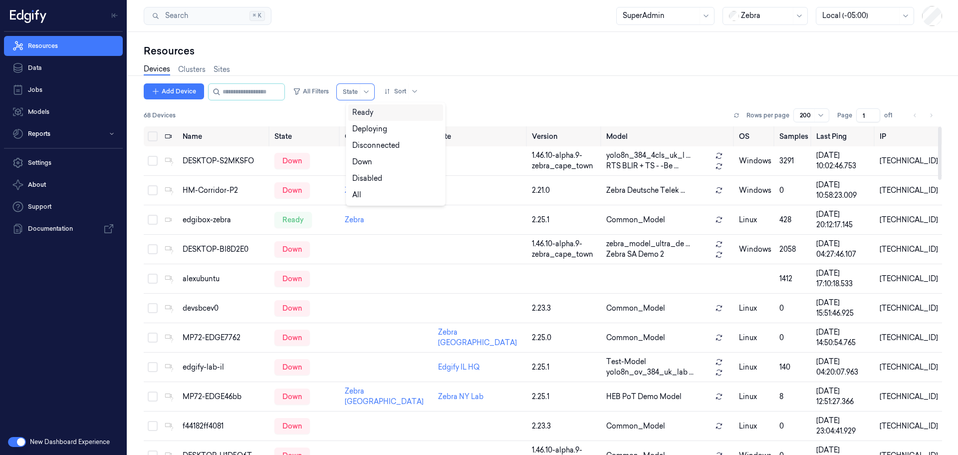
click at [370, 115] on div "Ready" at bounding box center [362, 112] width 21 height 10
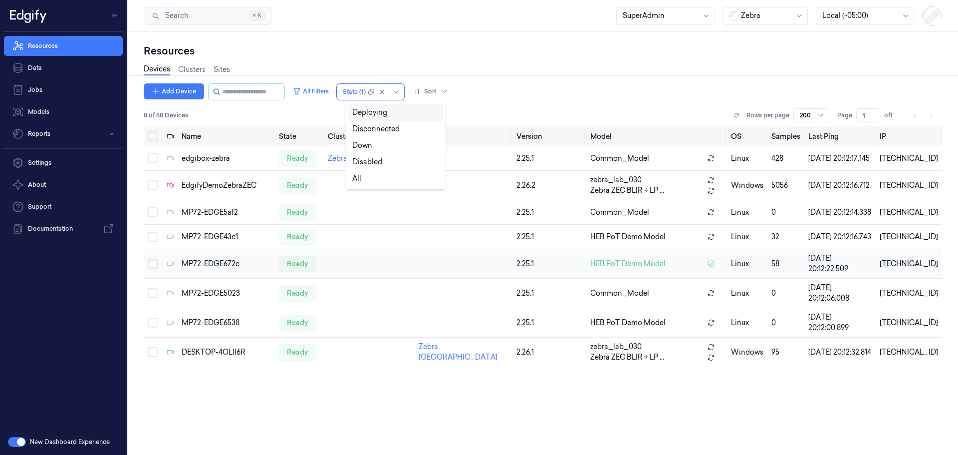
click at [222, 269] on div "MP72-EDGE672c" at bounding box center [226, 264] width 89 height 10
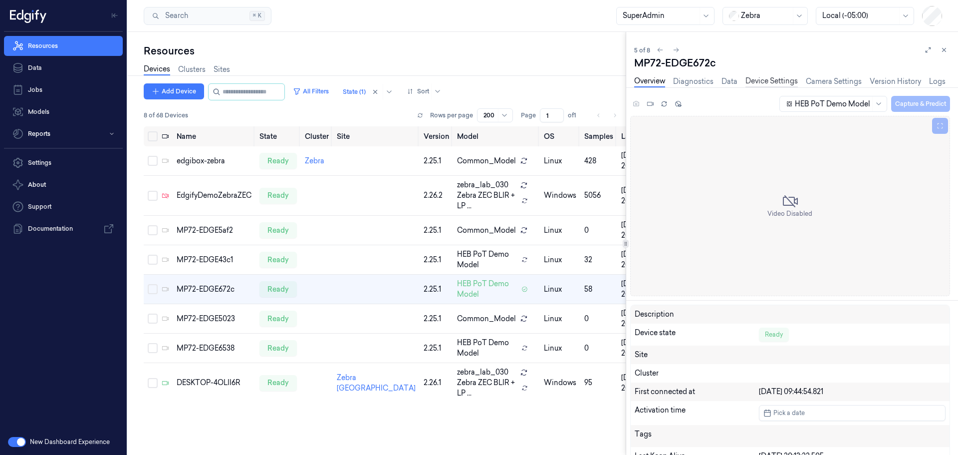
click at [775, 79] on link "Device Settings" at bounding box center [772, 81] width 52 height 11
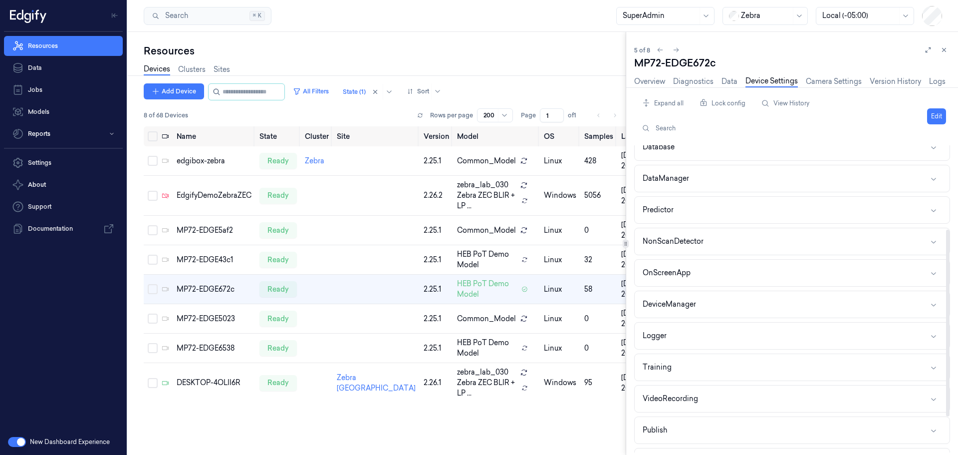
scroll to position [196, 0]
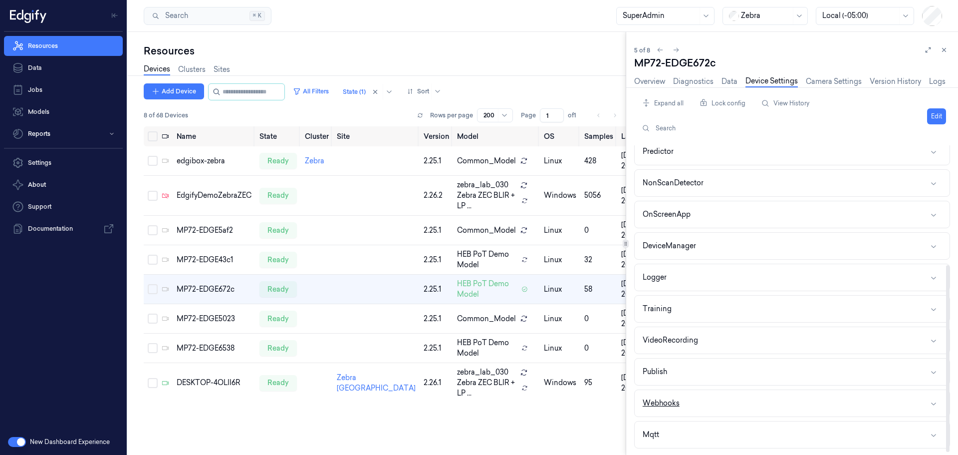
click at [673, 399] on div "Webhooks" at bounding box center [661, 403] width 37 height 10
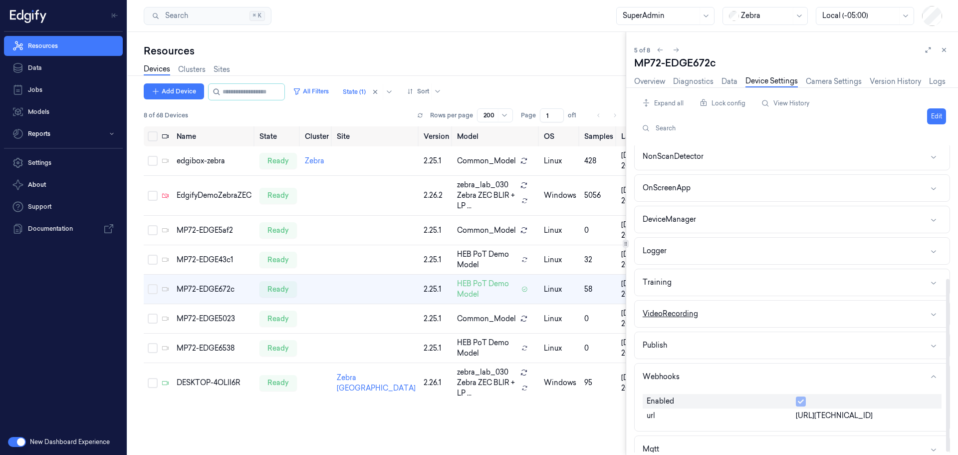
scroll to position [237, 0]
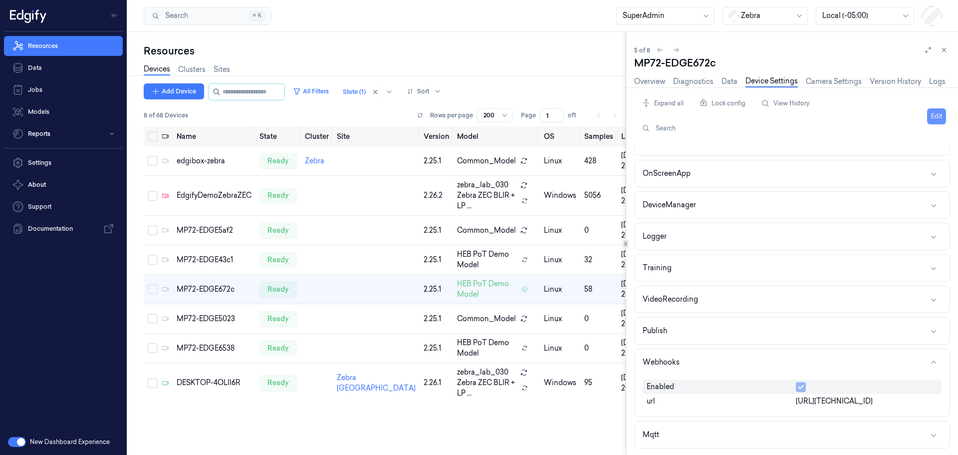
click at [932, 114] on button "Edit" at bounding box center [936, 116] width 19 height 16
click at [800, 383] on button "button" at bounding box center [801, 387] width 10 height 10
click at [922, 109] on html "Resources Data Jobs Models Reports Settings About Support Documentation New Das…" at bounding box center [479, 227] width 958 height 455
click at [901, 135] on div "Save to this device" at bounding box center [898, 137] width 88 height 16
click at [648, 80] on link "Overview" at bounding box center [649, 81] width 31 height 11
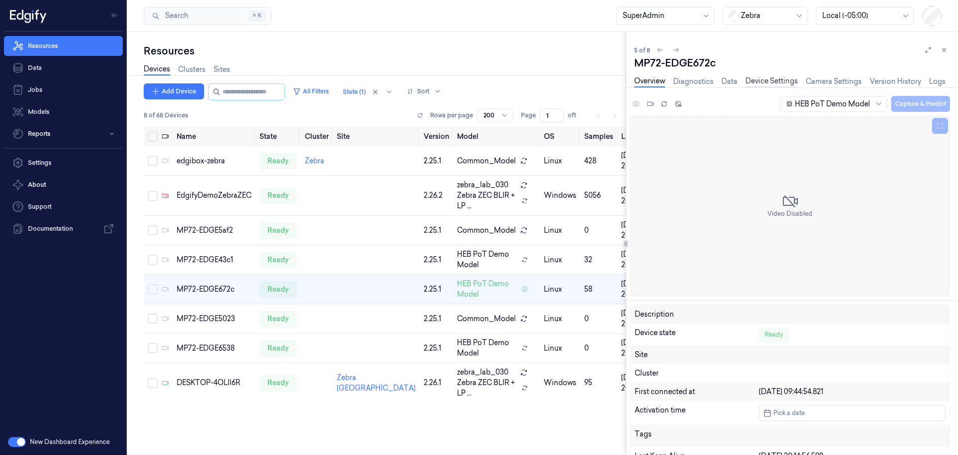
click at [774, 79] on link "Device Settings" at bounding box center [772, 81] width 52 height 11
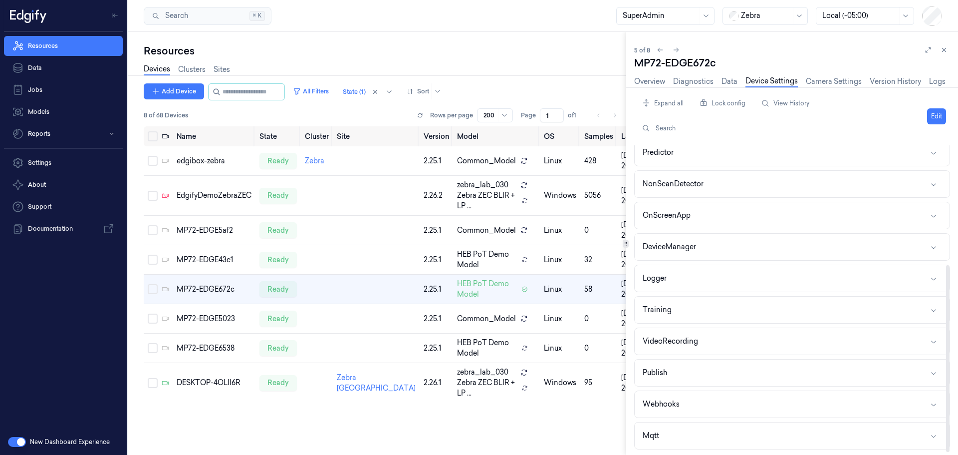
scroll to position [196, 0]
click at [673, 398] on div "Webhooks" at bounding box center [661, 403] width 37 height 10
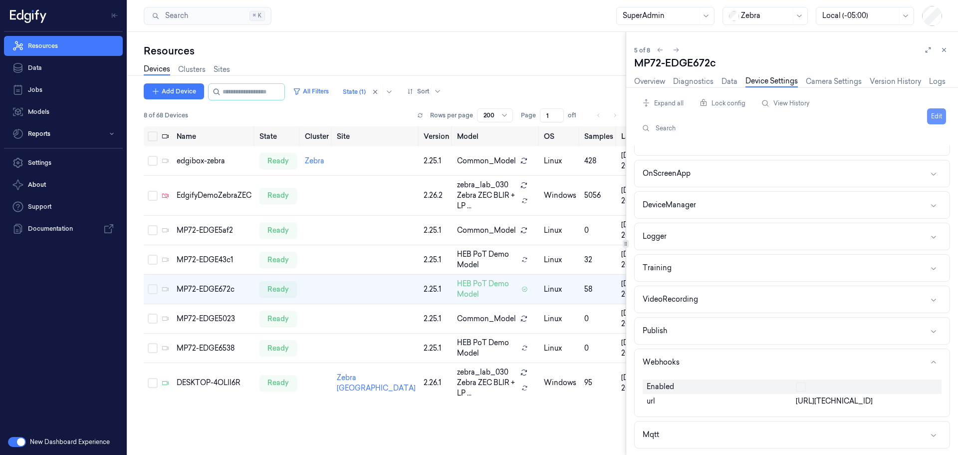
click at [938, 116] on button "Edit" at bounding box center [936, 116] width 19 height 16
click at [800, 387] on button "button" at bounding box center [801, 387] width 10 height 10
click at [934, 113] on html "Resources Data Jobs Models Reports Settings About Support Documentation New Das…" at bounding box center [479, 227] width 958 height 455
click at [888, 134] on div "Save to this device" at bounding box center [898, 137] width 88 height 16
click at [654, 81] on link "Overview" at bounding box center [649, 81] width 31 height 11
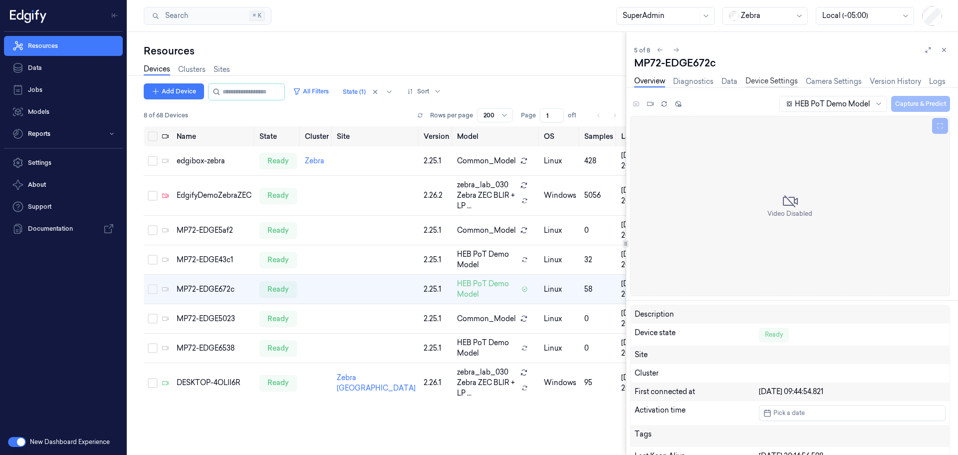
click at [776, 80] on link "Device Settings" at bounding box center [772, 81] width 52 height 11
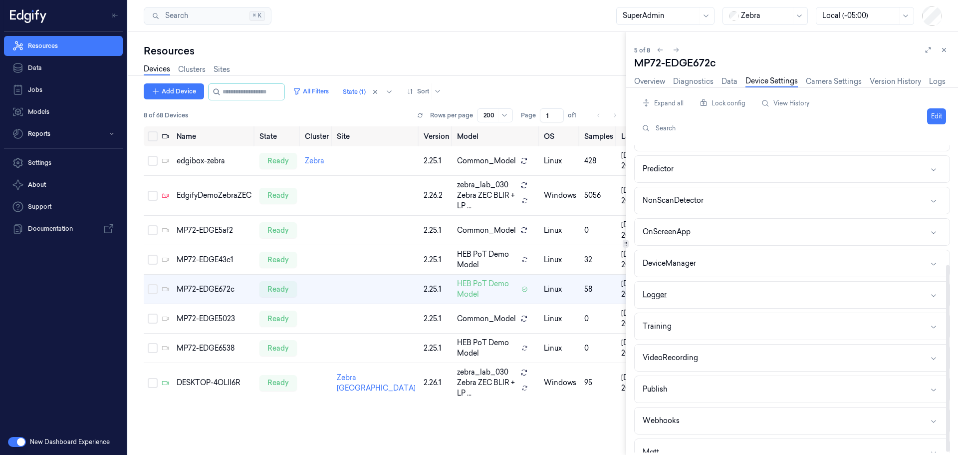
scroll to position [196, 0]
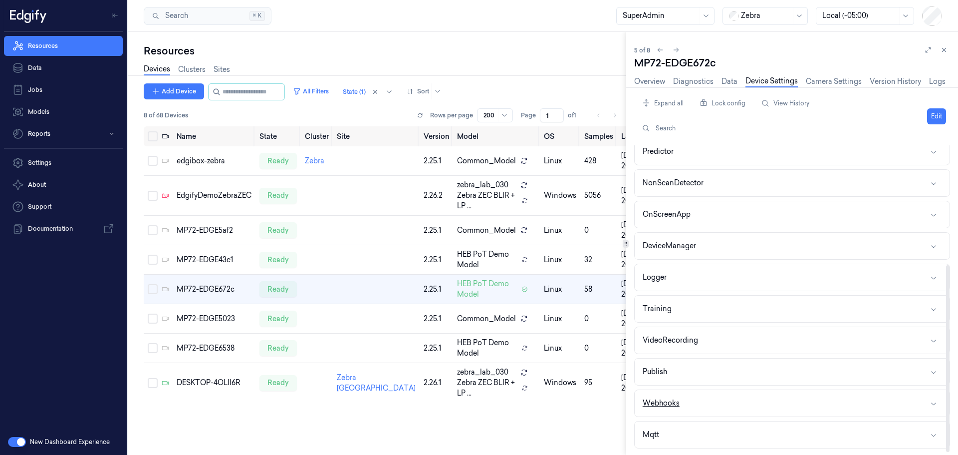
click at [673, 400] on div "Webhooks" at bounding box center [661, 403] width 37 height 10
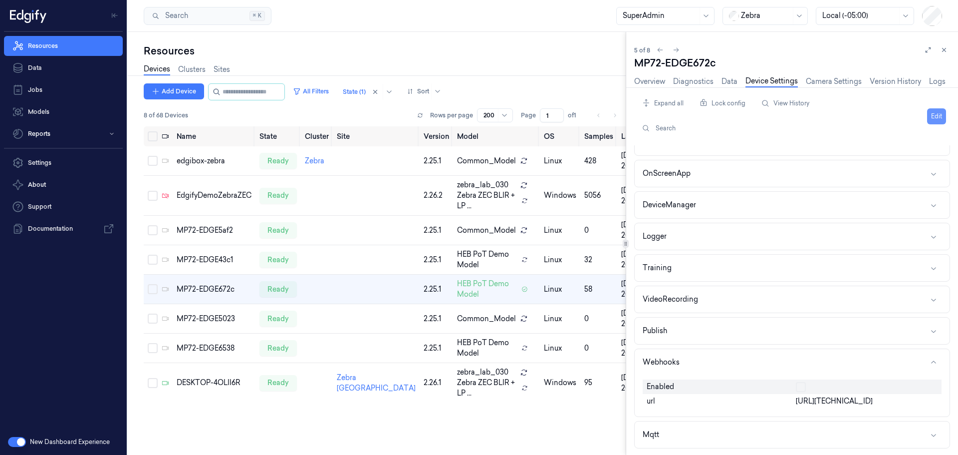
click at [936, 115] on button "Edit" at bounding box center [936, 116] width 19 height 16
click at [802, 386] on button "button" at bounding box center [801, 387] width 10 height 10
click at [929, 118] on html "Resources Data Jobs Models Reports Settings About Support Documentation New Das…" at bounding box center [479, 227] width 958 height 455
click at [903, 135] on div "Save to this device" at bounding box center [898, 137] width 88 height 16
click at [651, 78] on link "Overview" at bounding box center [649, 81] width 31 height 11
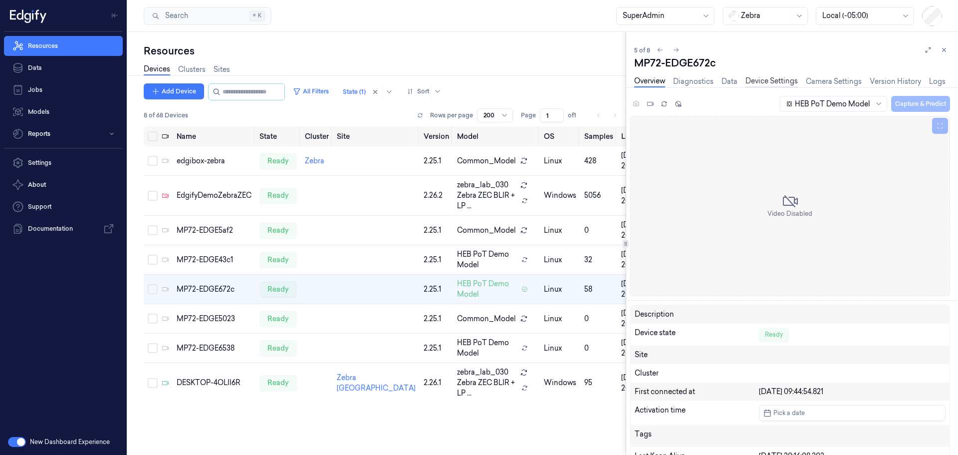
click at [784, 80] on link "Device Settings" at bounding box center [772, 81] width 52 height 11
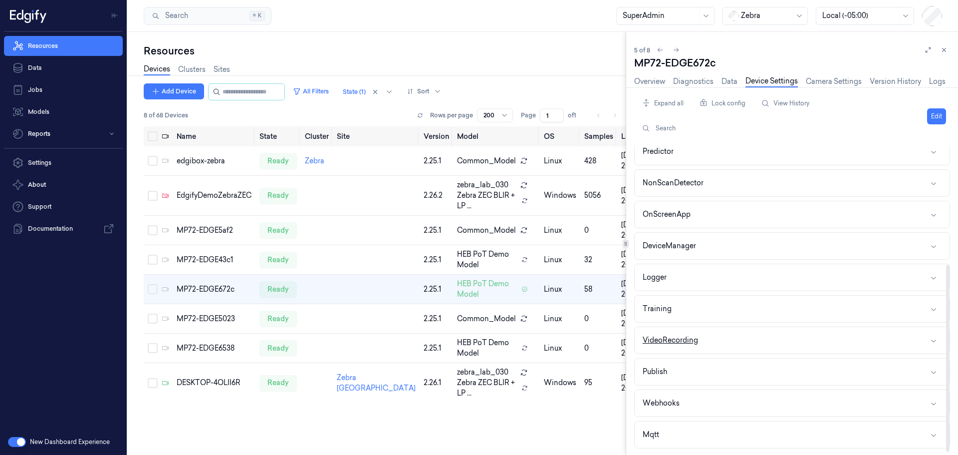
scroll to position [195, 0]
click at [684, 400] on button "Webhooks" at bounding box center [792, 404] width 315 height 26
click at [651, 80] on link "Overview" at bounding box center [649, 81] width 31 height 11
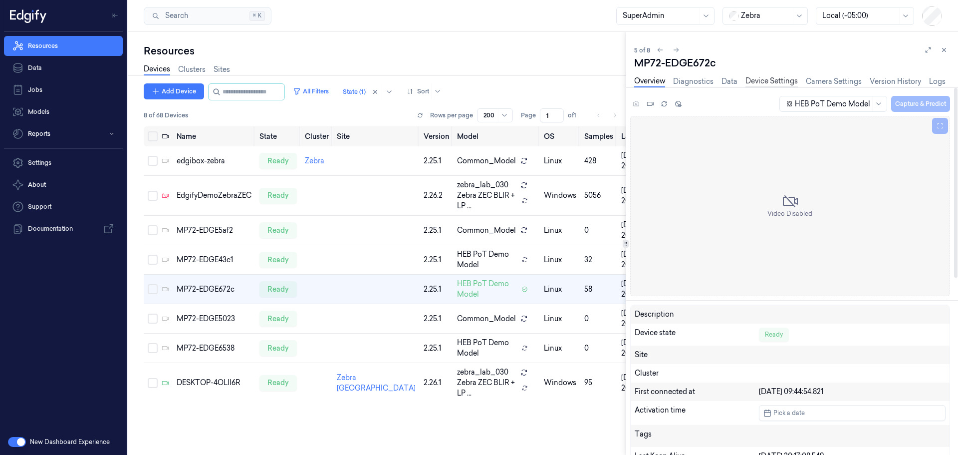
click at [770, 85] on link "Device Settings" at bounding box center [772, 81] width 52 height 11
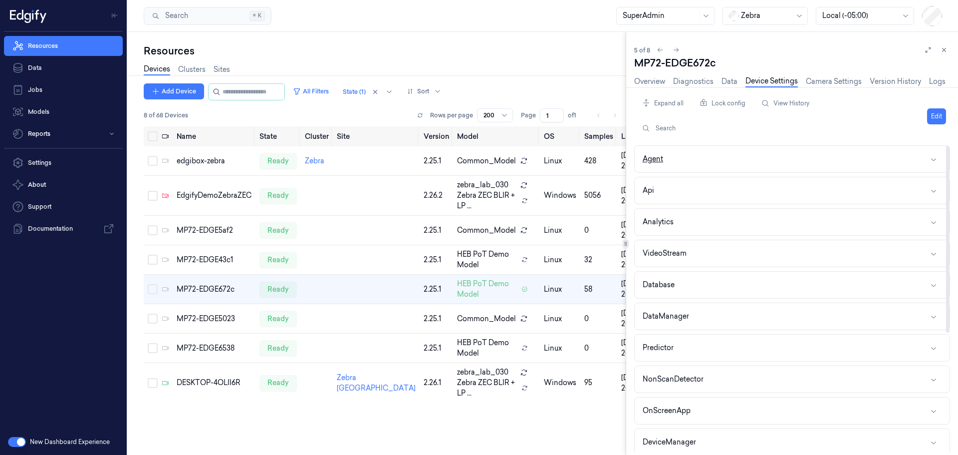
click at [715, 166] on button "Agent" at bounding box center [792, 159] width 315 height 26
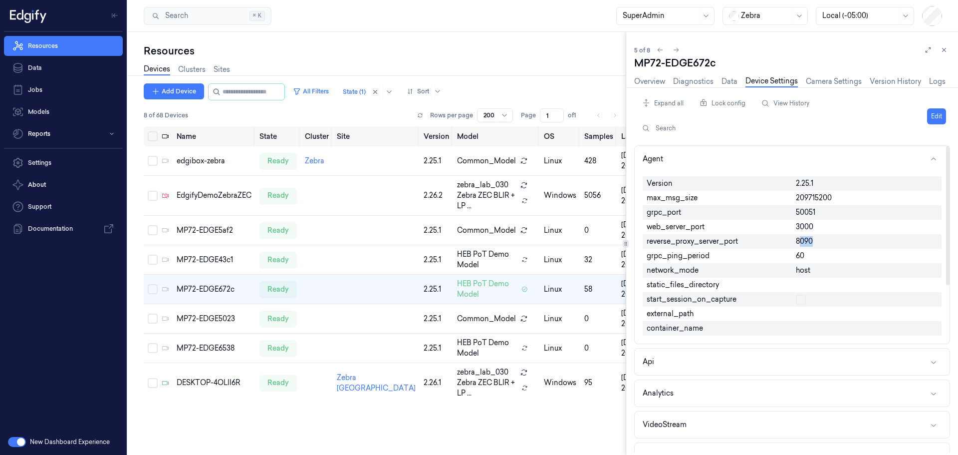
drag, startPoint x: 802, startPoint y: 241, endPoint x: 817, endPoint y: 241, distance: 15.5
click at [817, 241] on div "8090" at bounding box center [867, 241] width 150 height 14
click at [801, 242] on span "8090" at bounding box center [804, 241] width 17 height 10
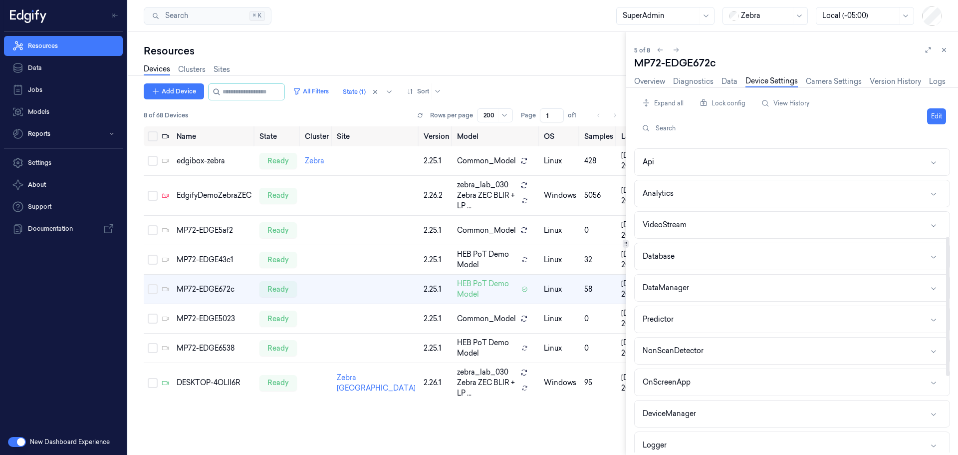
scroll to position [367, 0]
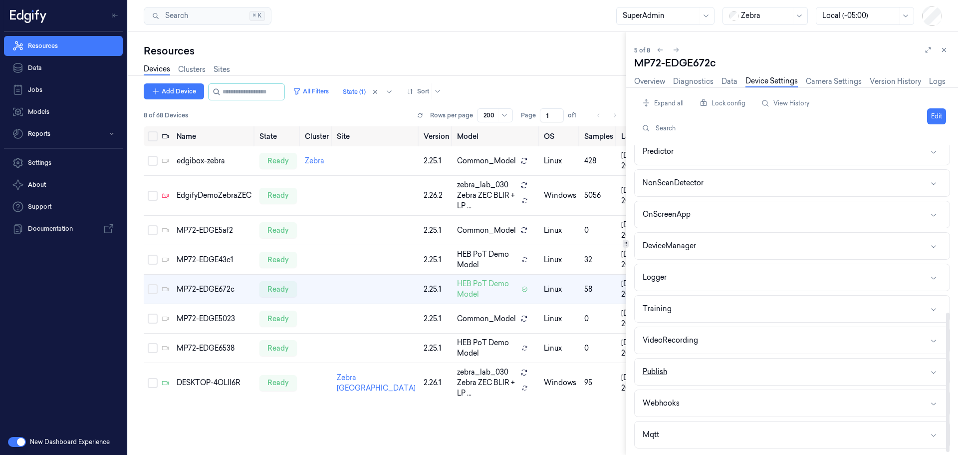
click at [704, 373] on button "Publish" at bounding box center [792, 371] width 315 height 26
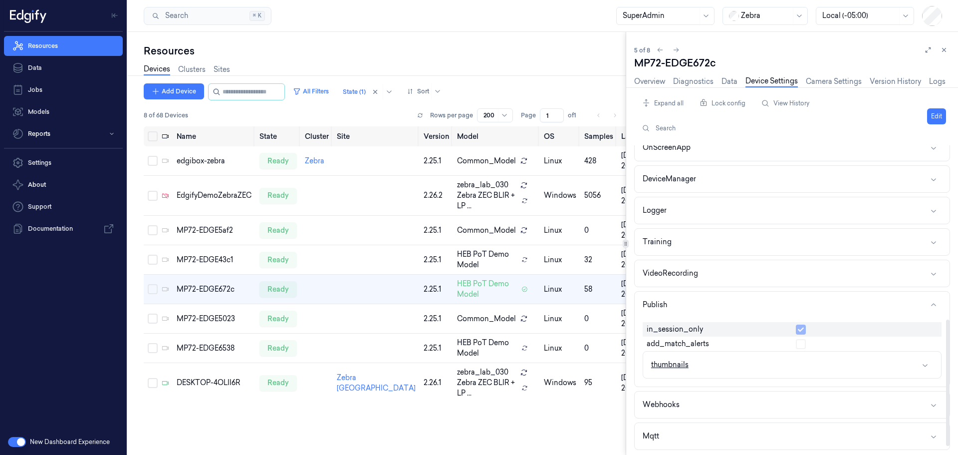
scroll to position [436, 0]
click at [850, 365] on button "thumbnails" at bounding box center [792, 363] width 298 height 26
click at [737, 302] on button "Publish" at bounding box center [792, 303] width 315 height 26
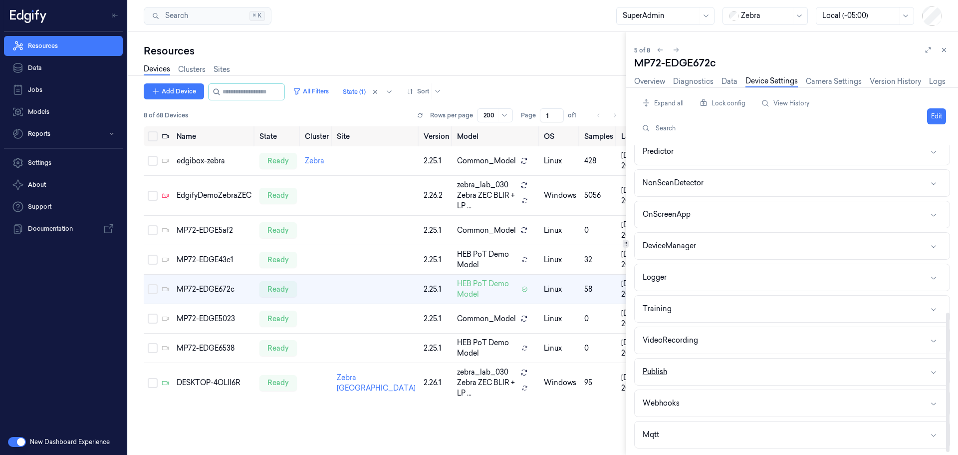
scroll to position [367, 0]
click at [717, 404] on button "Webhooks" at bounding box center [792, 403] width 315 height 26
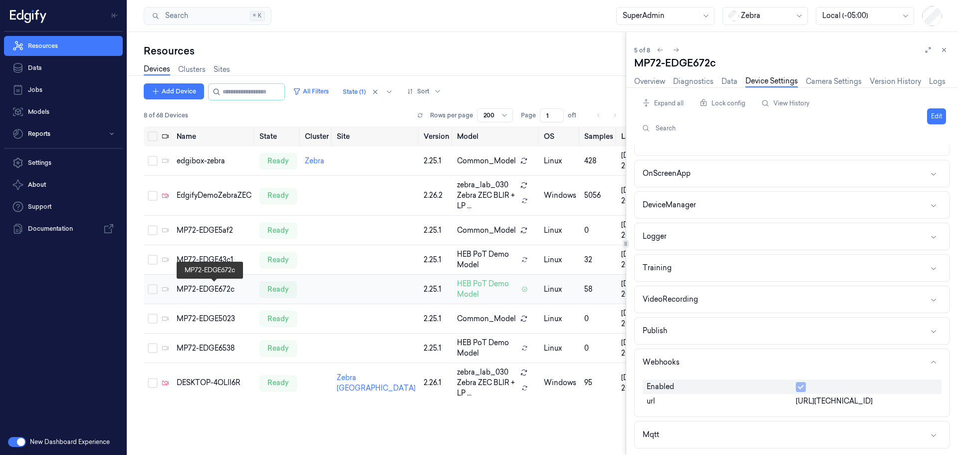
click at [200, 291] on div "MP72-EDGE672c" at bounding box center [214, 289] width 75 height 10
click at [935, 81] on link "Logs" at bounding box center [937, 81] width 16 height 11
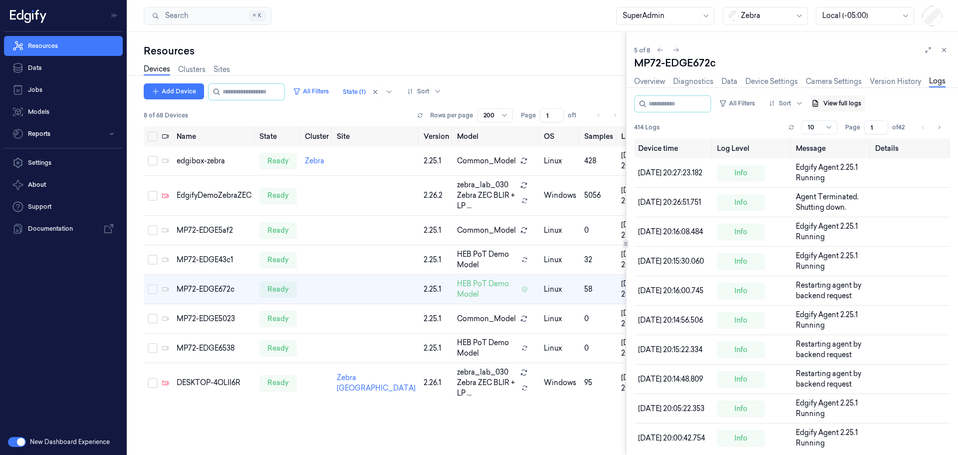
click at [853, 105] on button "View full logs" at bounding box center [839, 103] width 54 height 16
click at [849, 133] on button "Save agent logs" at bounding box center [856, 134] width 66 height 16
